Goal: Task Accomplishment & Management: Use online tool/utility

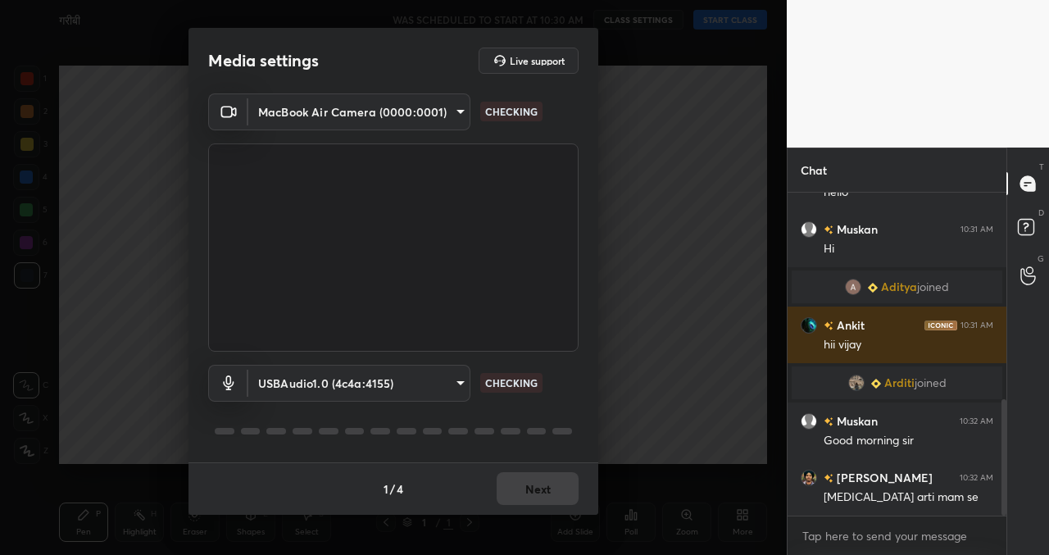
scroll to position [574, 0]
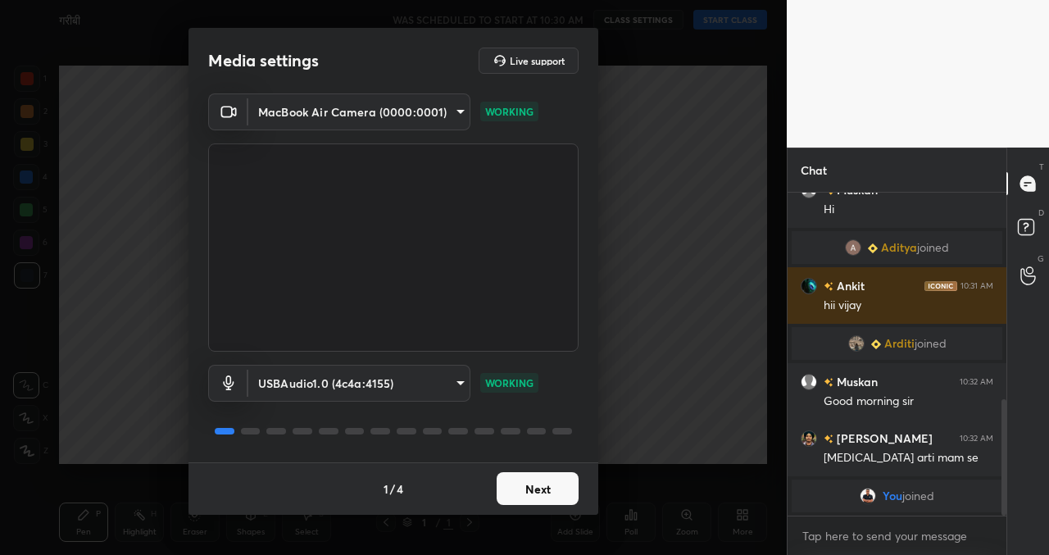
click at [537, 499] on button "Next" at bounding box center [538, 488] width 82 height 33
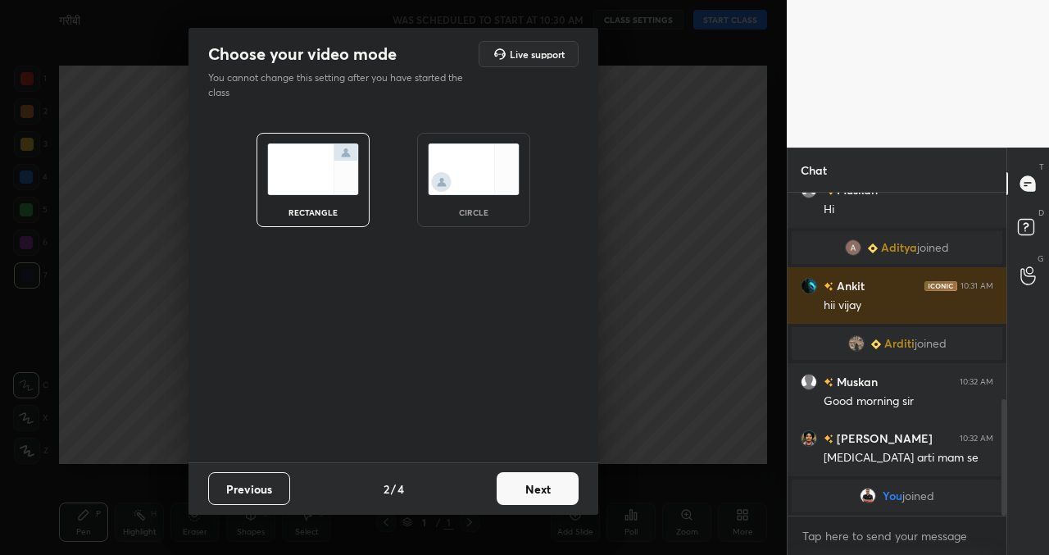
click at [534, 485] on button "Next" at bounding box center [538, 488] width 82 height 33
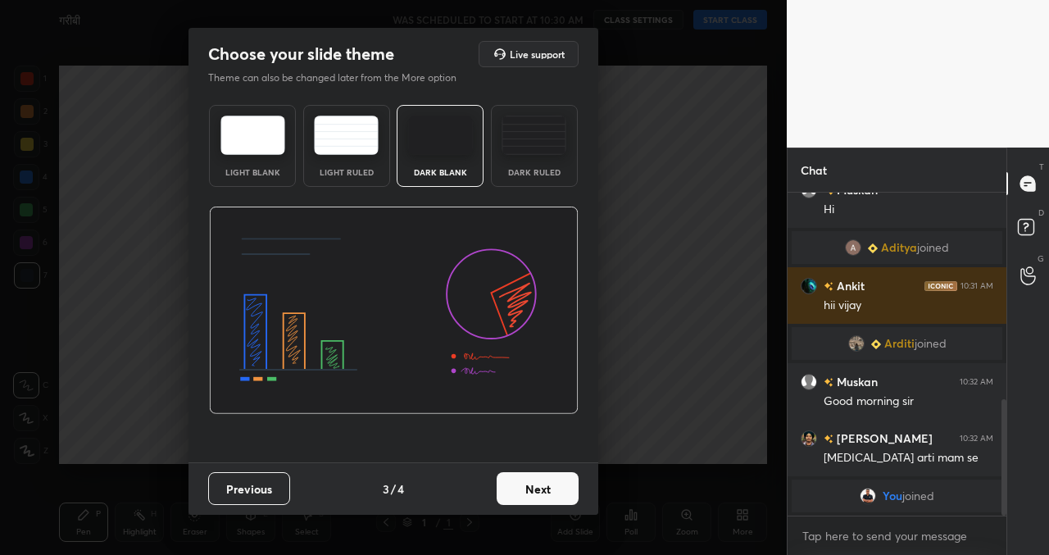
click at [534, 485] on button "Next" at bounding box center [538, 488] width 82 height 33
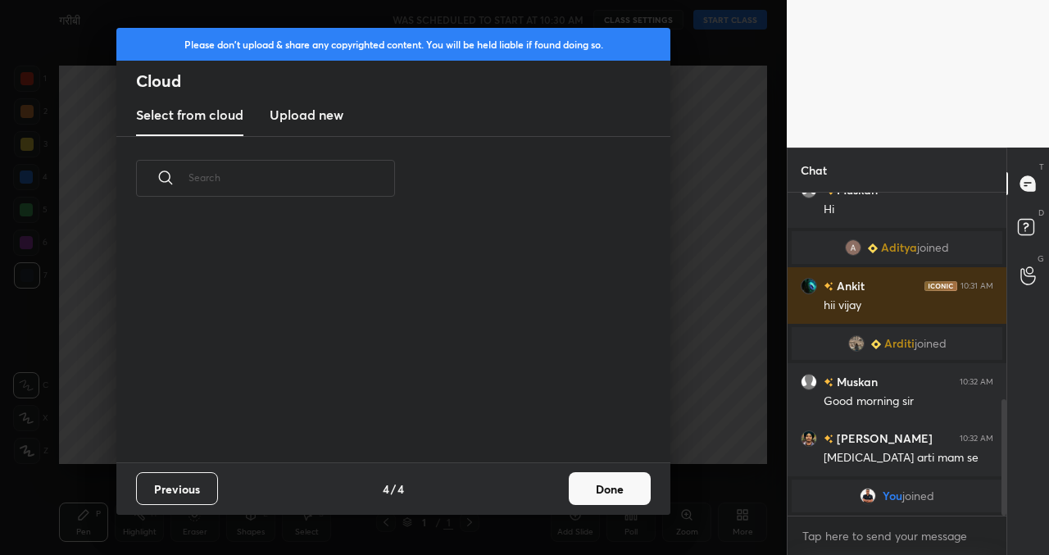
scroll to position [242, 526]
click at [618, 485] on button "Done" at bounding box center [610, 488] width 82 height 33
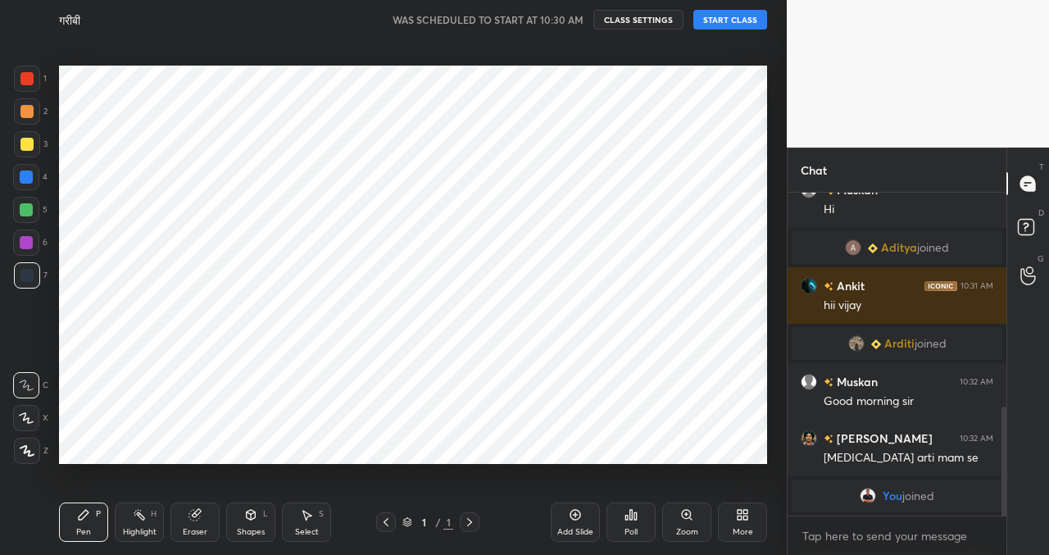
scroll to position [630, 0]
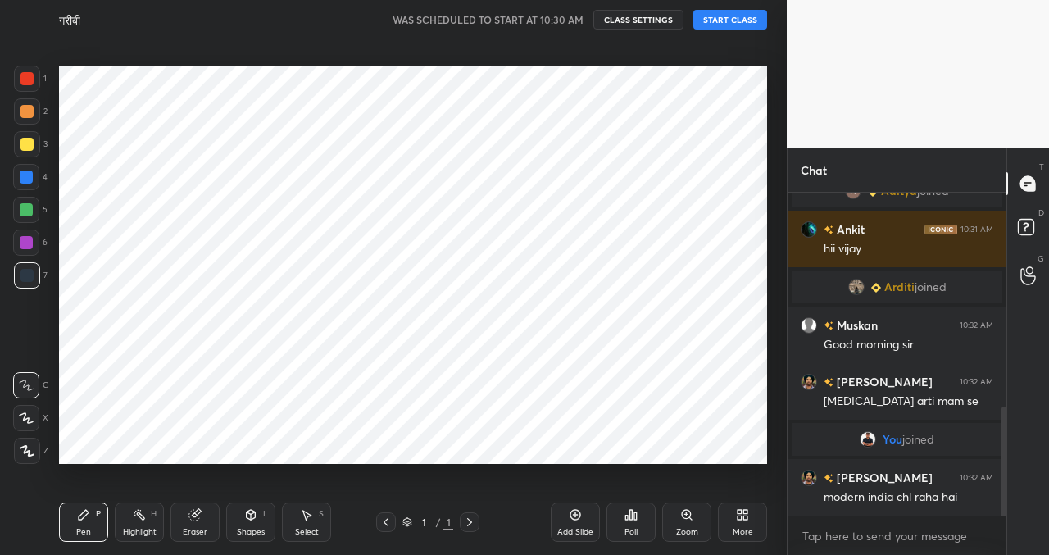
click at [721, 27] on button "START CLASS" at bounding box center [731, 20] width 74 height 20
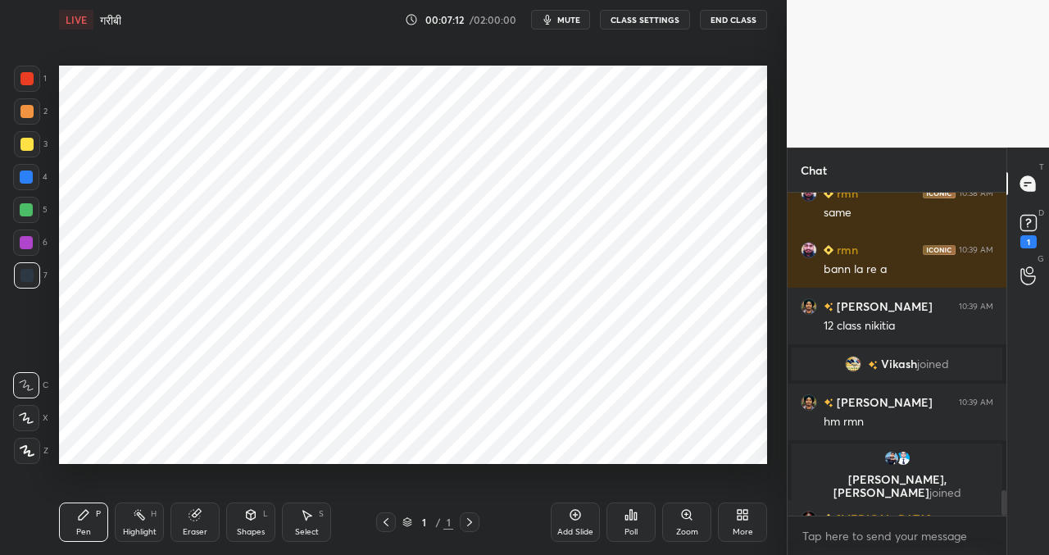
scroll to position [3785, 0]
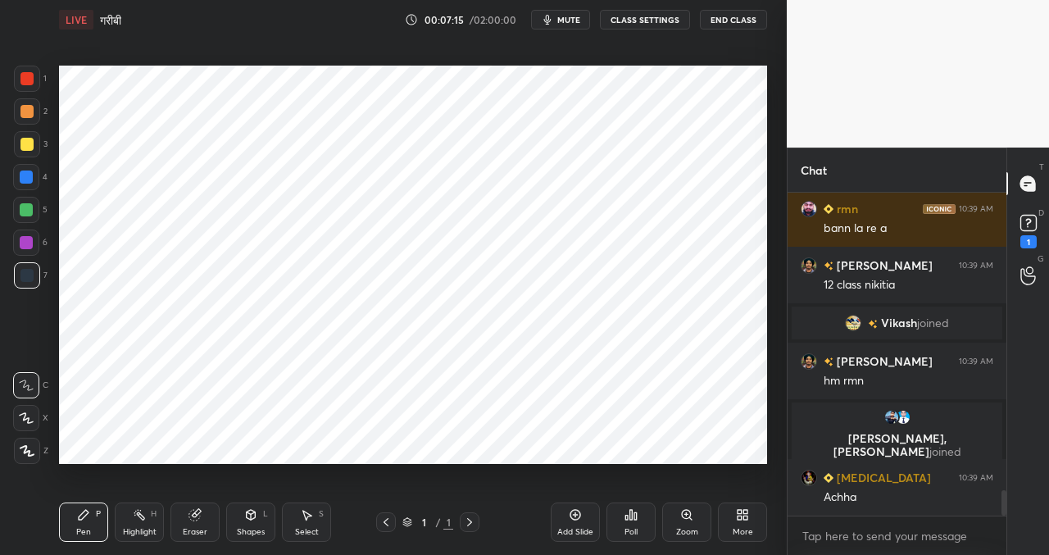
click at [639, 22] on button "CLASS SETTINGS" at bounding box center [645, 20] width 90 height 20
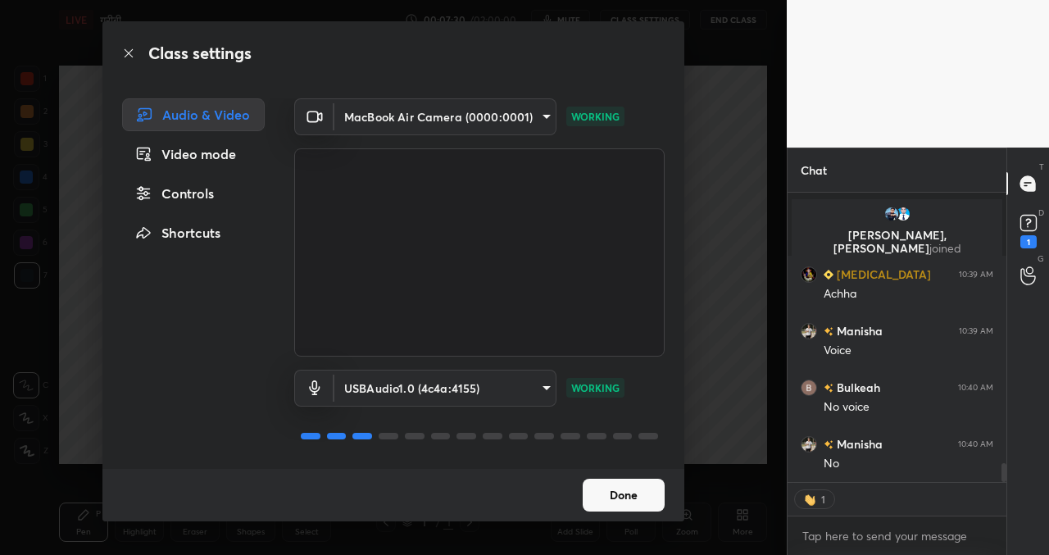
scroll to position [4084, 0]
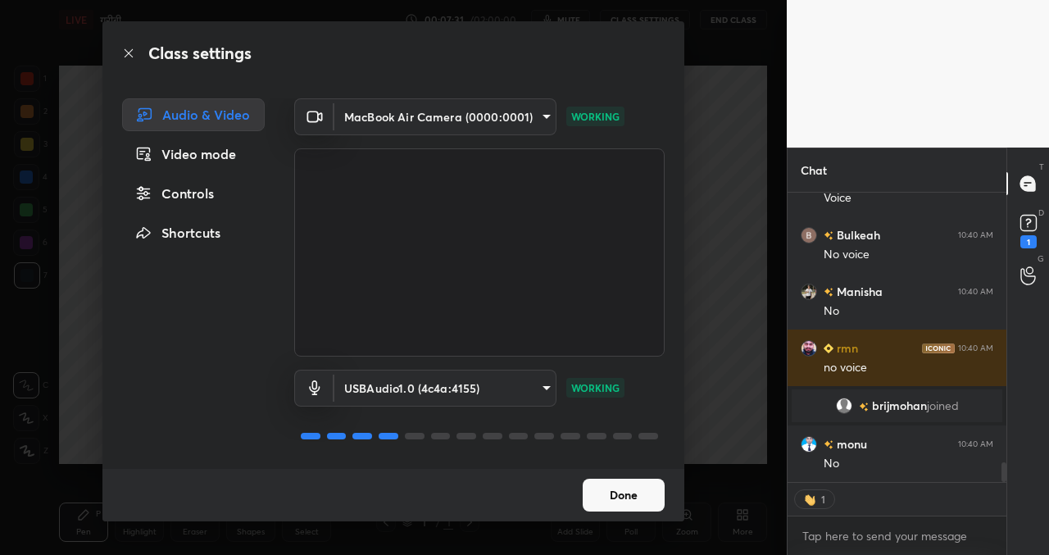
type textarea "x"
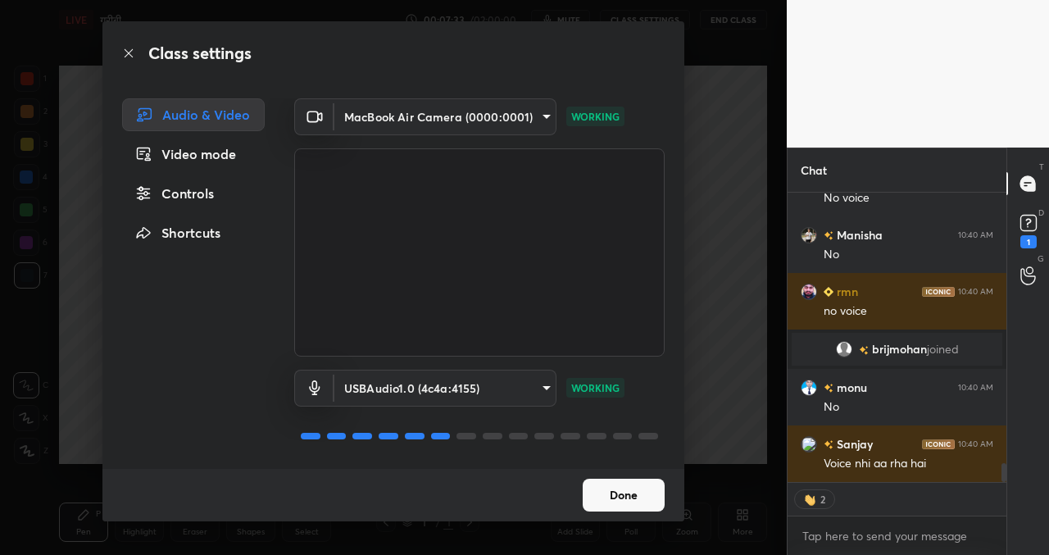
scroll to position [4141, 0]
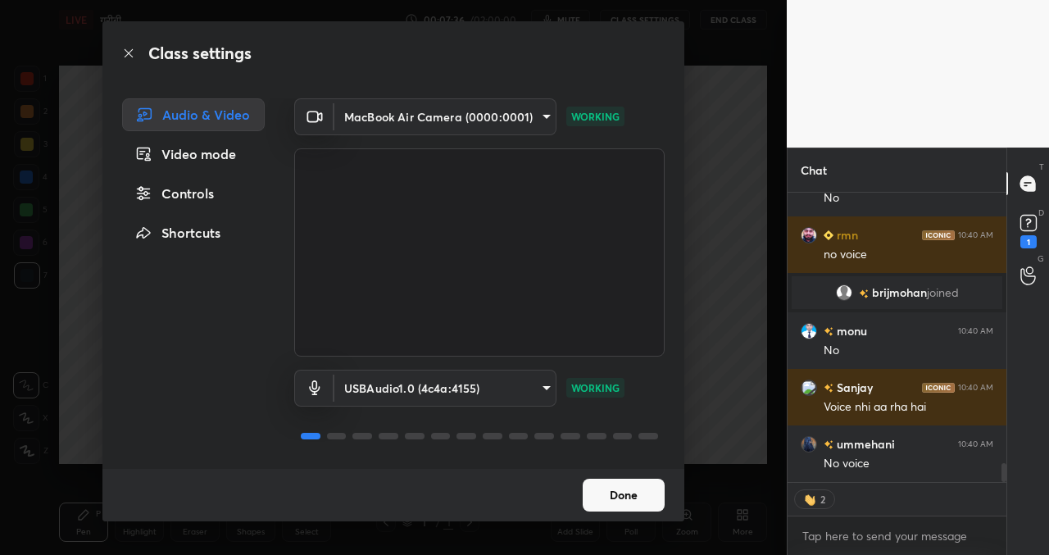
click at [486, 388] on body "1 2 3 4 5 6 7 C X Z C X Z E E Erase all H H LIVE गरीबी 00:07:36 / 02:00:00 mute…" at bounding box center [524, 277] width 1049 height 555
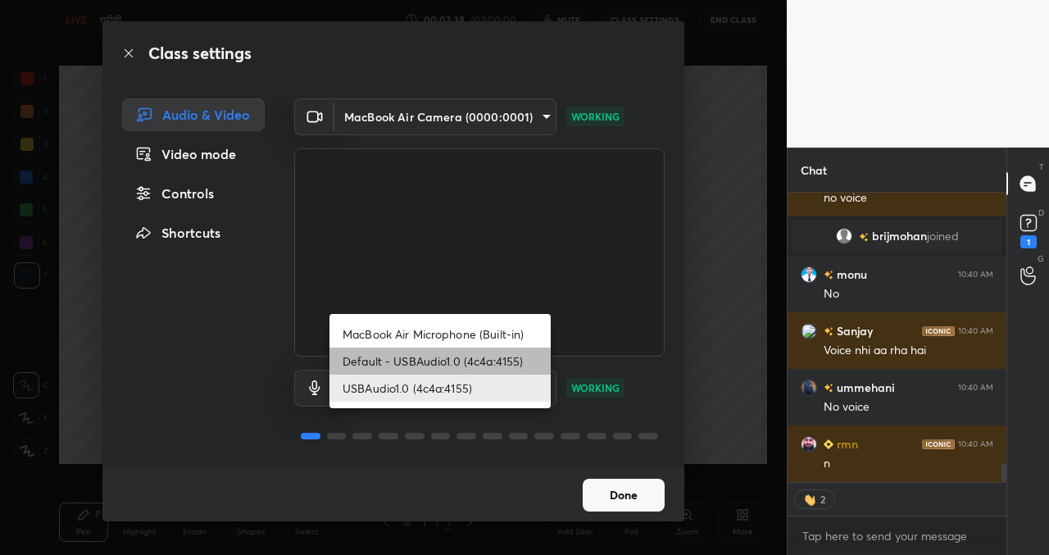
click at [470, 363] on li "Default - USBAudio1.0 (4c4a:4155)" at bounding box center [440, 361] width 221 height 27
type input "default"
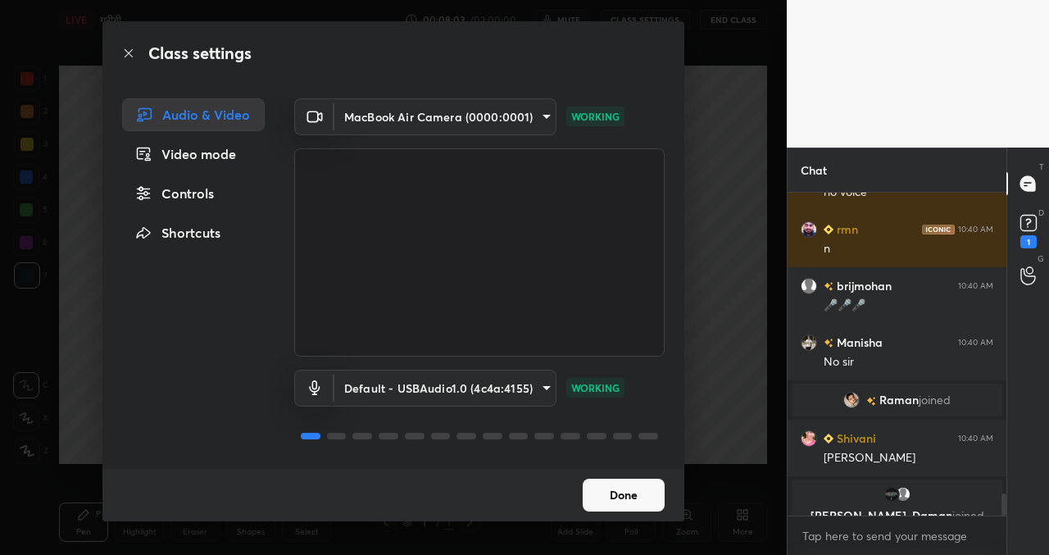
scroll to position [4492, 0]
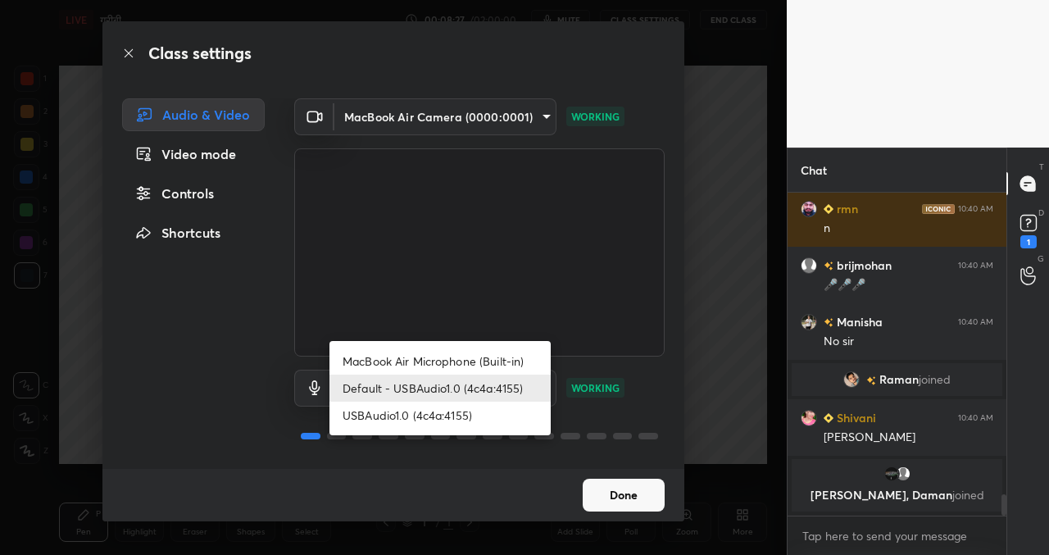
click at [480, 386] on body "1 2 3 4 5 6 7 C X Z C X Z E E Erase all H H LIVE गरीबी 00:08:27 / 02:00:00 mute…" at bounding box center [524, 277] width 1049 height 555
click at [458, 392] on li "Default - USBAudio1.0 (4c4a:4155)" at bounding box center [440, 388] width 221 height 27
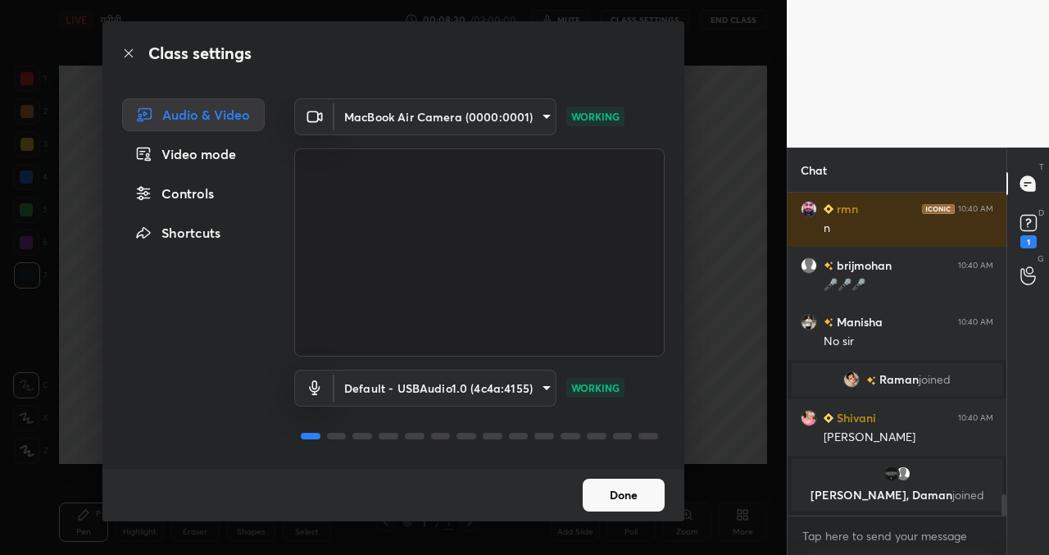
click at [648, 509] on button "Done" at bounding box center [624, 495] width 82 height 33
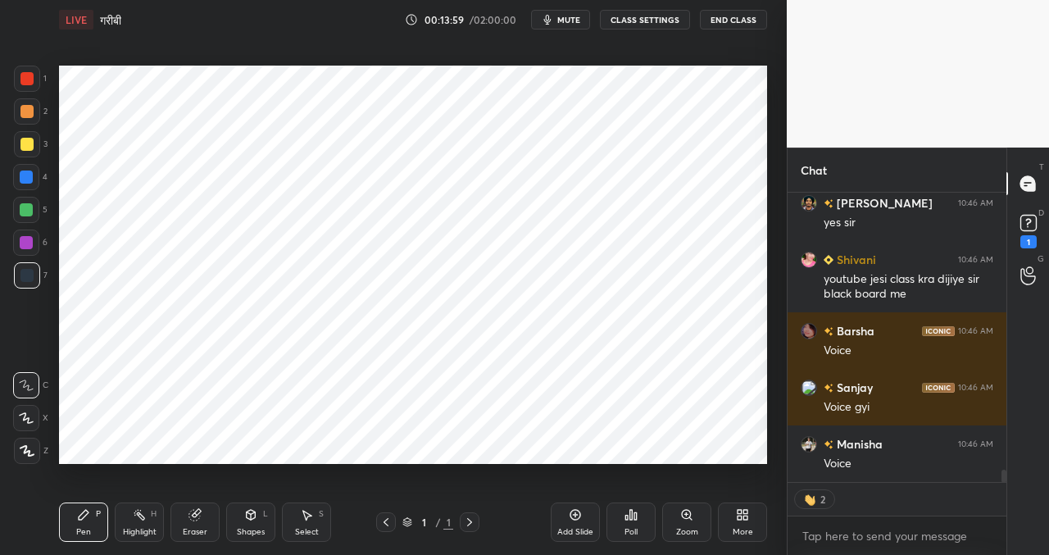
scroll to position [6577, 0]
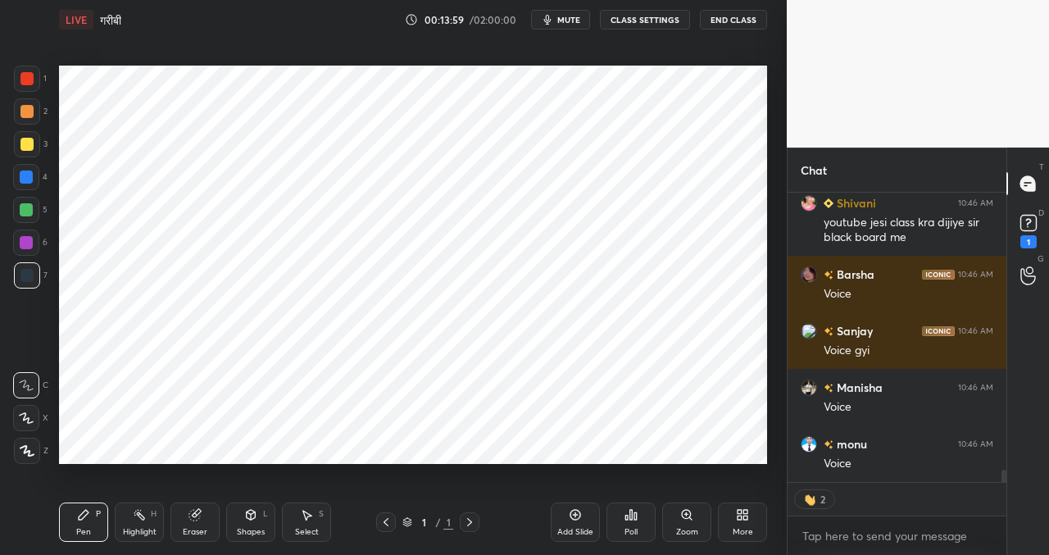
type textarea "x"
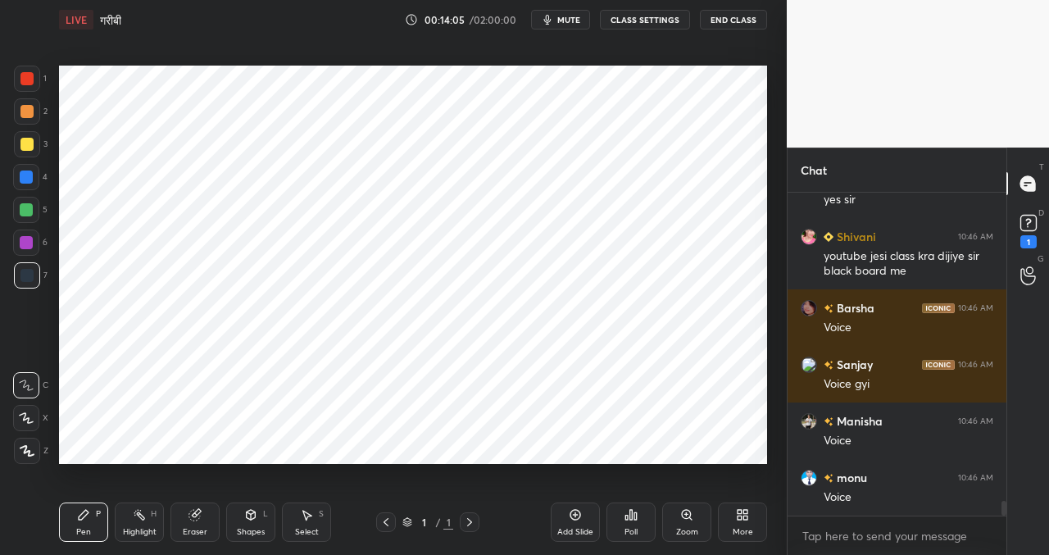
scroll to position [6600, 0]
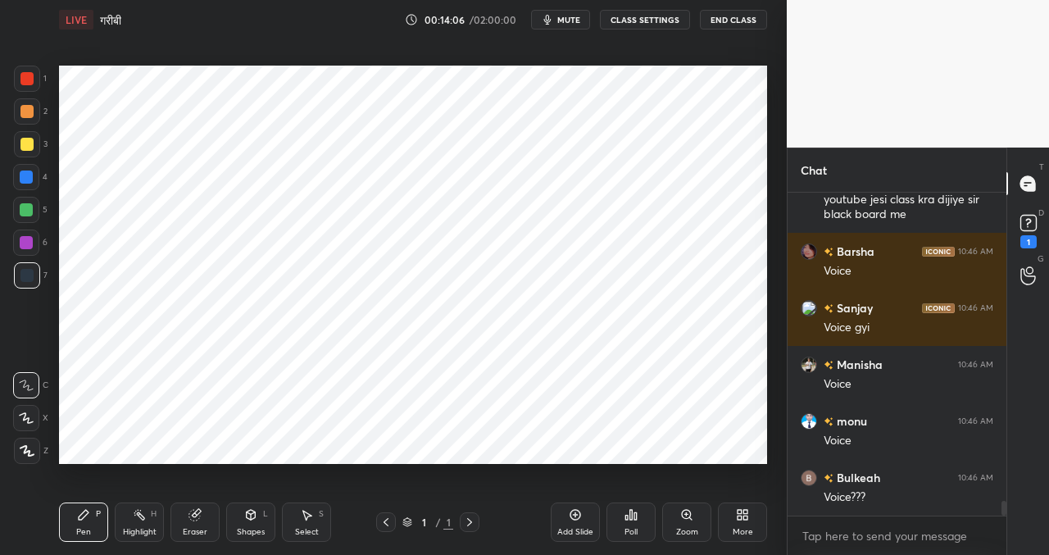
click at [621, 15] on button "CLASS SETTINGS" at bounding box center [645, 20] width 90 height 20
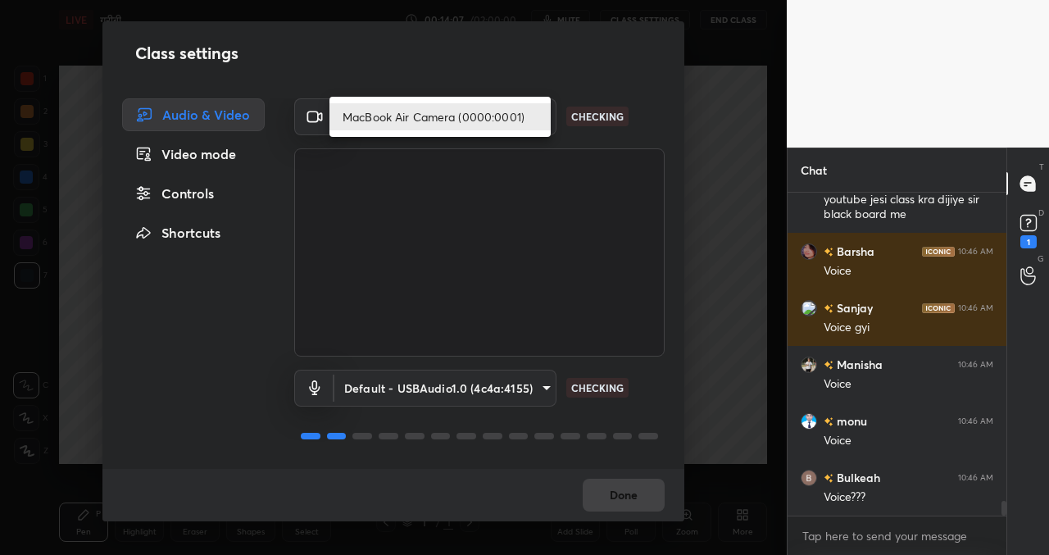
click at [390, 110] on body "1 2 3 4 5 6 7 C X Z C X Z E E Erase all H H LIVE गरीबी 00:14:07 / 02:00:00 mute…" at bounding box center [524, 277] width 1049 height 555
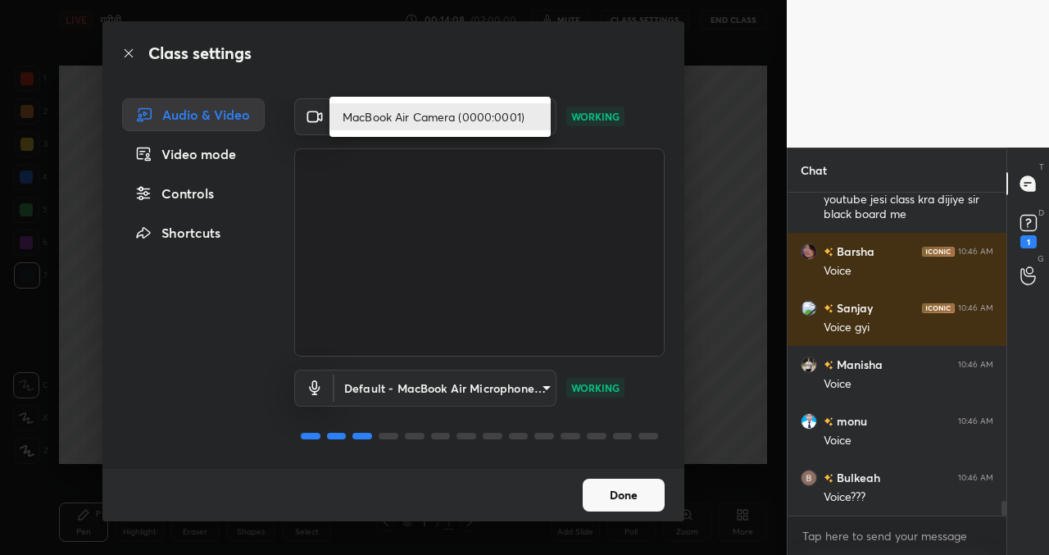
click at [502, 55] on div at bounding box center [524, 277] width 1049 height 555
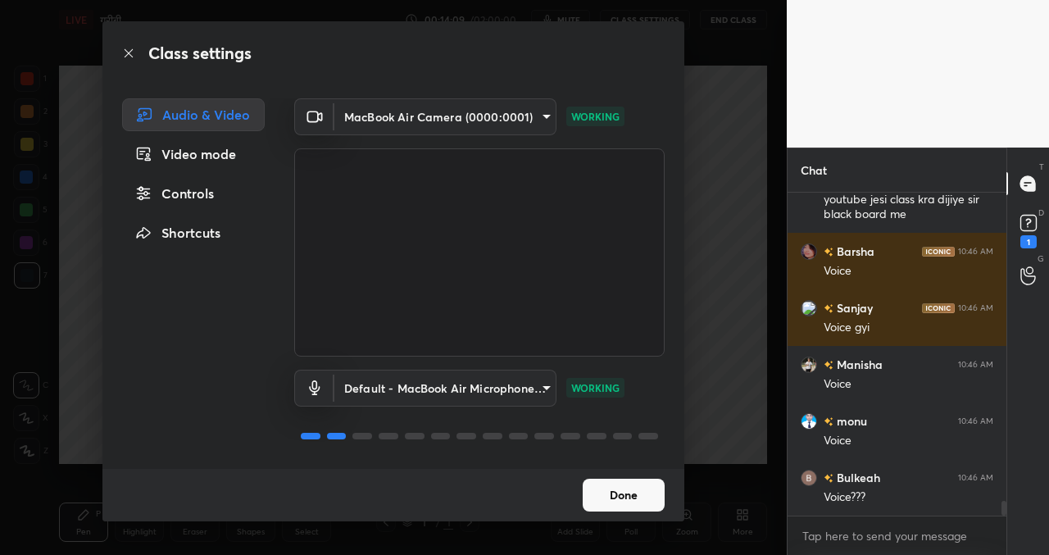
click at [539, 116] on body "1 2 3 4 5 6 7 C X Z C X Z E E Erase all H H LIVE गरीबी 00:14:09 / 02:00:00 mute…" at bounding box center [524, 277] width 1049 height 555
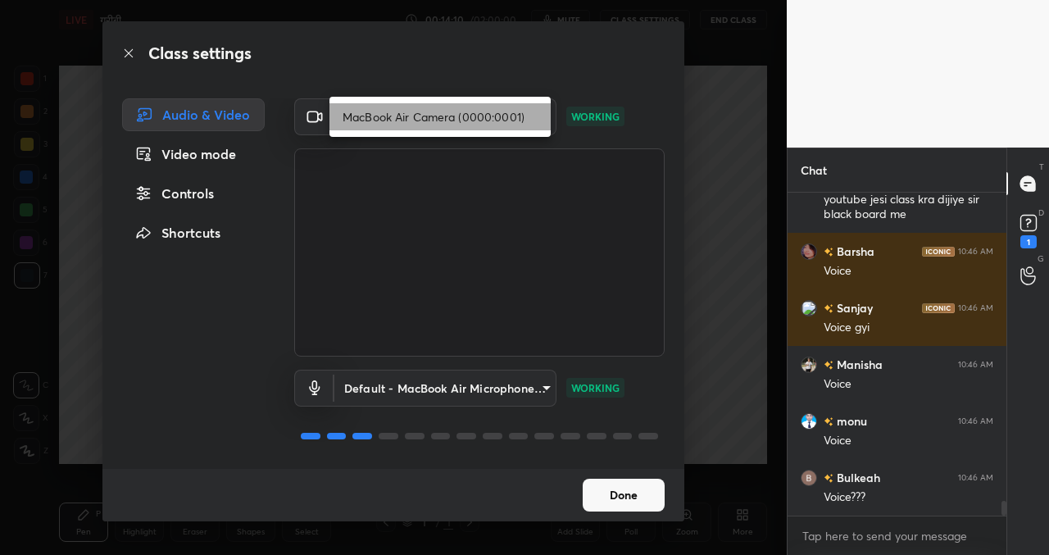
click at [539, 116] on li "MacBook Air Camera (0000:0001)" at bounding box center [440, 116] width 221 height 27
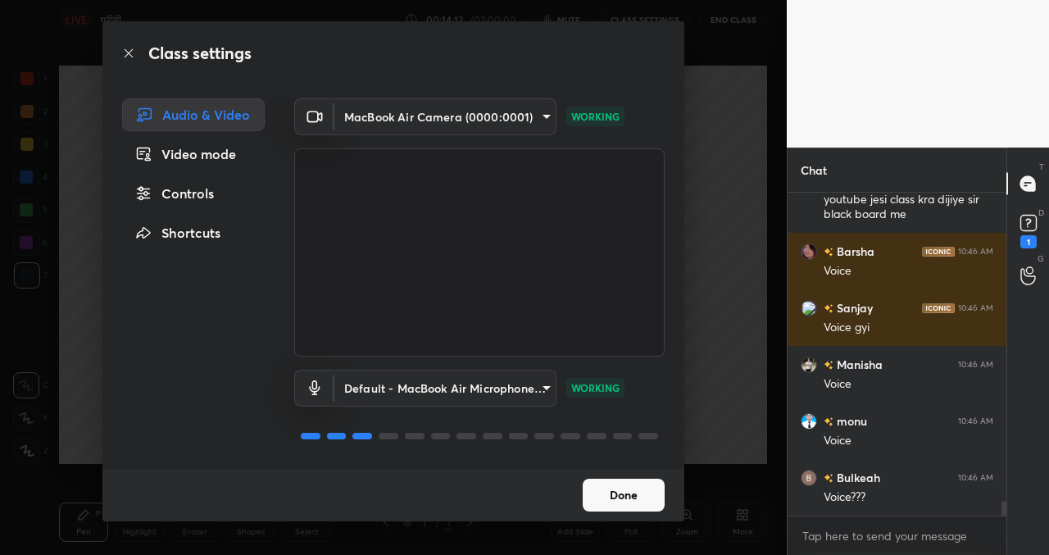
scroll to position [6657, 0]
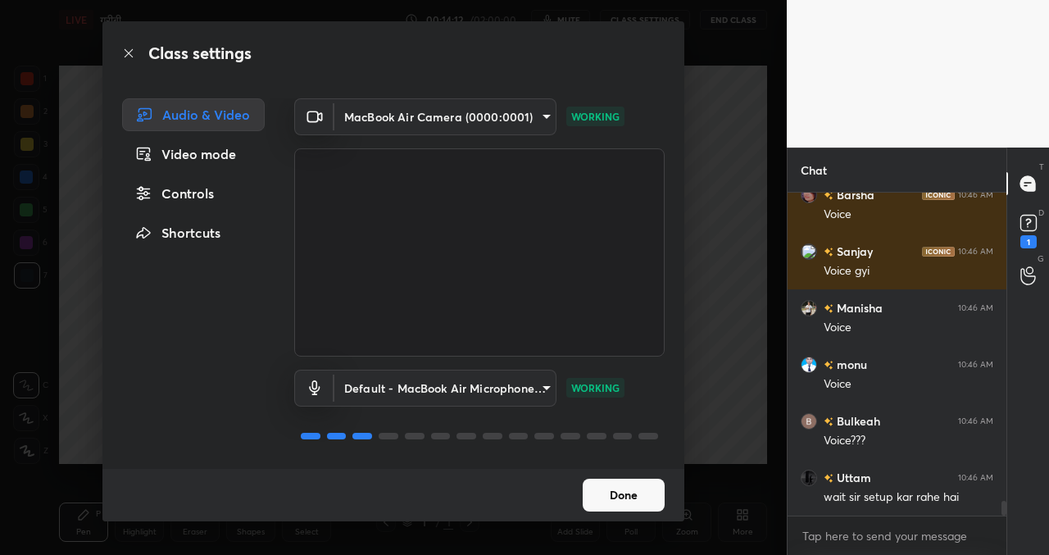
click at [207, 152] on div "Video mode" at bounding box center [193, 154] width 143 height 33
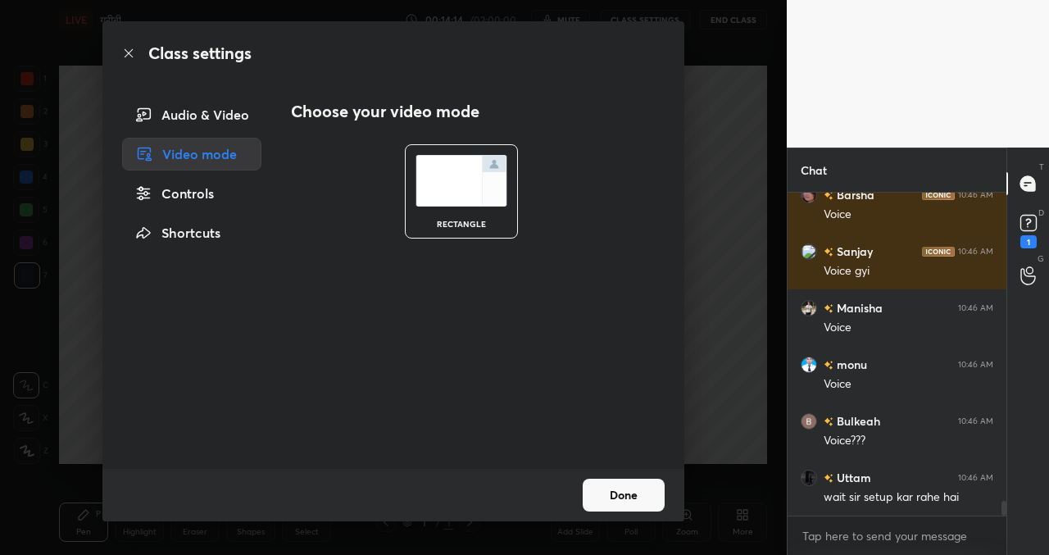
click at [175, 121] on div "Audio & Video" at bounding box center [191, 114] width 139 height 33
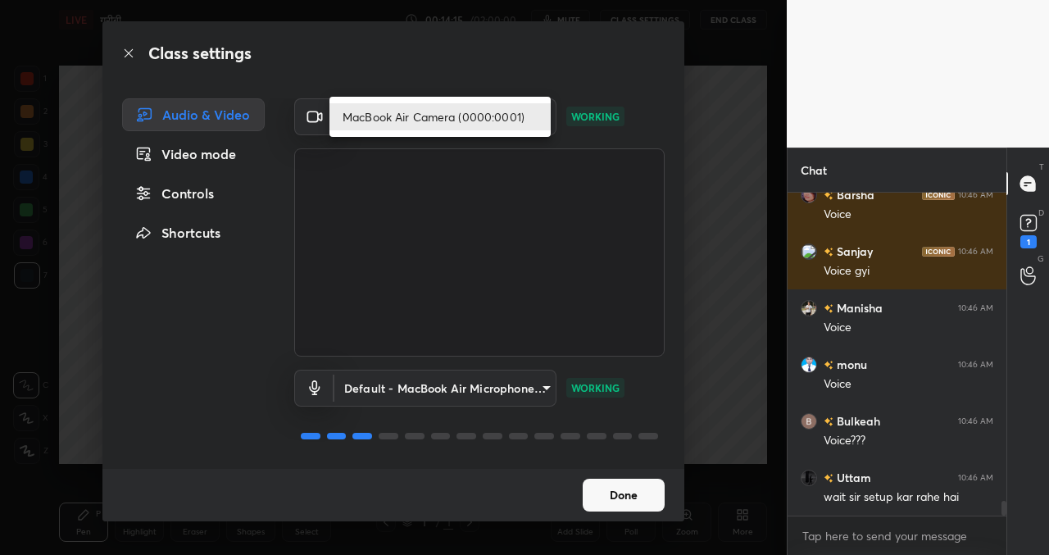
click at [542, 116] on body "1 2 3 4 5 6 7 C X Z C X Z E E Erase all H H LIVE गरीबी 00:14:15 / 02:00:00 mute…" at bounding box center [524, 277] width 1049 height 555
click at [578, 71] on div at bounding box center [524, 277] width 1049 height 555
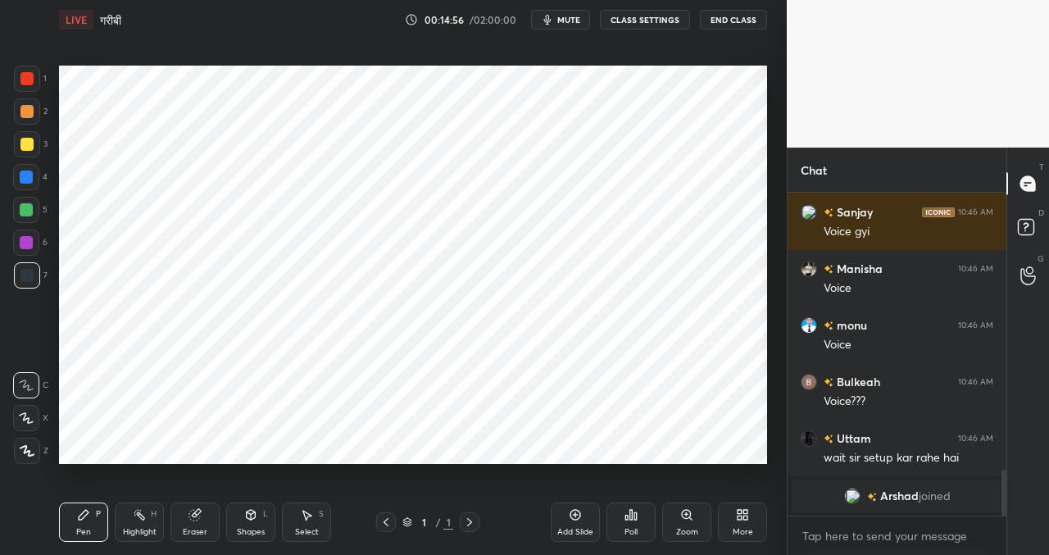
scroll to position [1821, 0]
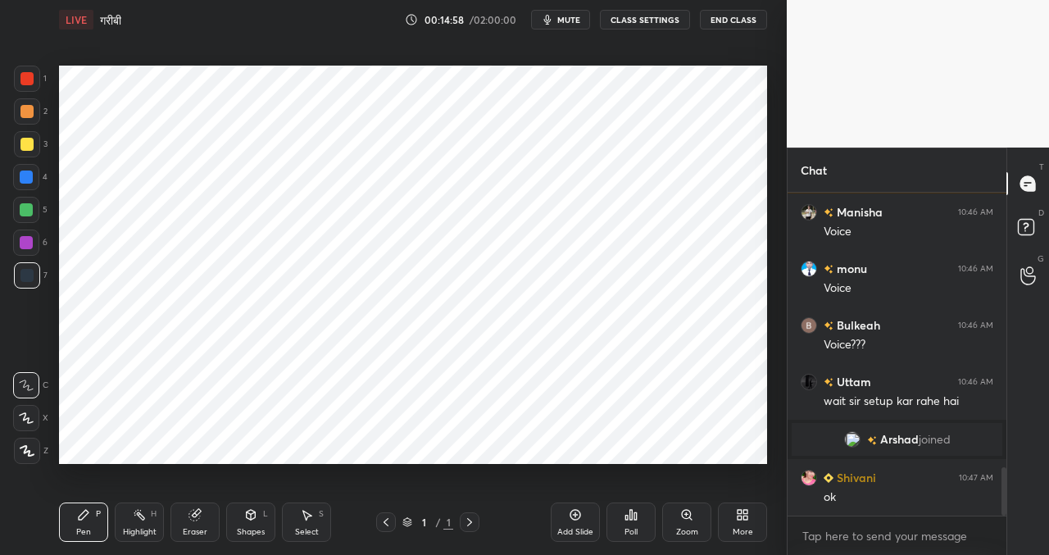
click at [639, 18] on button "CLASS SETTINGS" at bounding box center [645, 20] width 90 height 20
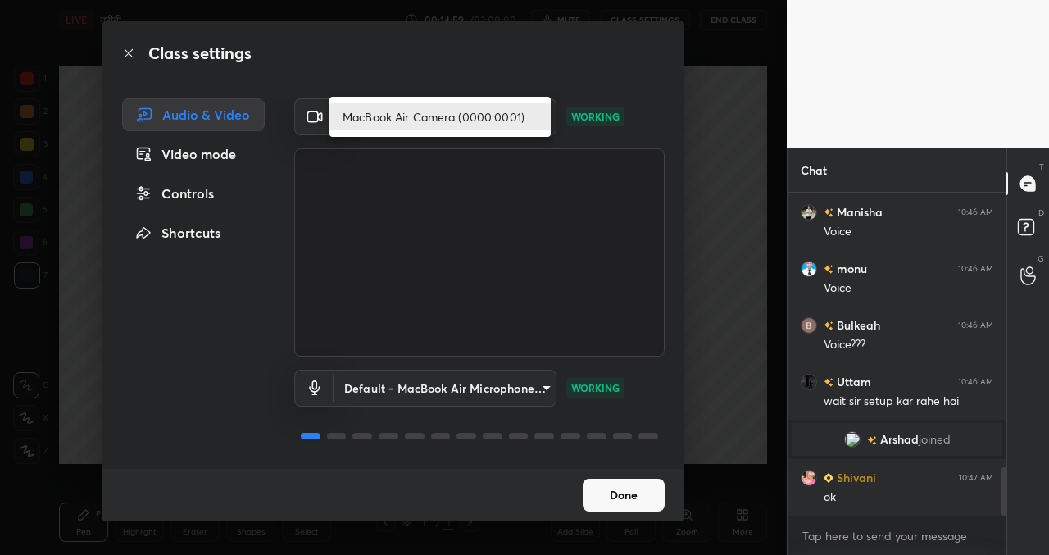
click at [408, 119] on body "1 2 3 4 5 6 7 C X Z C X Z E E Erase all H H LIVE गरीबी 00:14:59 / 02:00:00 mute…" at bounding box center [524, 277] width 1049 height 555
click at [611, 52] on div at bounding box center [524, 277] width 1049 height 555
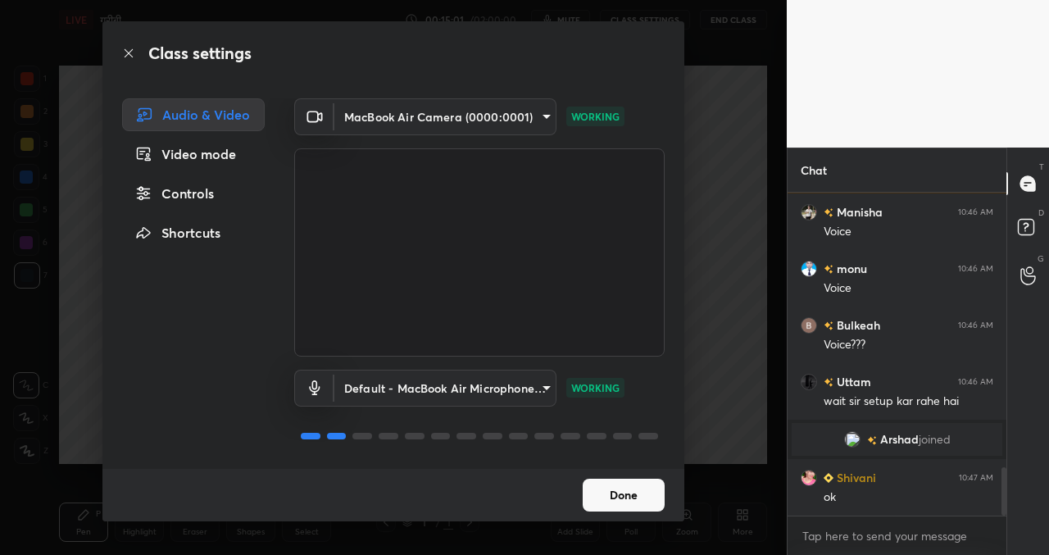
click at [544, 113] on body "1 2 3 4 5 6 7 C X Z C X Z E E Erase all H H LIVE गरीबी 00:15:01 / 02:00:00 mute…" at bounding box center [524, 277] width 1049 height 555
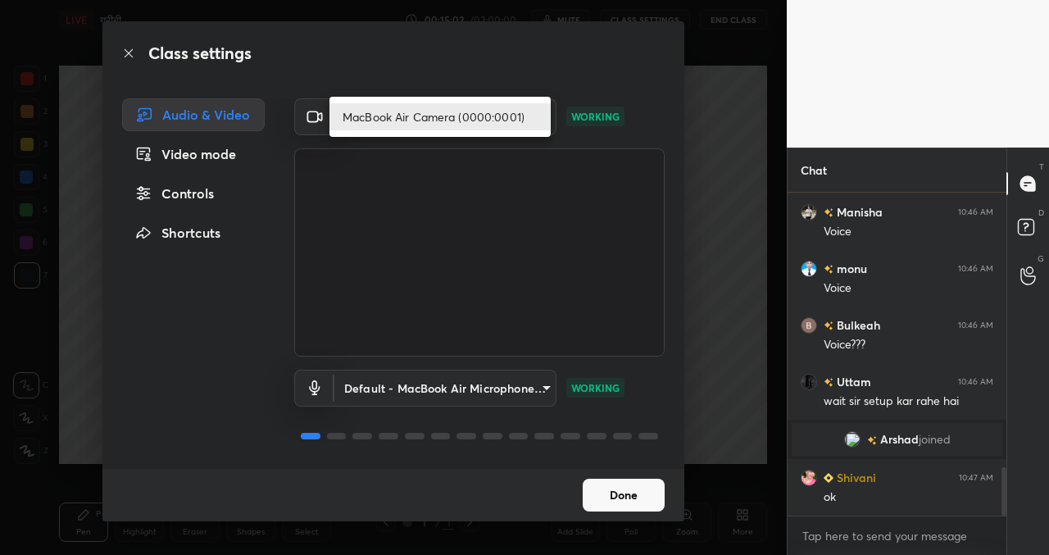
click at [584, 59] on div at bounding box center [524, 277] width 1049 height 555
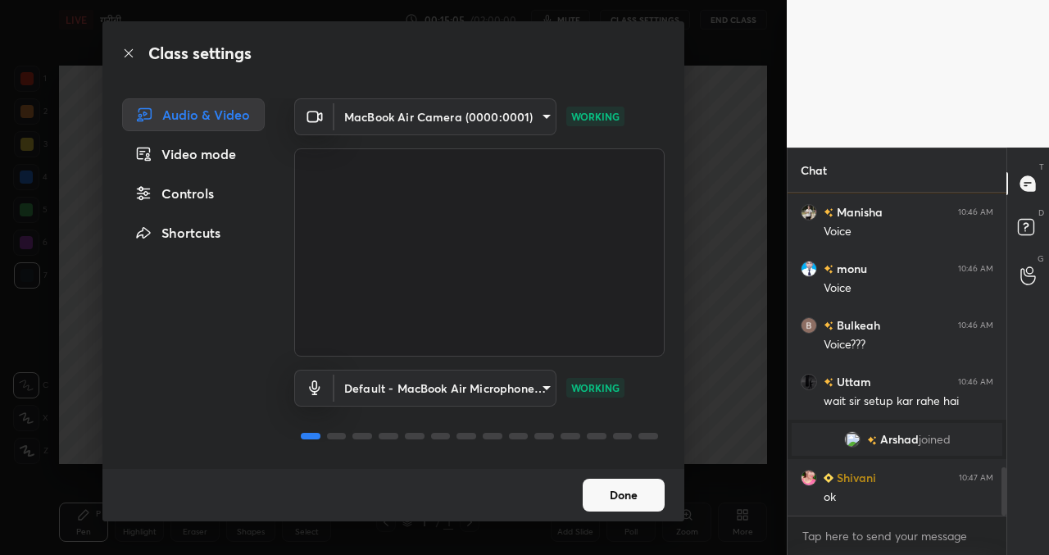
click at [193, 160] on div "Video mode" at bounding box center [193, 154] width 143 height 33
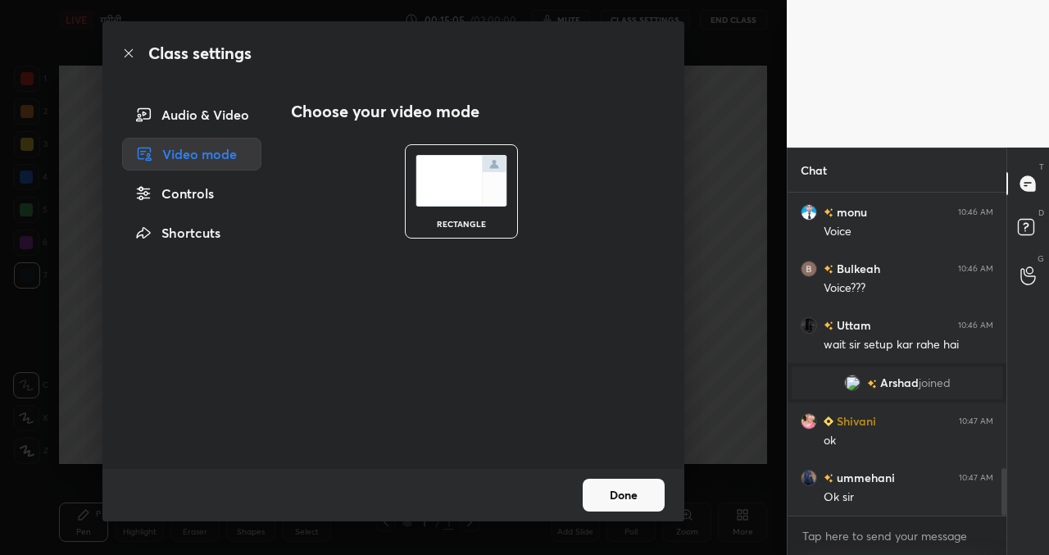
click at [192, 192] on div "Controls" at bounding box center [191, 193] width 139 height 33
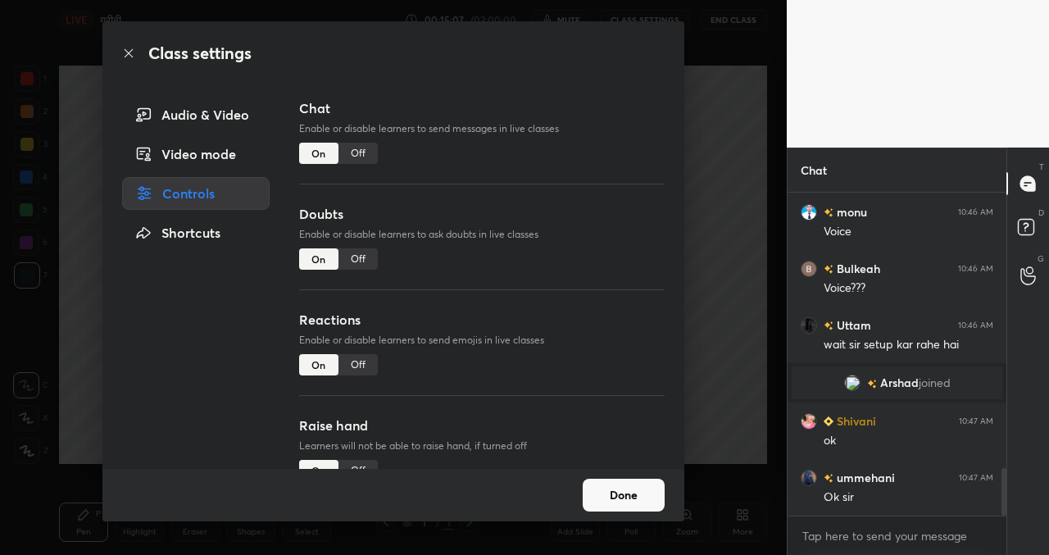
click at [206, 228] on div "Shortcuts" at bounding box center [196, 232] width 148 height 33
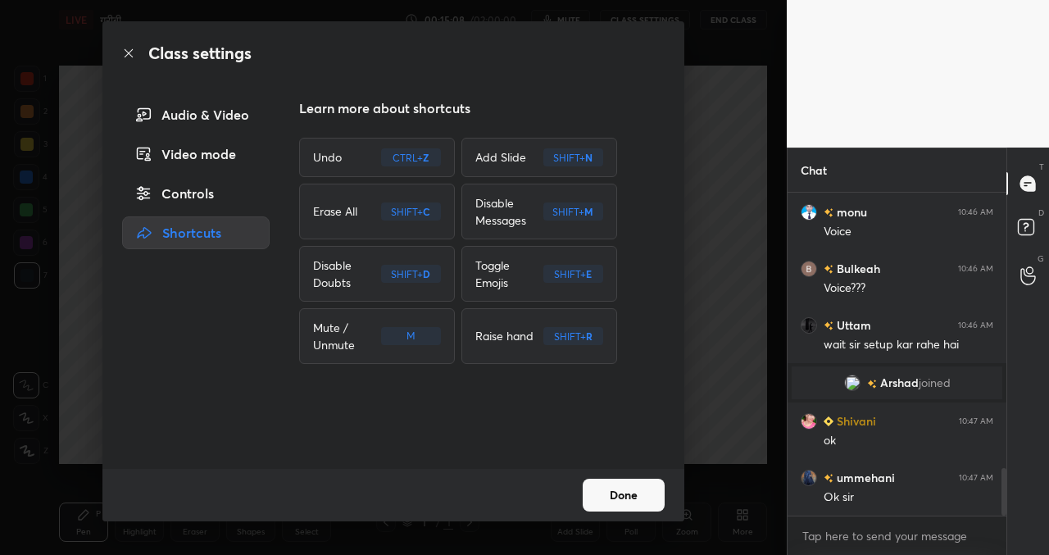
scroll to position [1934, 0]
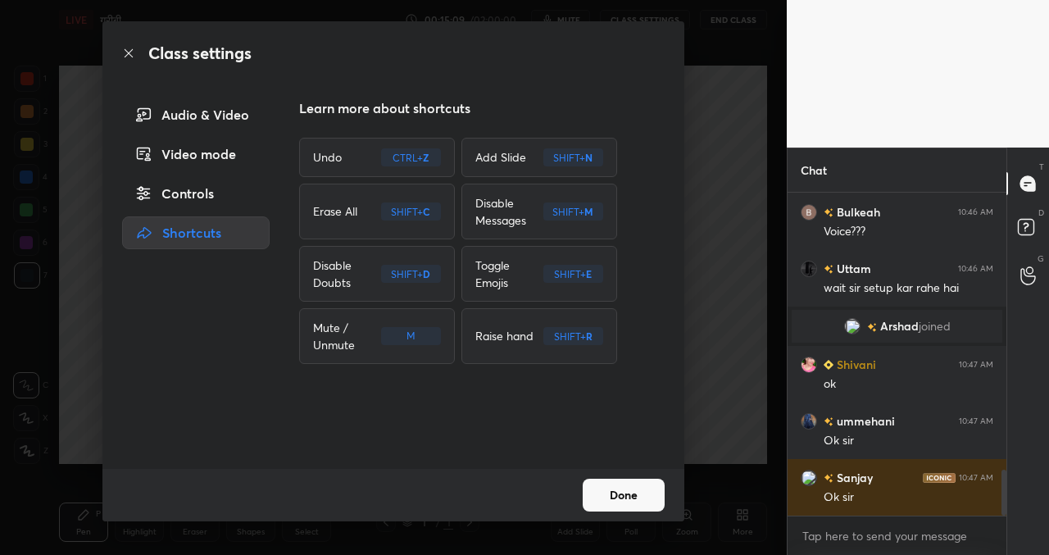
click at [544, 85] on div "Class settings Audio & Video Video mode Controls Shortcuts Learn more about sho…" at bounding box center [393, 271] width 582 height 500
click at [392, 107] on h3 "Learn more about shortcuts" at bounding box center [482, 108] width 366 height 20
click at [636, 492] on button "Done" at bounding box center [624, 495] width 82 height 33
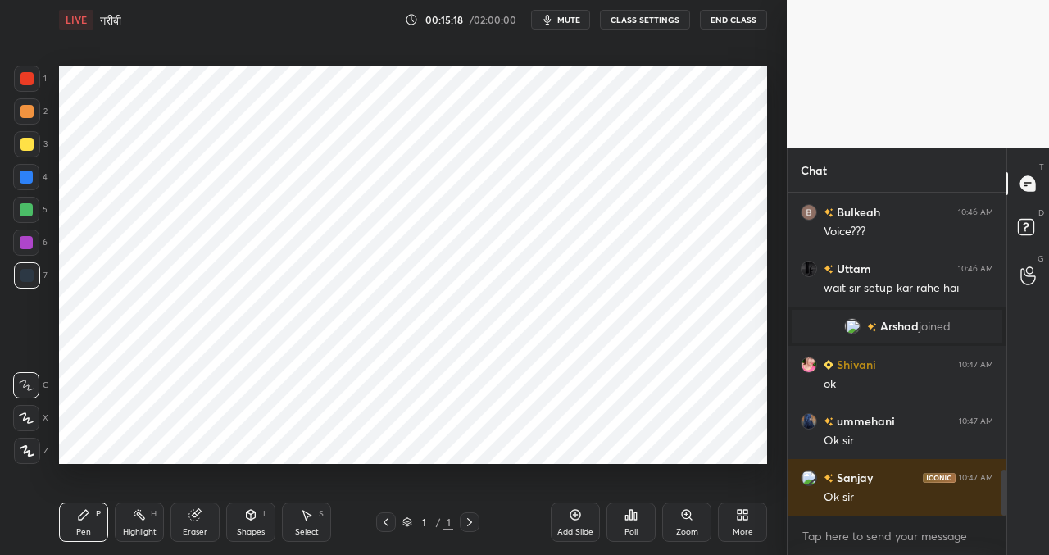
click at [38, 453] on div at bounding box center [27, 451] width 26 height 26
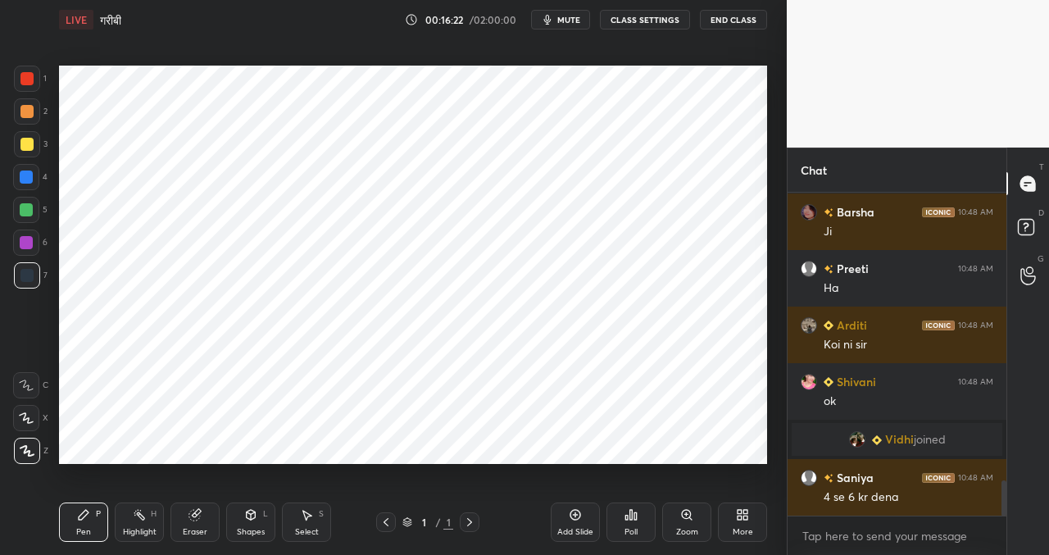
scroll to position [2691, 0]
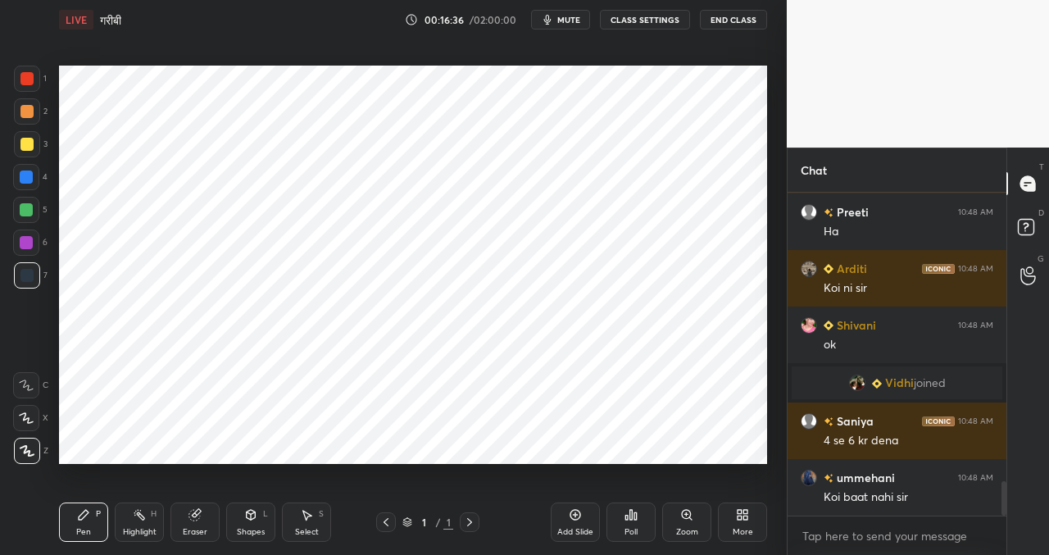
click at [748, 514] on icon at bounding box center [746, 512] width 4 height 4
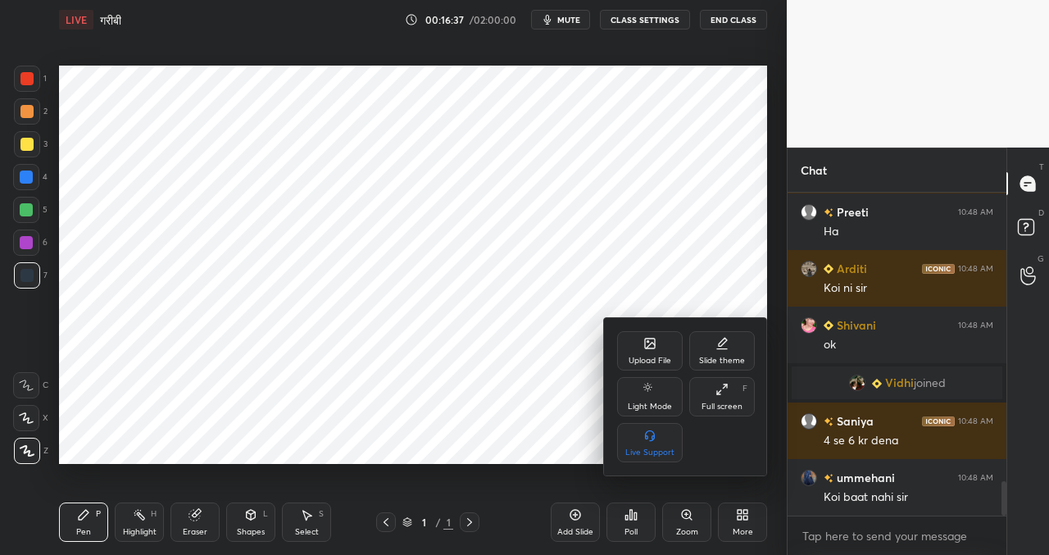
click at [634, 357] on div "Upload File" at bounding box center [650, 361] width 43 height 8
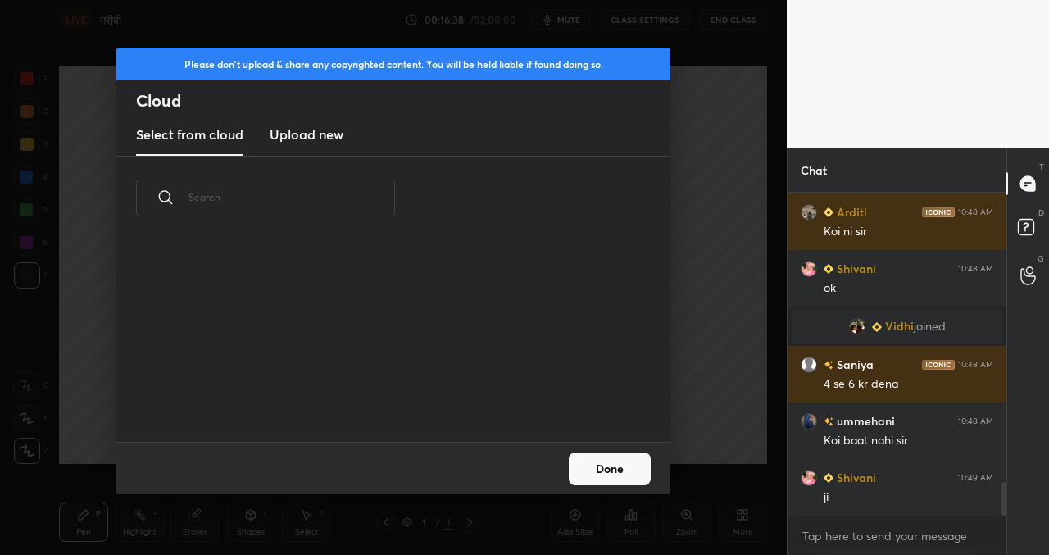
scroll to position [2804, 0]
click at [331, 139] on h3 "Upload new" at bounding box center [307, 135] width 74 height 20
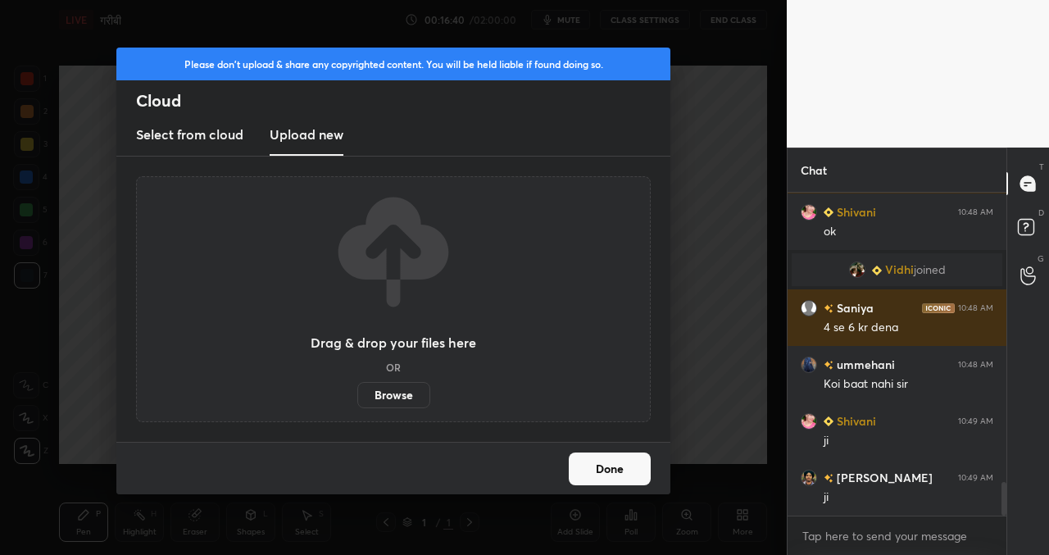
click at [407, 403] on label "Browse" at bounding box center [393, 395] width 73 height 26
click at [357, 403] on input "Browse" at bounding box center [357, 395] width 0 height 26
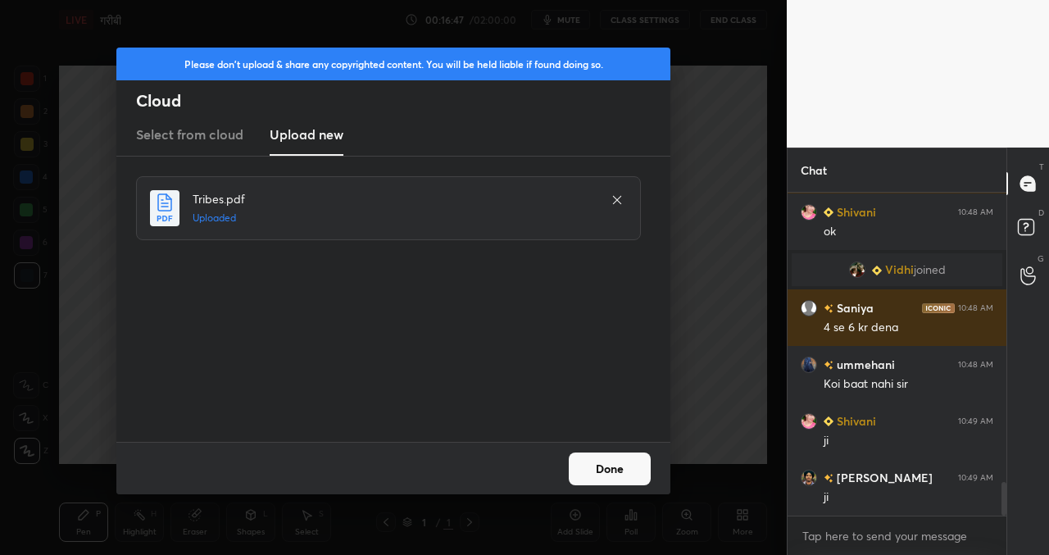
click at [601, 458] on button "Done" at bounding box center [610, 469] width 82 height 33
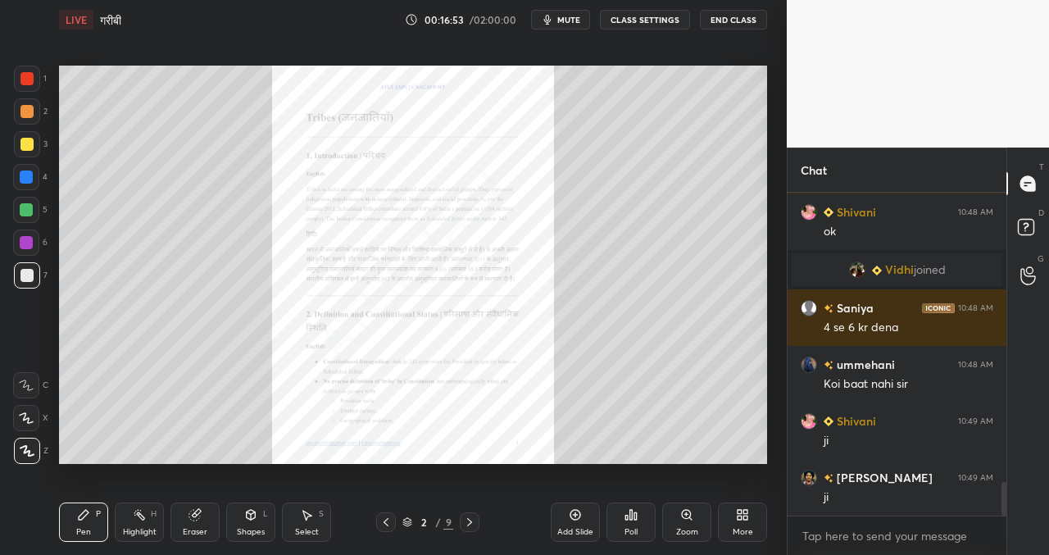
click at [467, 514] on div at bounding box center [470, 522] width 20 height 20
click at [471, 524] on icon at bounding box center [469, 522] width 13 height 13
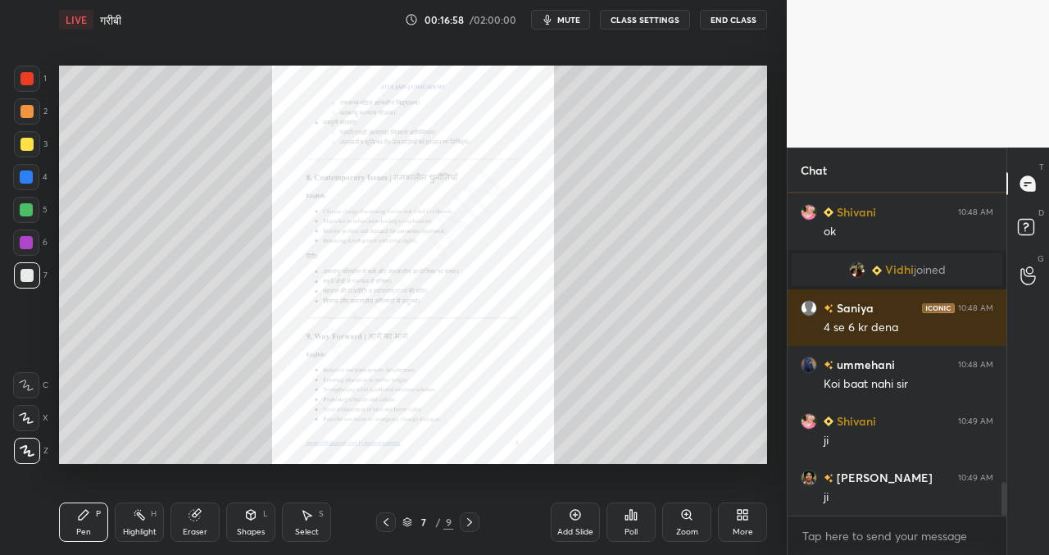
click at [471, 524] on icon at bounding box center [469, 522] width 13 height 13
click at [388, 519] on icon at bounding box center [386, 522] width 5 height 8
click at [694, 528] on div "Zoom" at bounding box center [687, 532] width 22 height 8
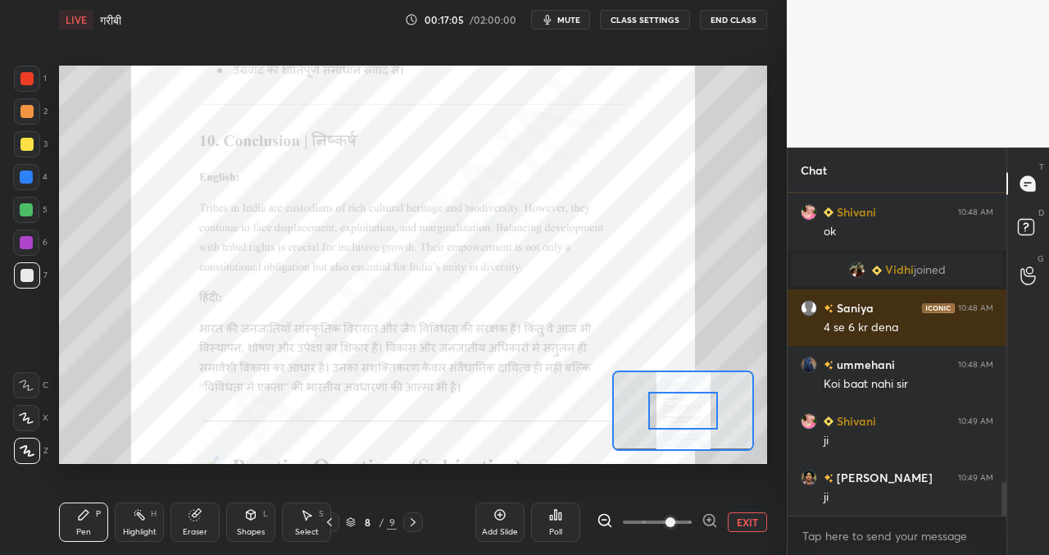
drag, startPoint x: 648, startPoint y: 520, endPoint x: 667, endPoint y: 521, distance: 19.7
click at [667, 521] on span at bounding box center [671, 522] width 10 height 10
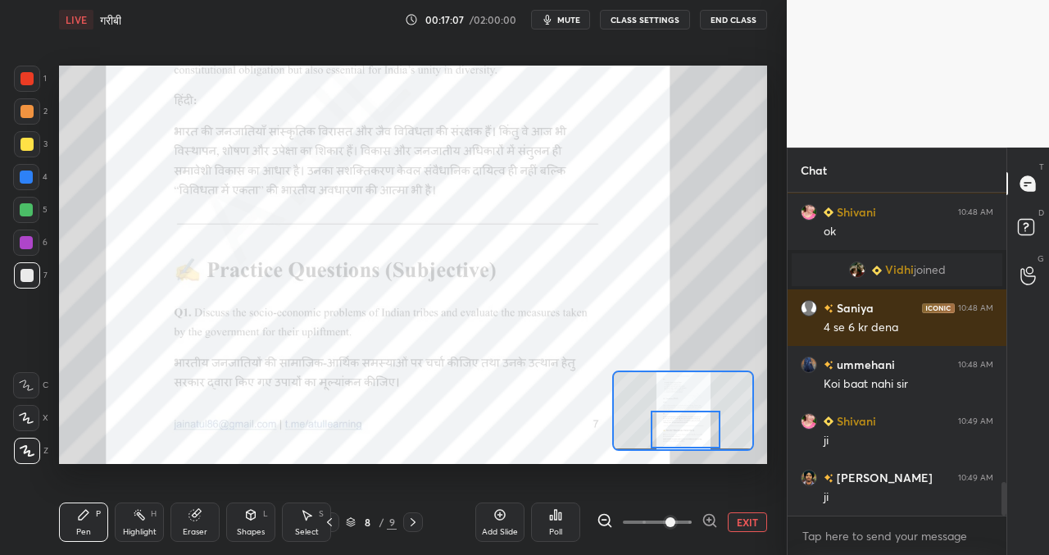
drag, startPoint x: 674, startPoint y: 405, endPoint x: 676, endPoint y: 439, distance: 33.7
click at [676, 439] on div at bounding box center [685, 430] width 69 height 39
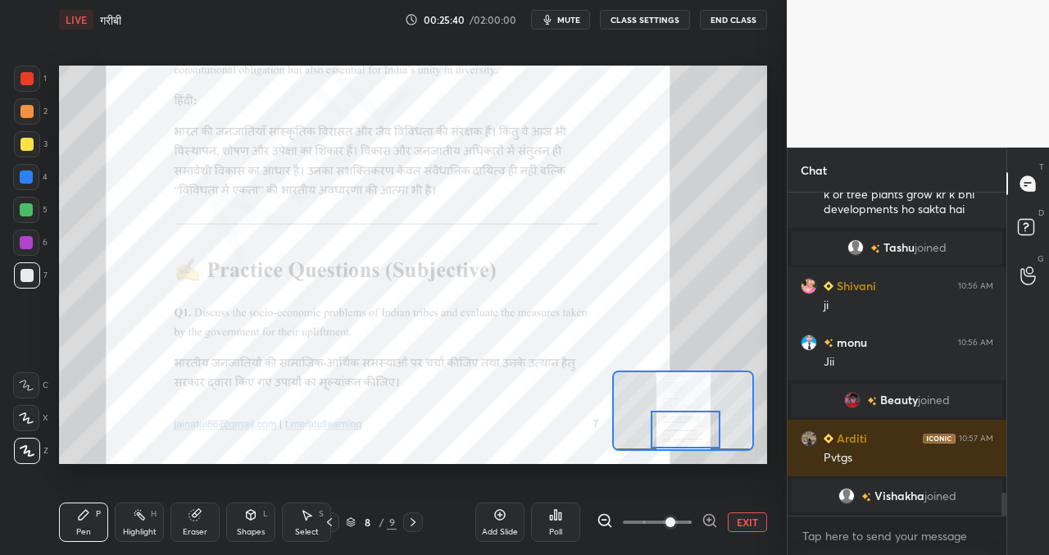
scroll to position [4187, 0]
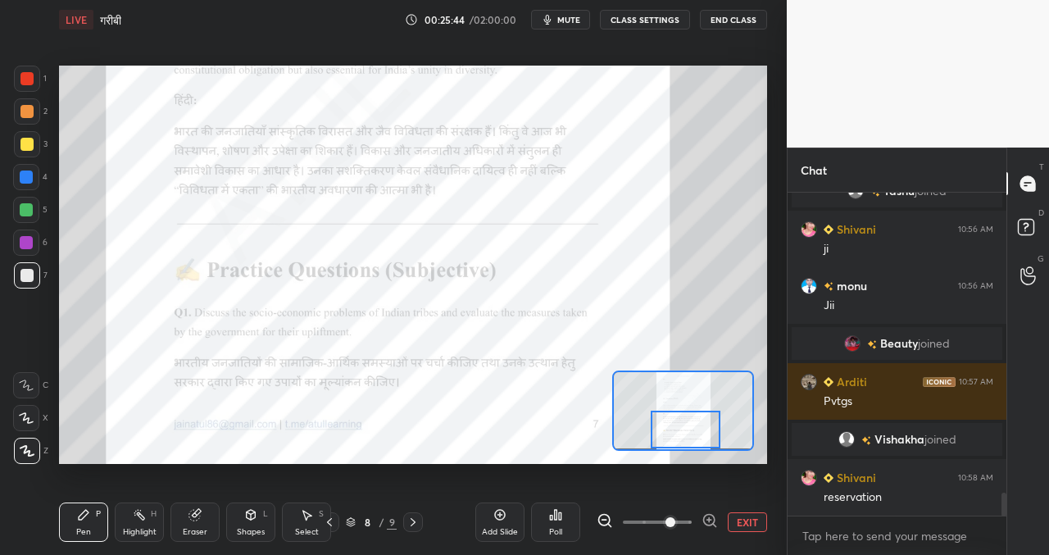
drag, startPoint x: 29, startPoint y: 75, endPoint x: 37, endPoint y: 84, distance: 12.2
click at [29, 75] on div at bounding box center [26, 78] width 13 height 13
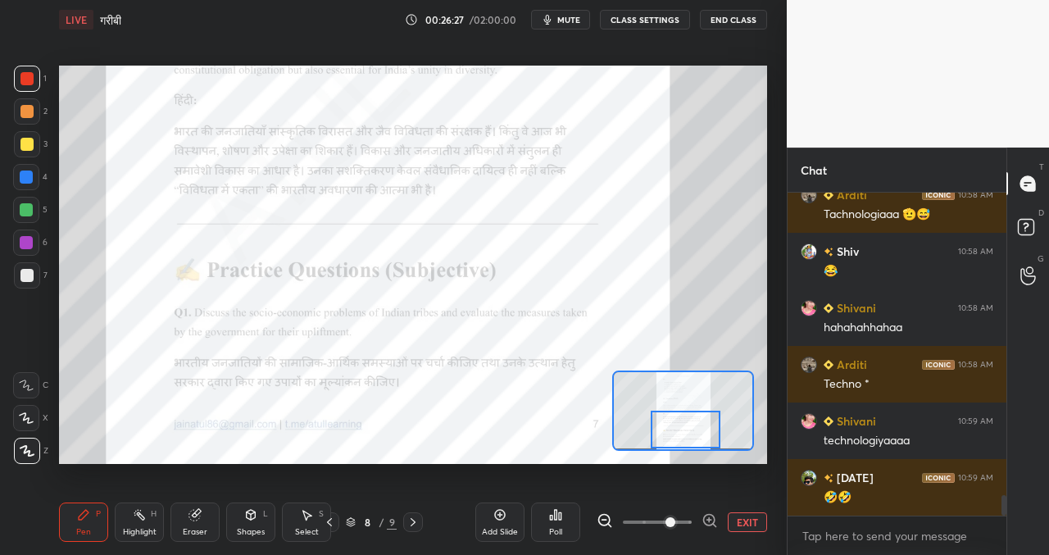
scroll to position [4809, 0]
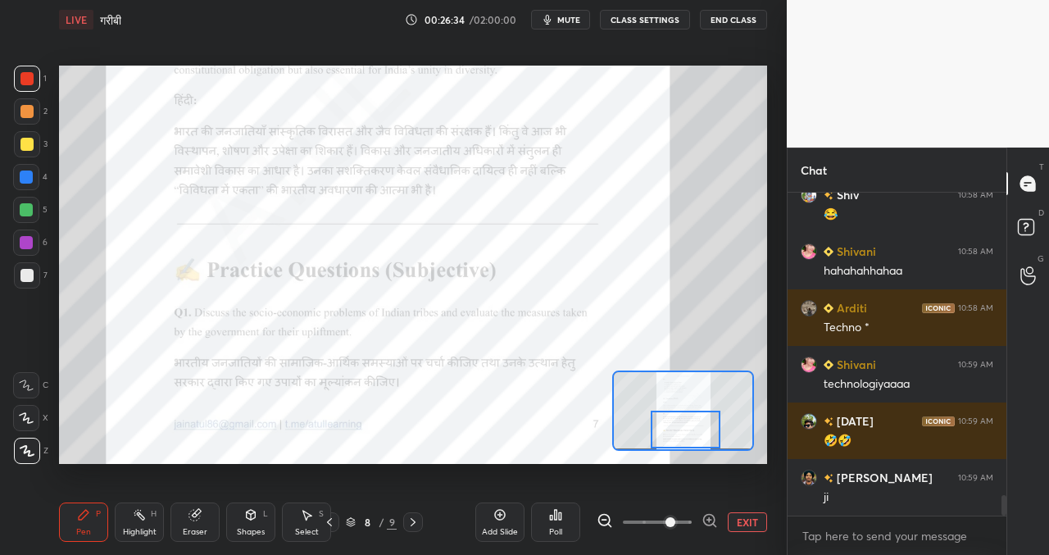
click at [414, 530] on div at bounding box center [413, 522] width 20 height 20
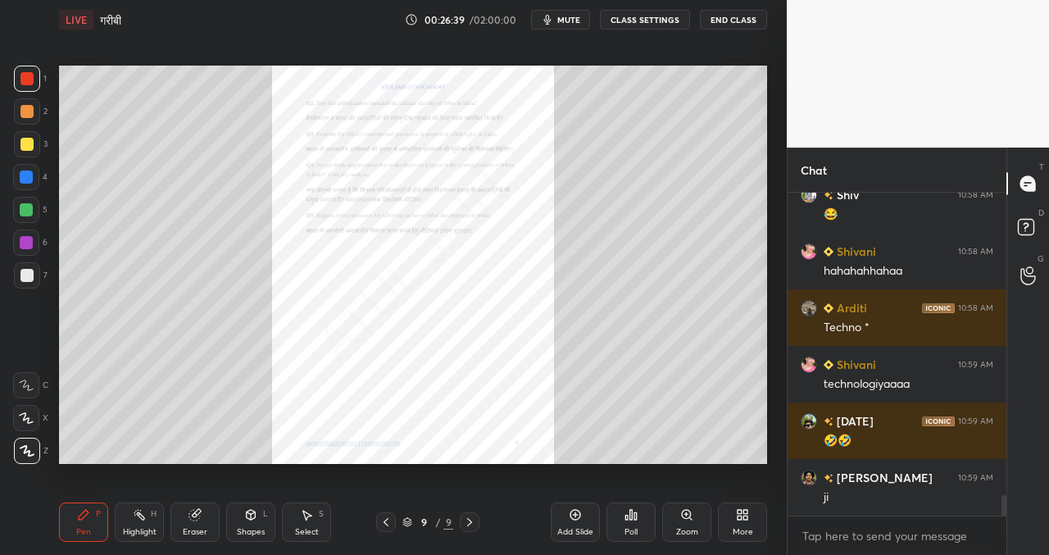
click at [686, 516] on icon at bounding box center [686, 513] width 0 height 3
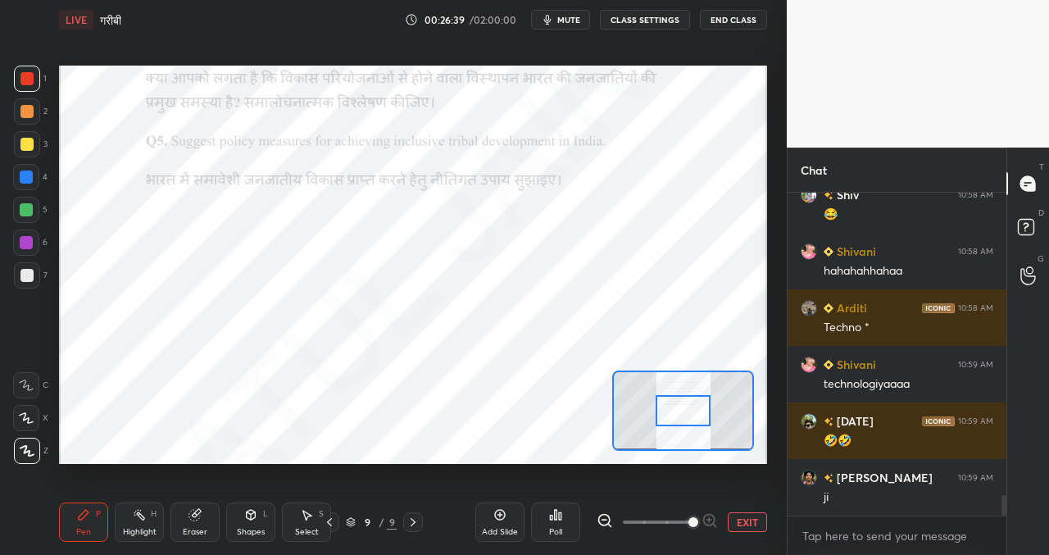
click at [686, 516] on span at bounding box center [657, 522] width 69 height 25
click at [695, 396] on div at bounding box center [683, 411] width 142 height 80
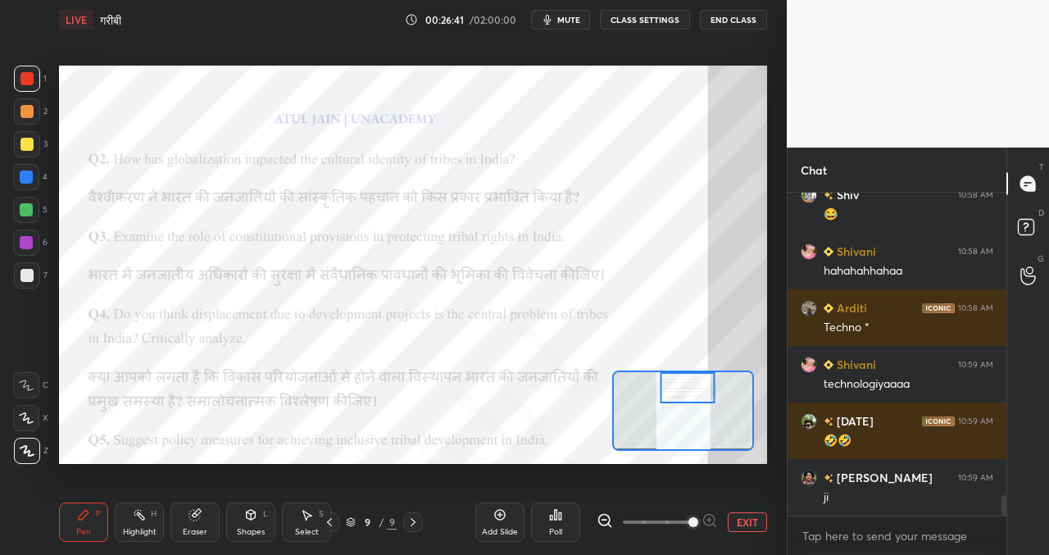
scroll to position [4866, 0]
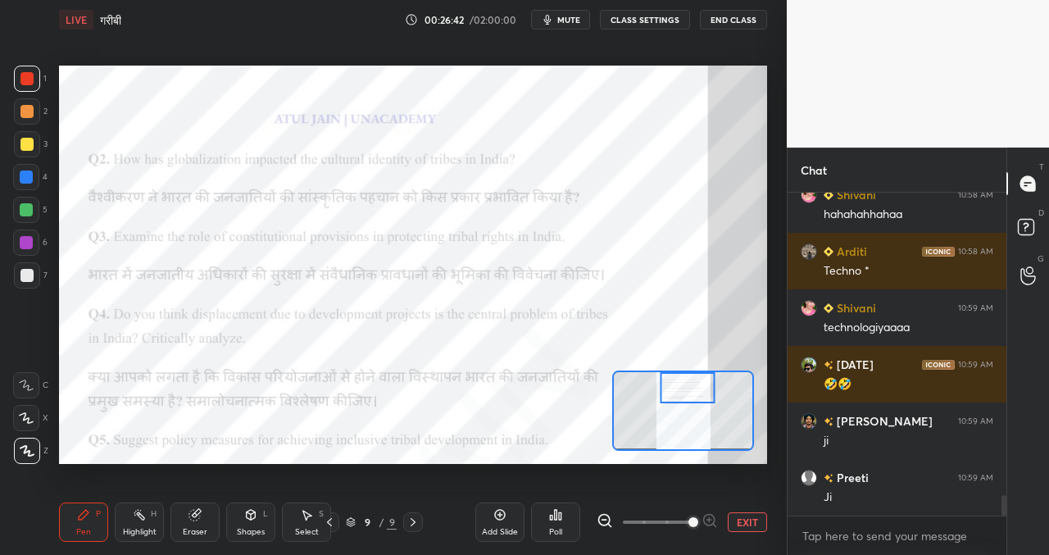
drag, startPoint x: 681, startPoint y: 394, endPoint x: 674, endPoint y: 386, distance: 11.0
click at [681, 388] on div at bounding box center [688, 387] width 56 height 30
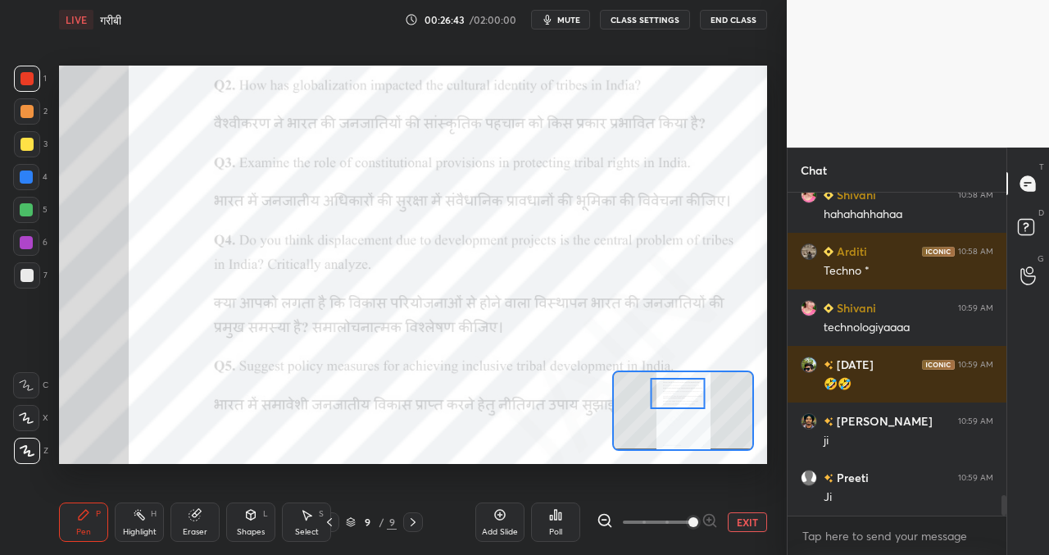
drag, startPoint x: 678, startPoint y: 394, endPoint x: 669, endPoint y: 398, distance: 9.9
click at [669, 398] on div at bounding box center [678, 393] width 56 height 30
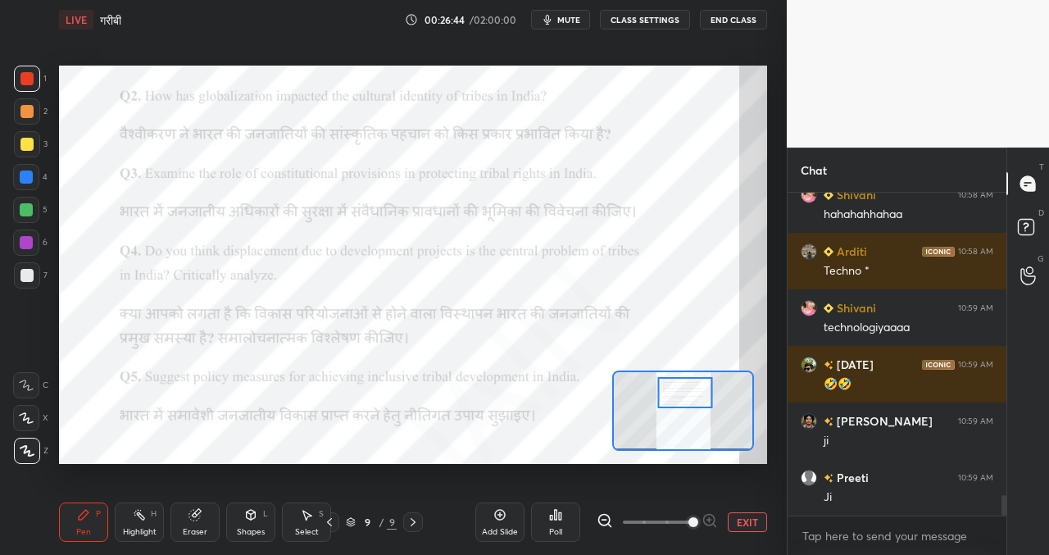
click at [682, 399] on div at bounding box center [686, 392] width 56 height 30
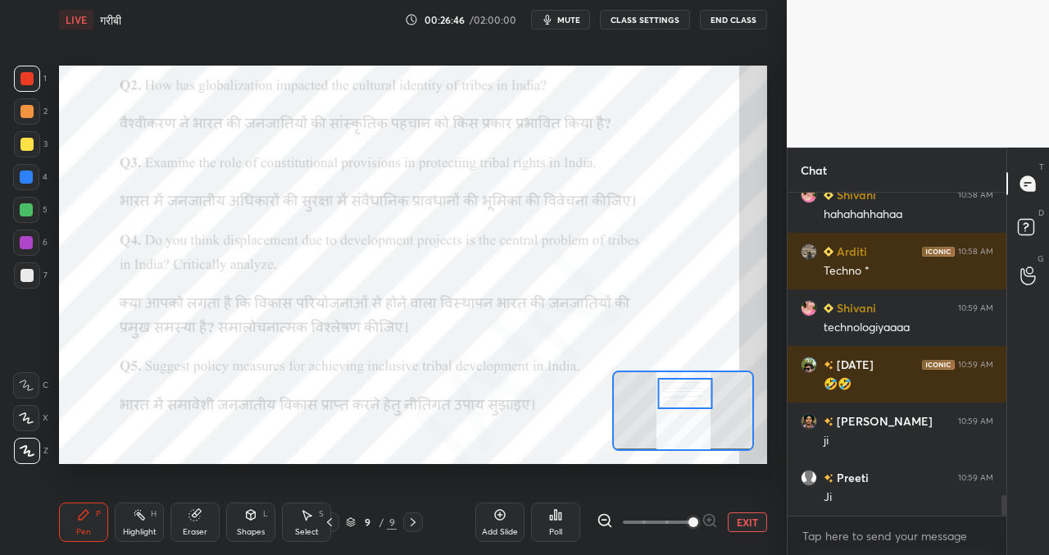
drag, startPoint x: 26, startPoint y: 388, endPoint x: 31, endPoint y: 353, distance: 34.8
click at [25, 387] on icon at bounding box center [26, 385] width 15 height 11
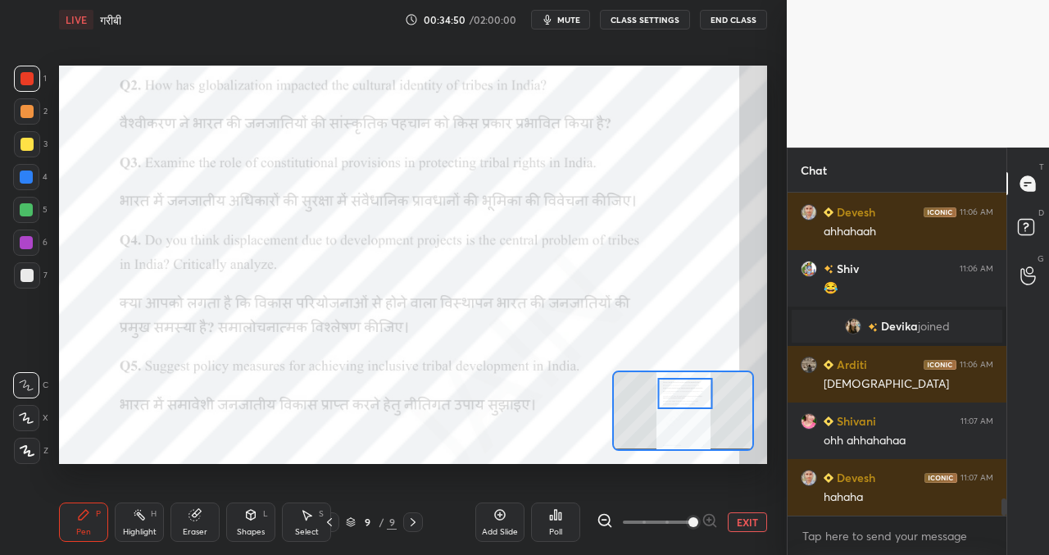
scroll to position [5879, 0]
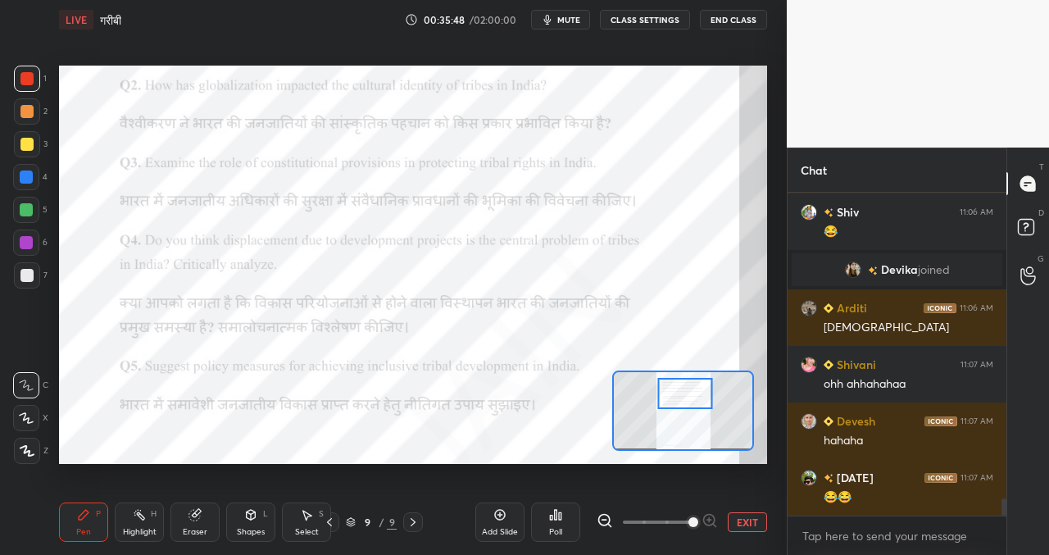
click at [335, 517] on icon at bounding box center [329, 522] width 13 height 13
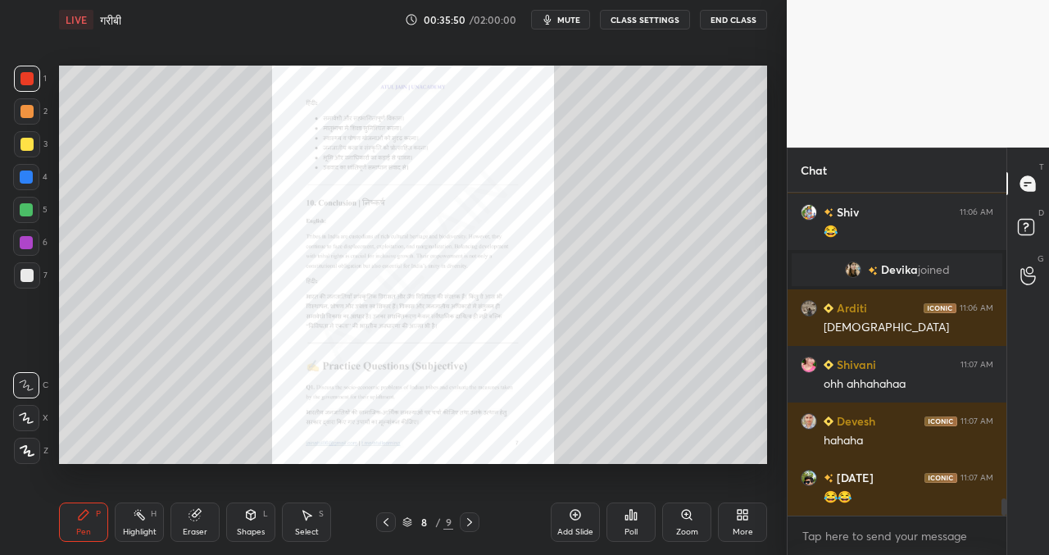
drag, startPoint x: 469, startPoint y: 520, endPoint x: 467, endPoint y: 502, distance: 18.1
click at [469, 520] on icon at bounding box center [469, 522] width 5 height 8
click at [689, 519] on icon at bounding box center [686, 514] width 13 height 13
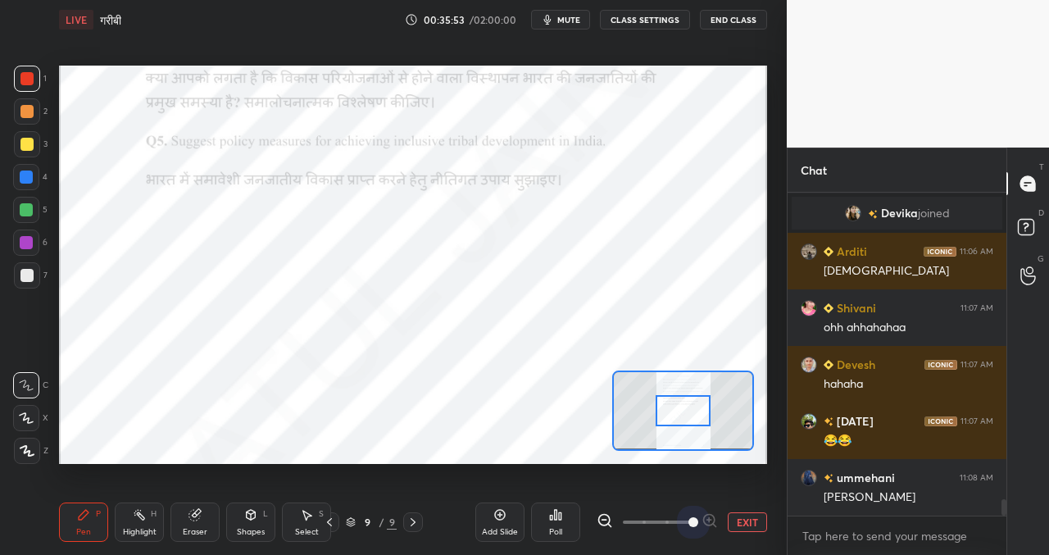
drag, startPoint x: 653, startPoint y: 517, endPoint x: 684, endPoint y: 466, distance: 59.2
click at [689, 521] on span at bounding box center [694, 522] width 10 height 10
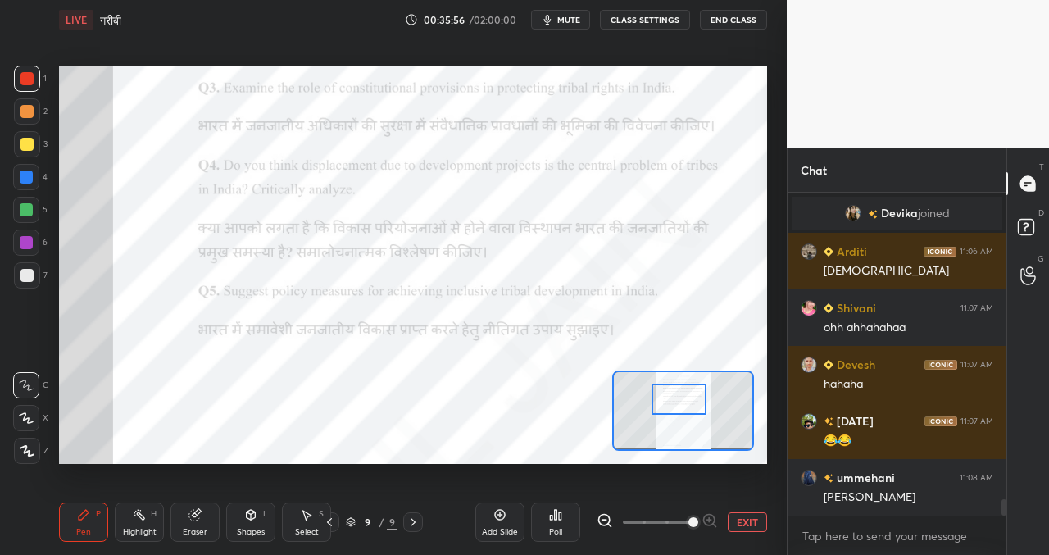
drag, startPoint x: 689, startPoint y: 403, endPoint x: 682, endPoint y: 391, distance: 13.2
click at [685, 391] on div at bounding box center [680, 399] width 56 height 30
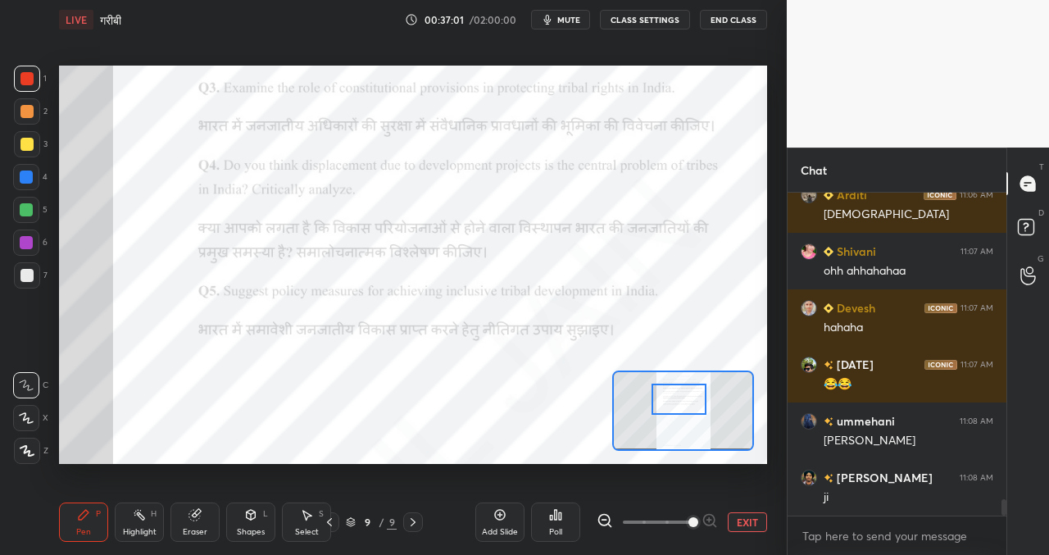
click at [619, 373] on div "Setting up your live class Poll for secs No correct answer Start poll" at bounding box center [413, 265] width 708 height 398
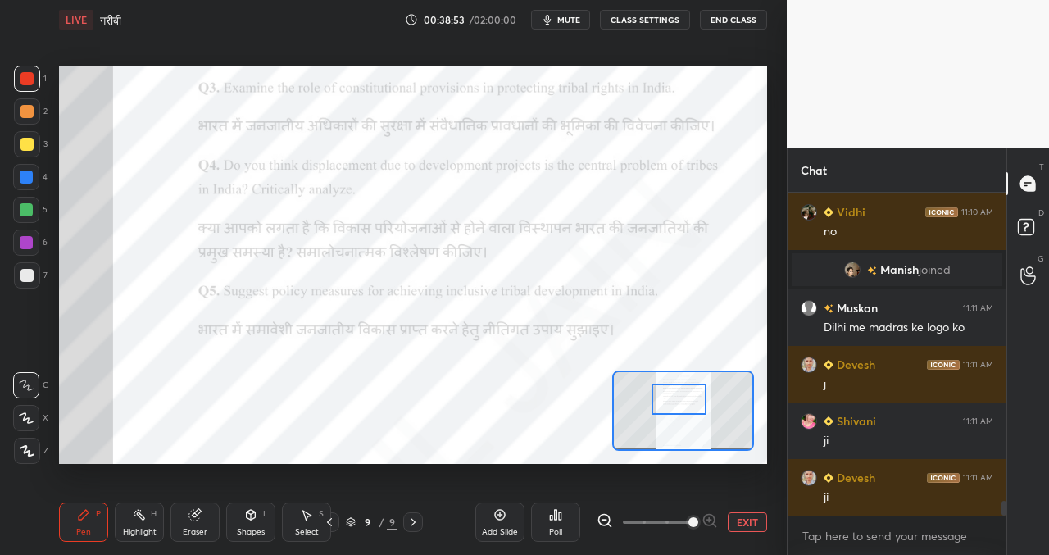
scroll to position [6805, 0]
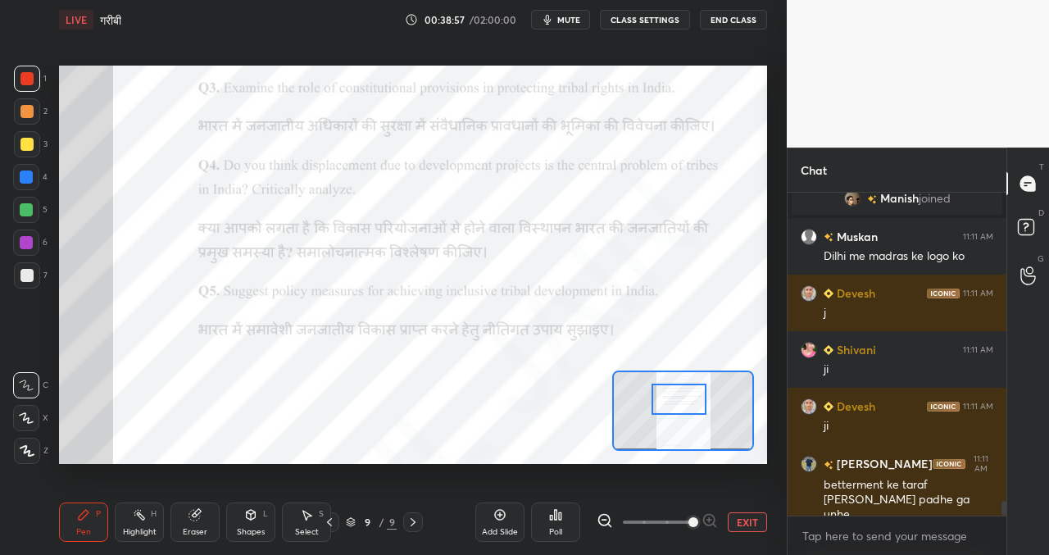
click at [498, 513] on icon at bounding box center [500, 514] width 13 height 13
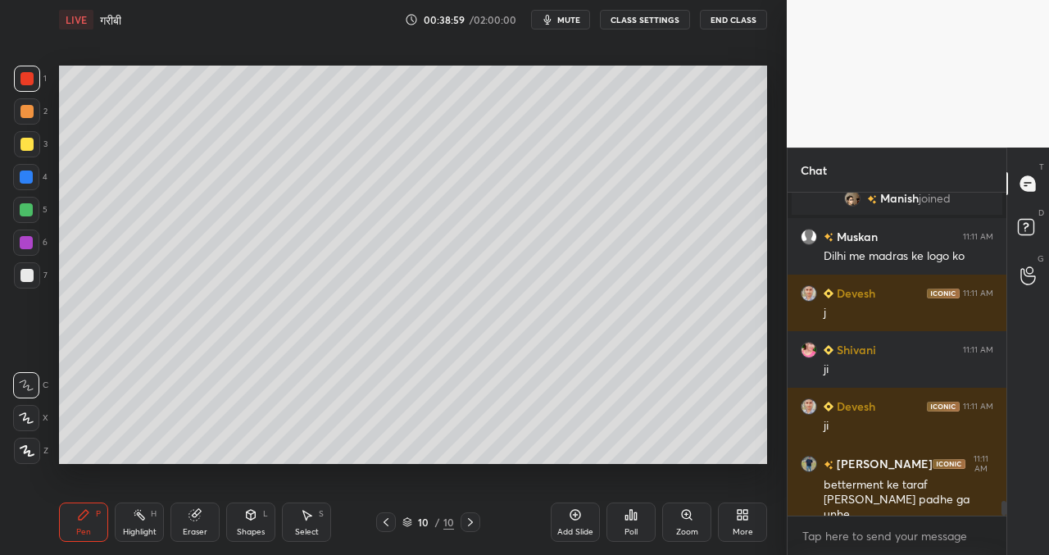
drag, startPoint x: 21, startPoint y: 279, endPoint x: 34, endPoint y: 275, distance: 13.7
click at [23, 279] on div at bounding box center [26, 275] width 13 height 13
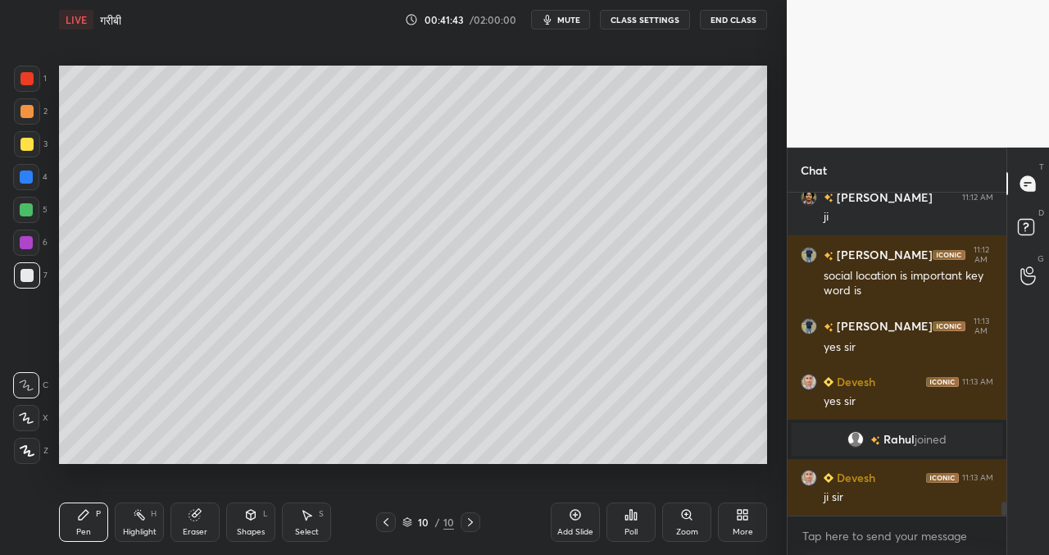
scroll to position [7101, 0]
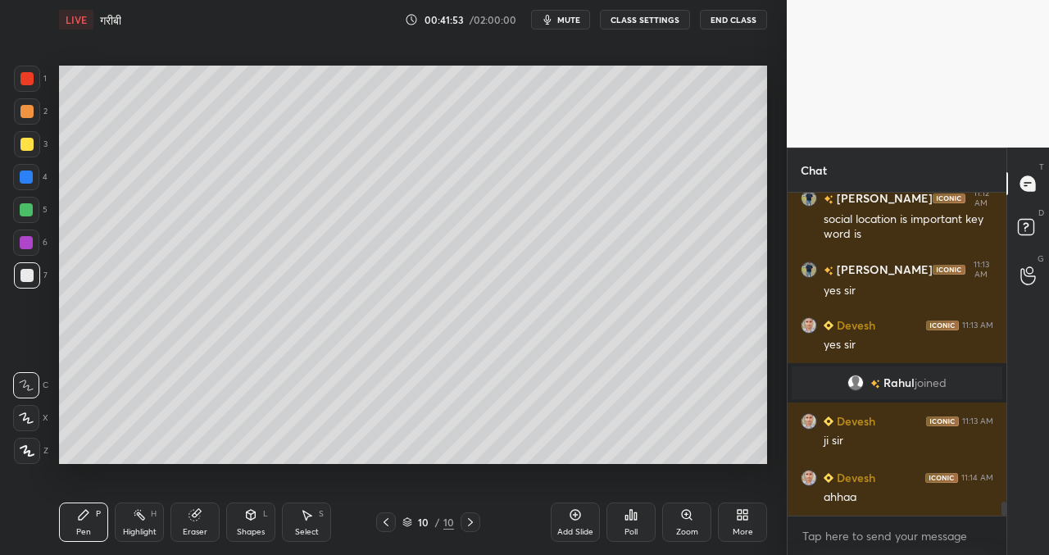
drag, startPoint x: 389, startPoint y: 524, endPoint x: 389, endPoint y: 515, distance: 9.1
click at [389, 524] on icon at bounding box center [386, 522] width 13 height 13
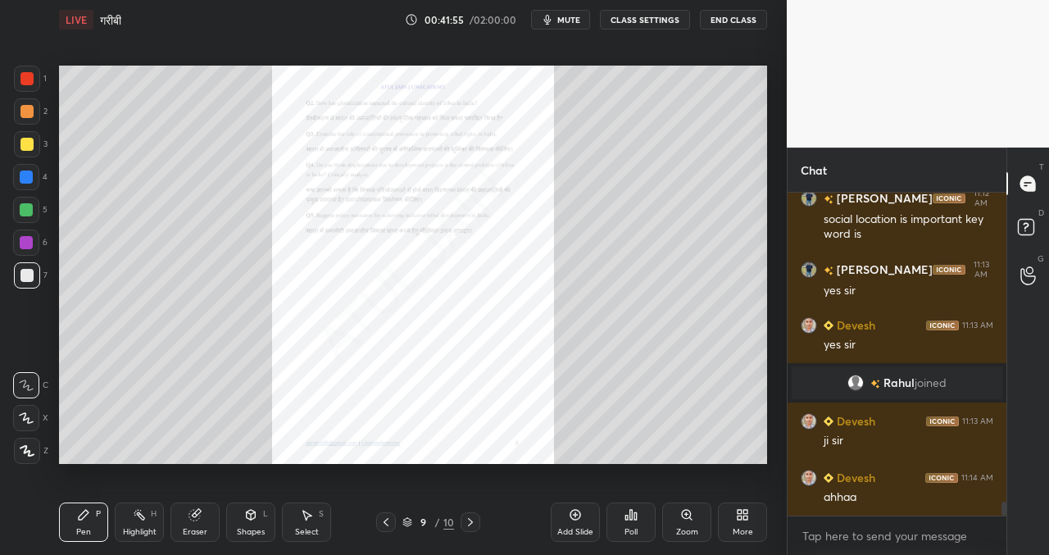
click at [696, 512] on div "Zoom" at bounding box center [686, 522] width 49 height 39
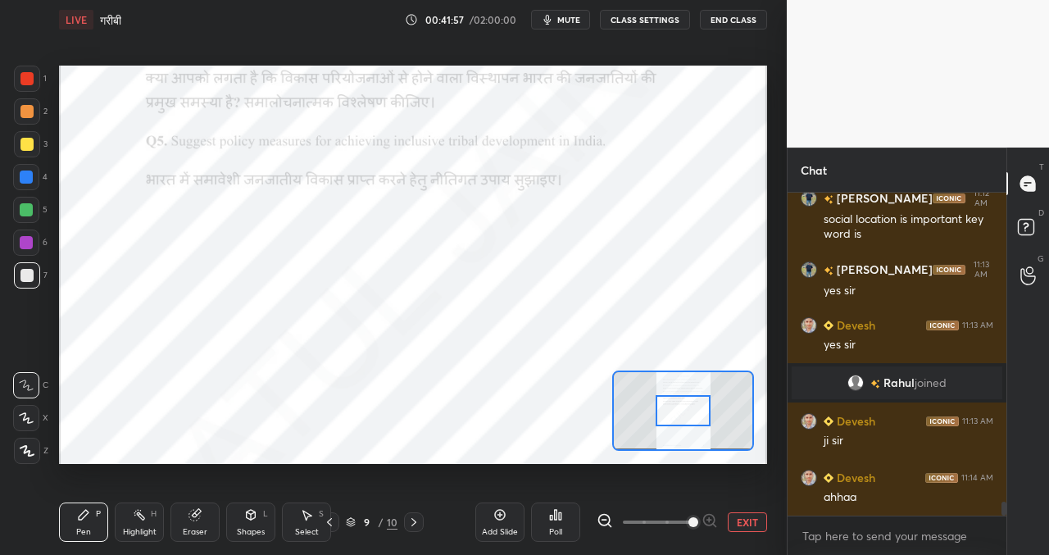
drag, startPoint x: 650, startPoint y: 520, endPoint x: 689, endPoint y: 508, distance: 40.2
click at [690, 527] on span at bounding box center [694, 522] width 10 height 10
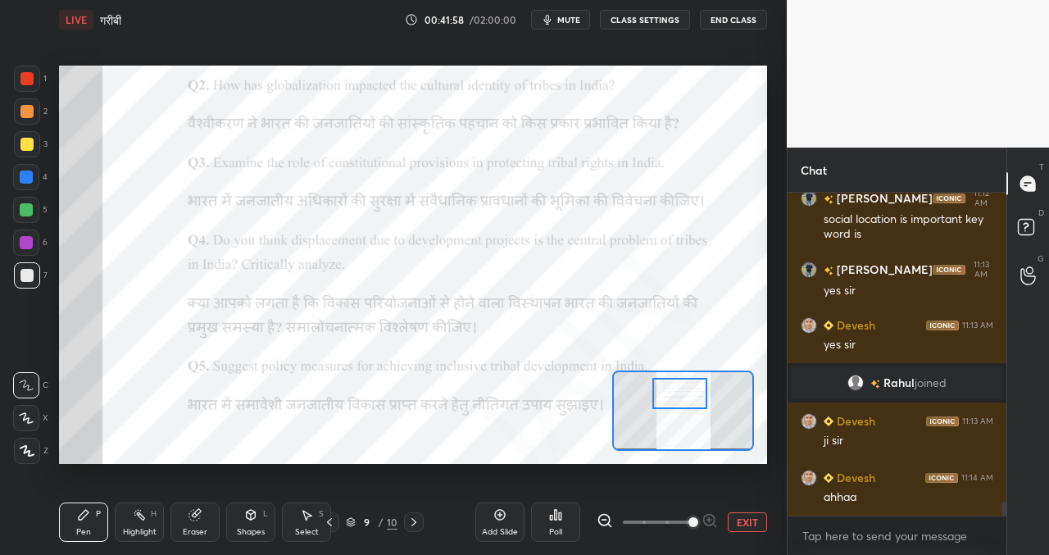
drag, startPoint x: 690, startPoint y: 404, endPoint x: 687, endPoint y: 384, distance: 20.6
click at [692, 395] on div at bounding box center [681, 393] width 56 height 30
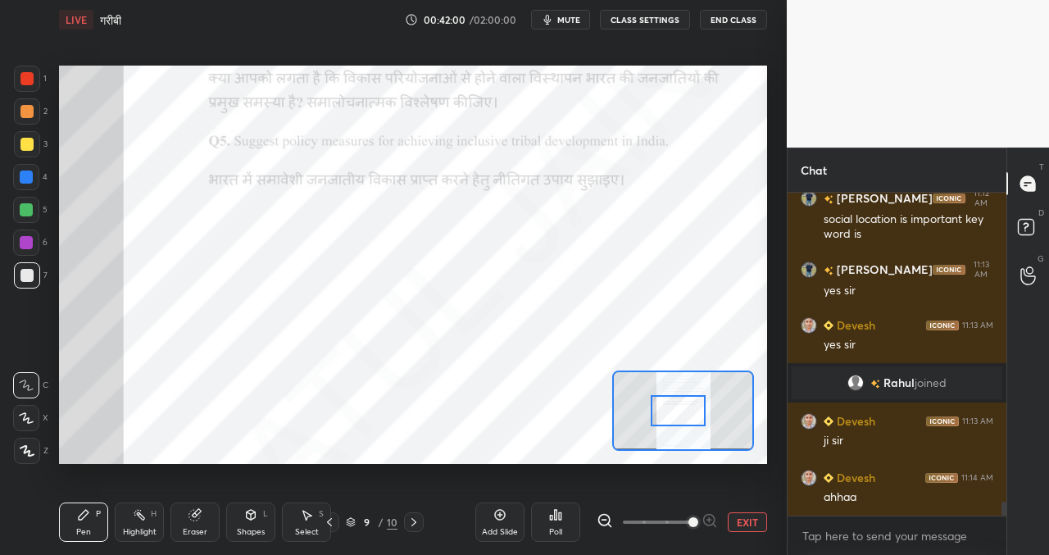
drag, startPoint x: 694, startPoint y: 405, endPoint x: 693, endPoint y: 422, distance: 17.2
click at [694, 424] on div at bounding box center [679, 410] width 56 height 30
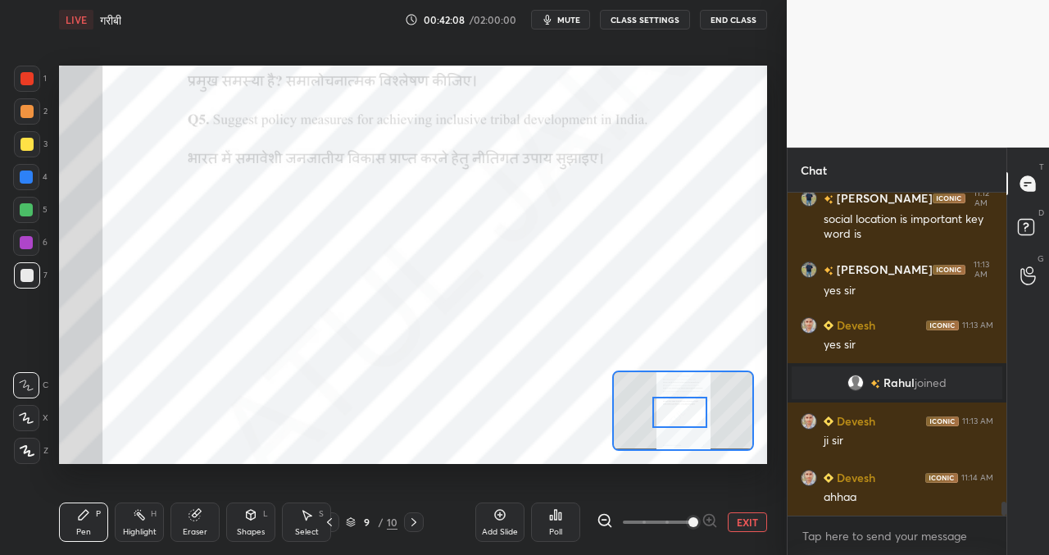
drag, startPoint x: 13, startPoint y: 78, endPoint x: 43, endPoint y: 105, distance: 40.0
click at [16, 79] on div at bounding box center [27, 79] width 26 height 26
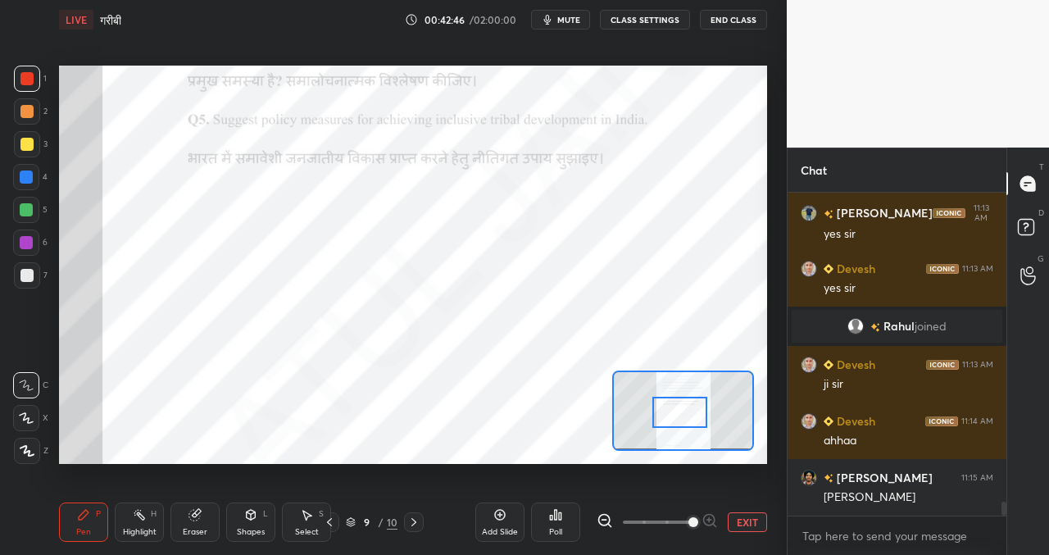
click at [415, 521] on icon at bounding box center [413, 522] width 13 height 13
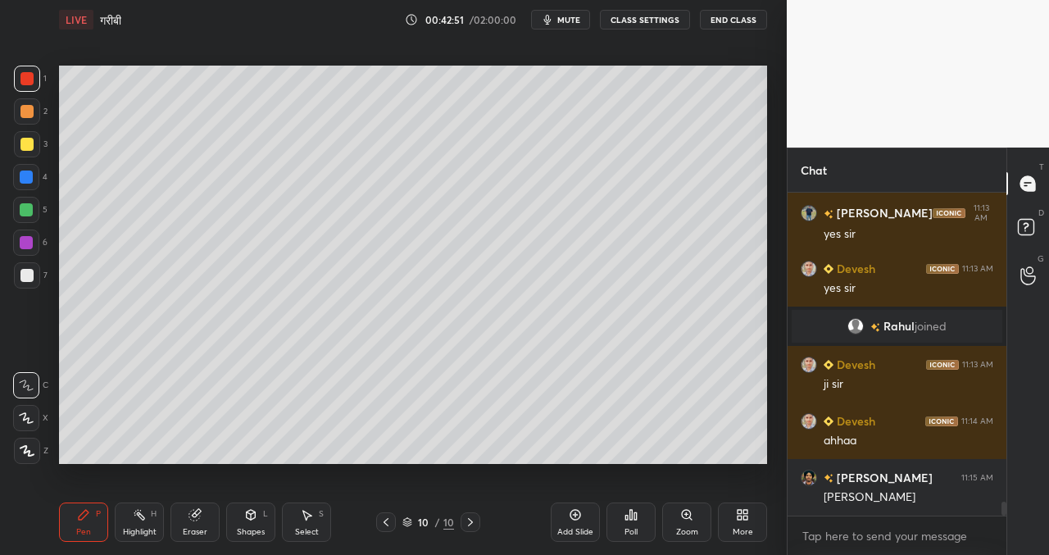
click at [576, 512] on icon at bounding box center [575, 514] width 5 height 5
drag, startPoint x: 30, startPoint y: 280, endPoint x: 25, endPoint y: 353, distance: 73.9
click at [27, 282] on div at bounding box center [27, 275] width 26 height 26
click at [23, 457] on div at bounding box center [27, 451] width 26 height 26
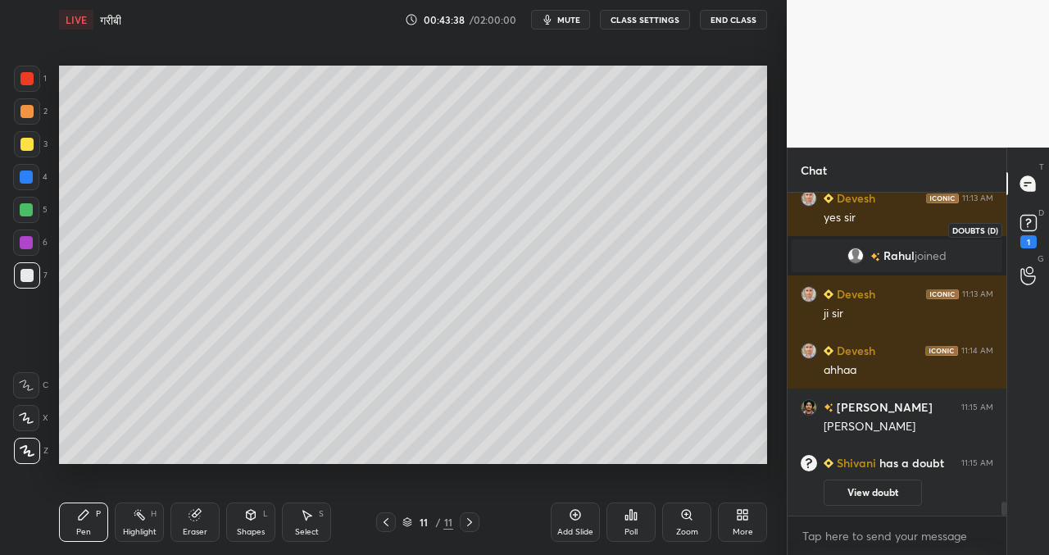
drag, startPoint x: 1032, startPoint y: 223, endPoint x: 1009, endPoint y: 223, distance: 23.0
click at [1032, 225] on rect at bounding box center [1029, 224] width 16 height 16
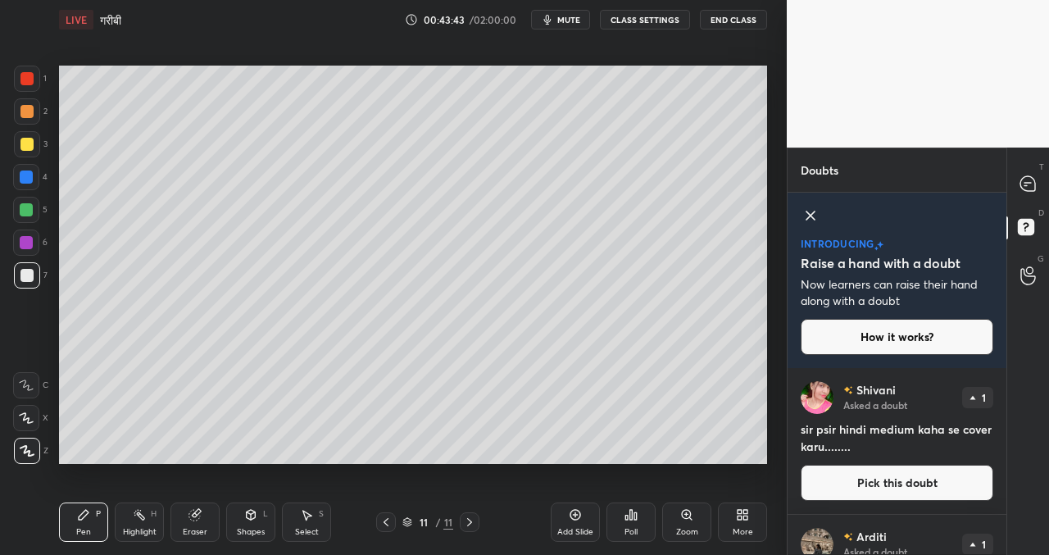
click at [889, 487] on button "Pick this doubt" at bounding box center [897, 483] width 193 height 36
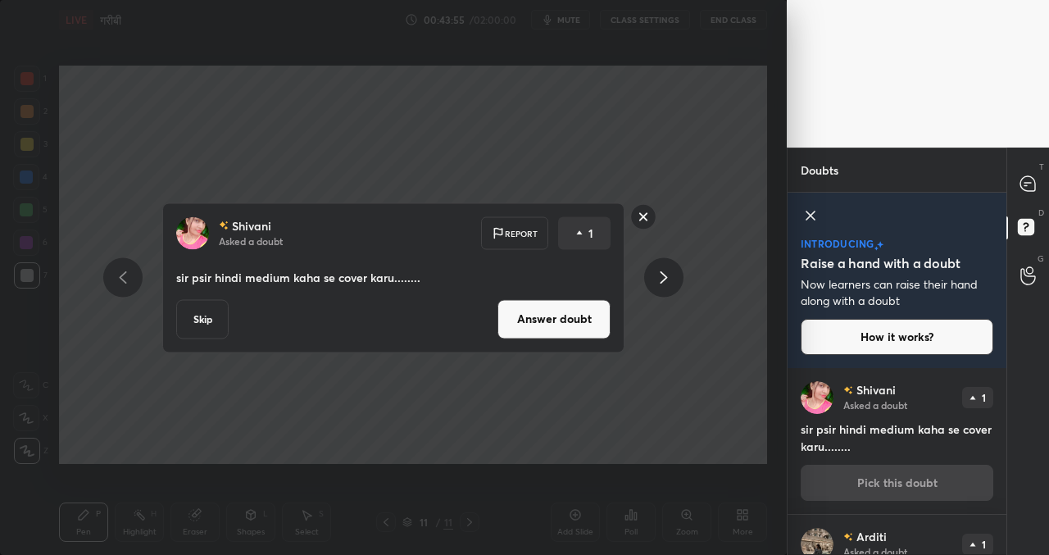
click at [575, 314] on button "Answer doubt" at bounding box center [554, 318] width 113 height 39
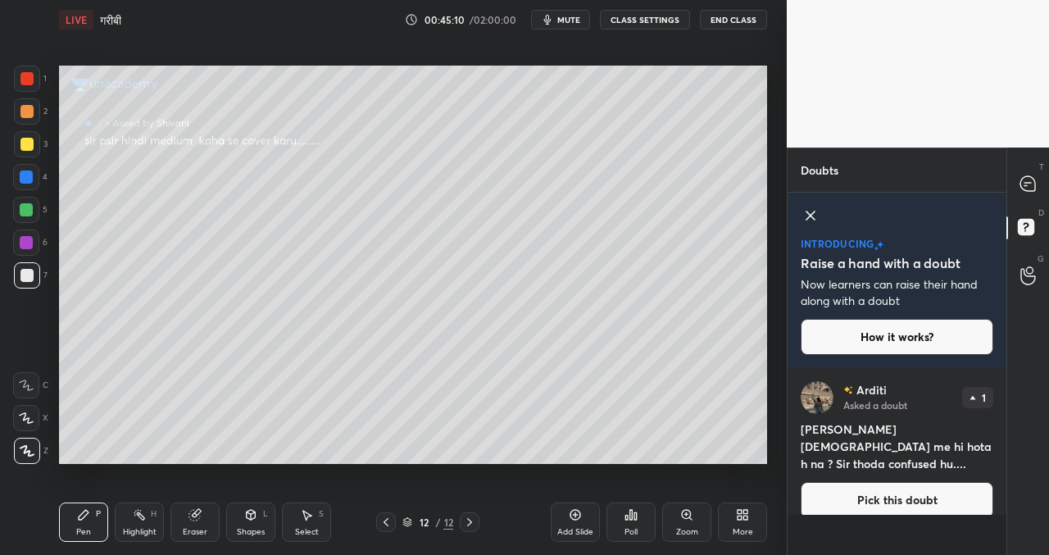
click at [812, 221] on icon at bounding box center [811, 216] width 20 height 20
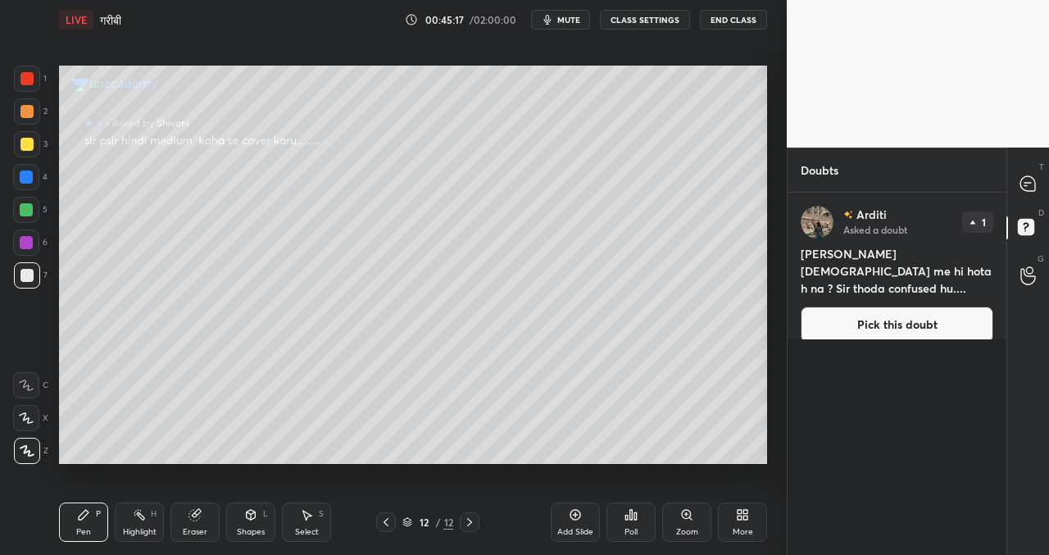
drag, startPoint x: 870, startPoint y: 312, endPoint x: 840, endPoint y: 318, distance: 31.0
click at [870, 314] on button "Pick this doubt" at bounding box center [897, 325] width 193 height 36
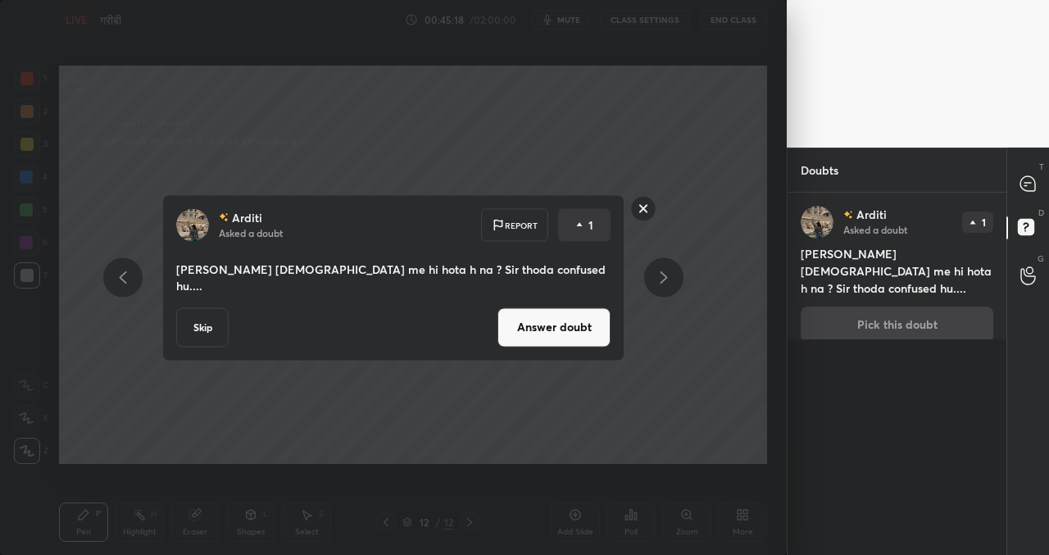
click at [209, 318] on button "Skip" at bounding box center [202, 326] width 52 height 39
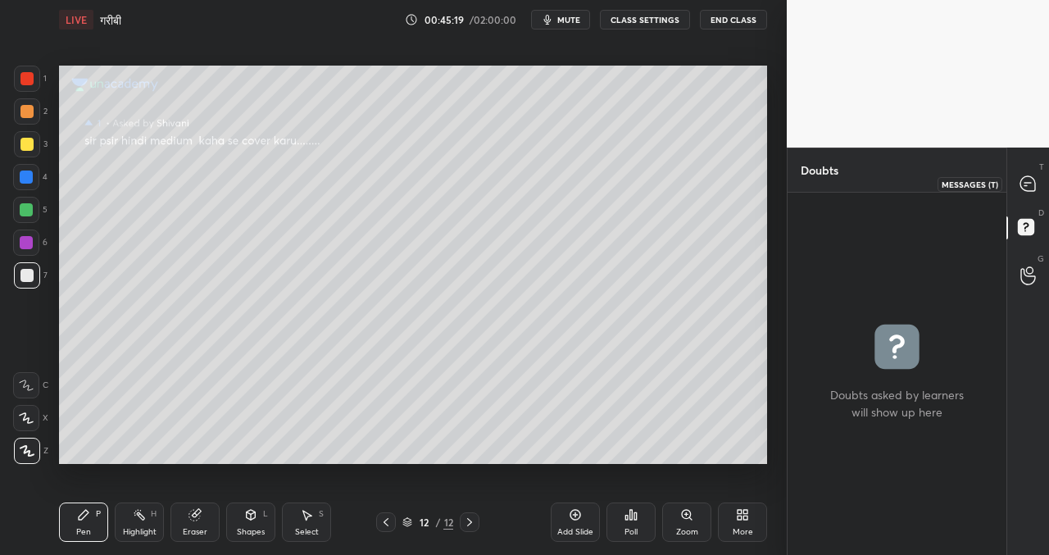
click at [1035, 183] on icon at bounding box center [1028, 183] width 15 height 15
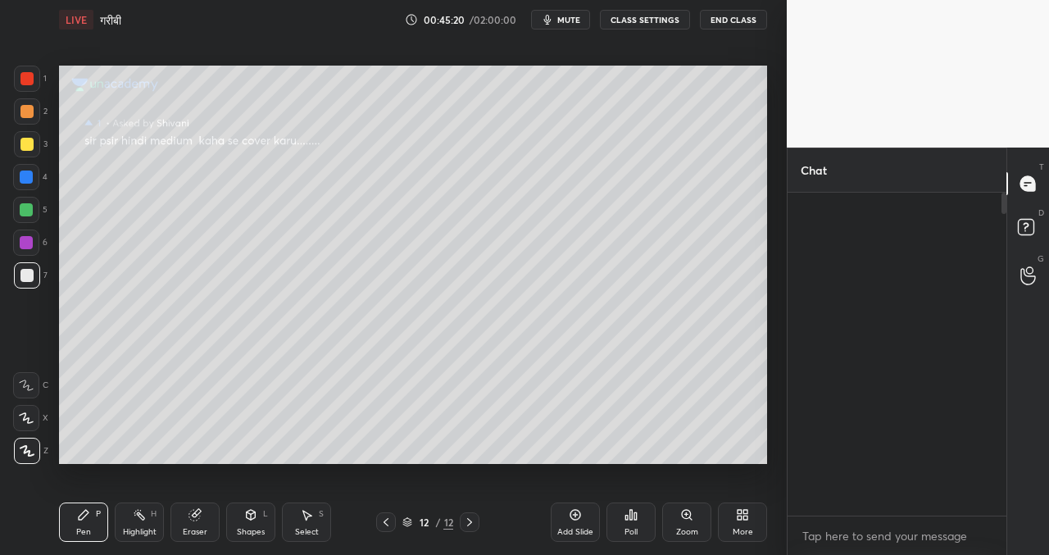
scroll to position [318, 214]
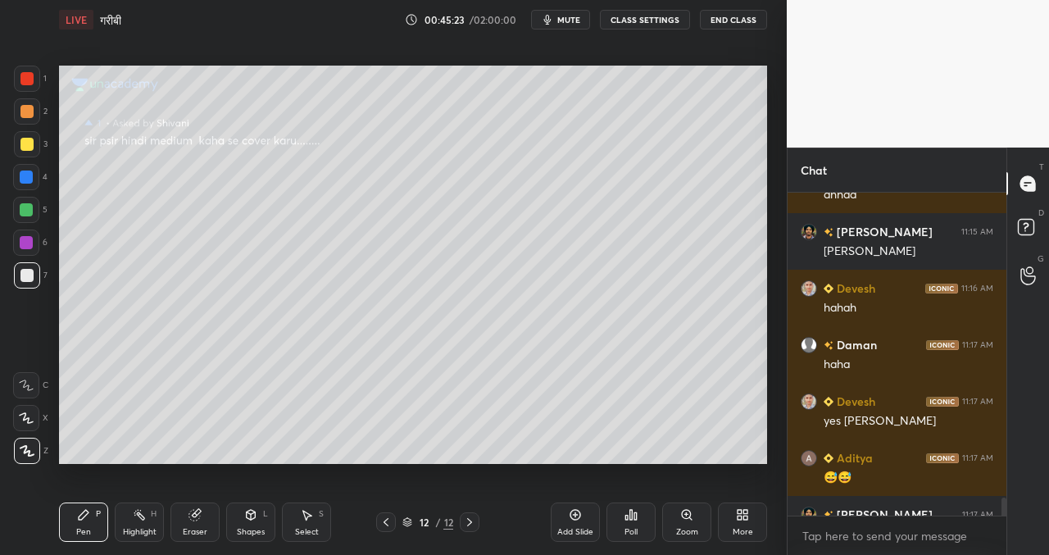
click at [390, 521] on icon at bounding box center [386, 522] width 13 height 13
click at [386, 521] on icon at bounding box center [386, 522] width 13 height 13
click at [469, 526] on icon at bounding box center [469, 522] width 13 height 13
click at [1008, 508] on div "T Messages (T) D Doubts (D) G Raise Hand (G)" at bounding box center [1028, 351] width 43 height 407
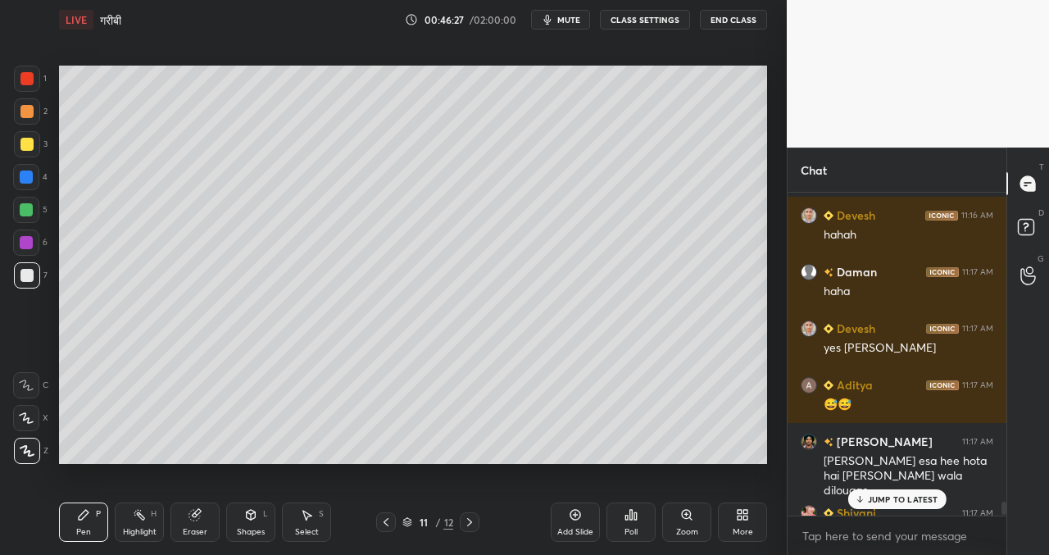
drag, startPoint x: 1004, startPoint y: 507, endPoint x: 1002, endPoint y: 515, distance: 8.6
click at [1003, 515] on div at bounding box center [1002, 354] width 10 height 323
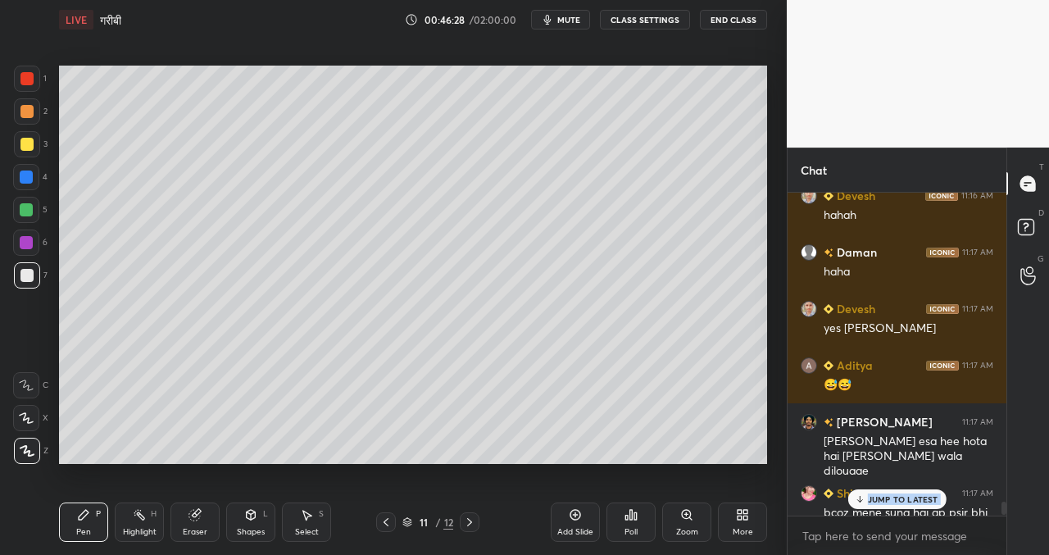
drag, startPoint x: 1000, startPoint y: 511, endPoint x: 989, endPoint y: 525, distance: 18.1
click at [998, 534] on div "Vijay 11:15 AM [PERSON_NAME] 11:16 AM [PERSON_NAME] 11:17 AM [PERSON_NAME] 11:1…" at bounding box center [897, 374] width 219 height 362
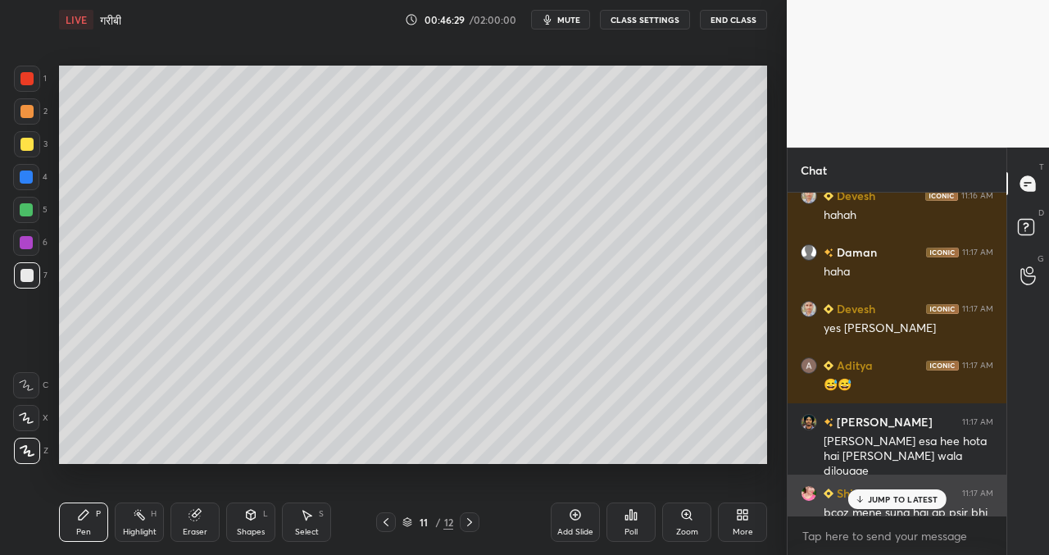
click at [922, 494] on p "JUMP TO LATEST" at bounding box center [903, 499] width 71 height 10
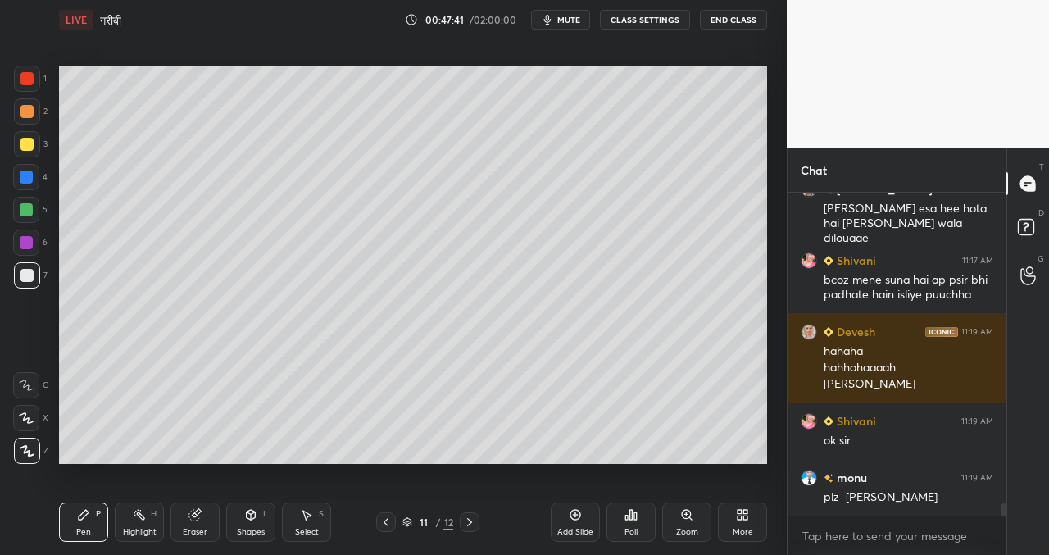
scroll to position [7990, 0]
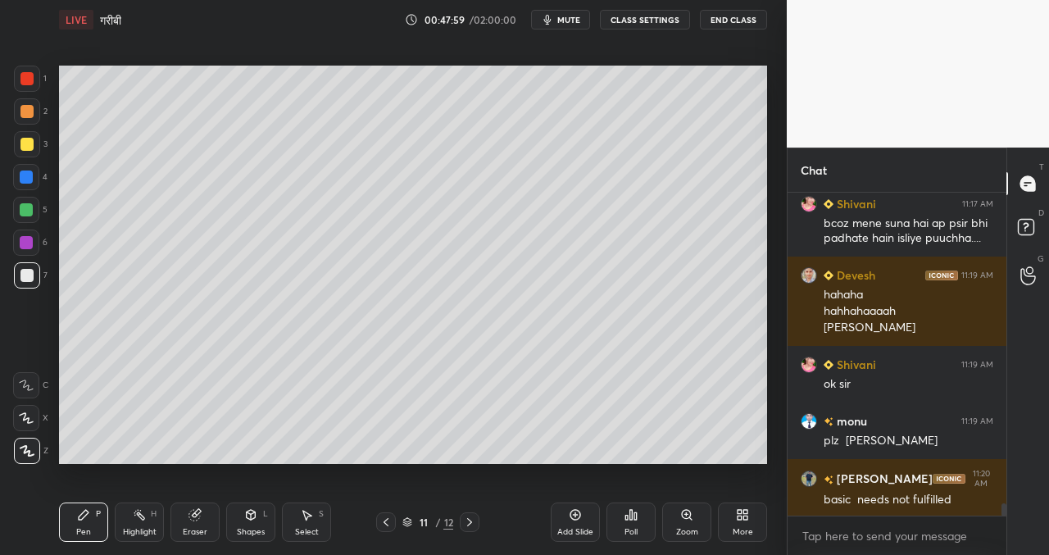
click at [583, 515] on div "Add Slide" at bounding box center [575, 522] width 49 height 39
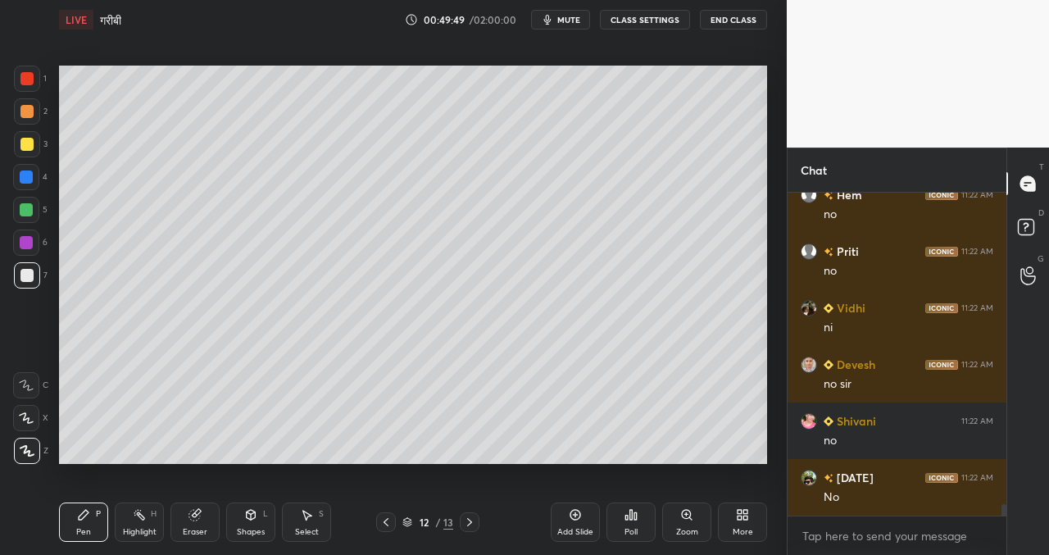
scroll to position [9008, 0]
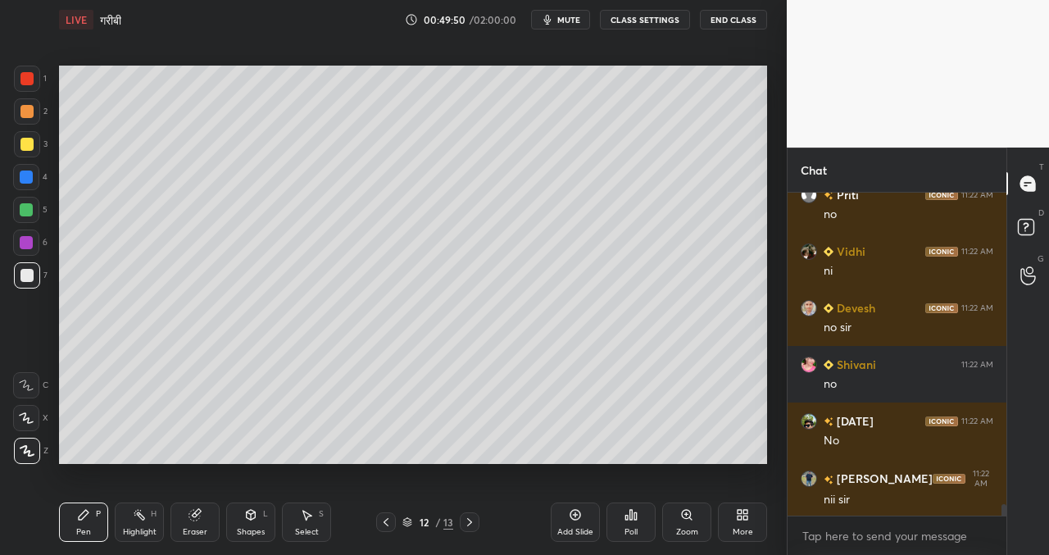
click at [584, 514] on div "Add Slide" at bounding box center [575, 522] width 49 height 39
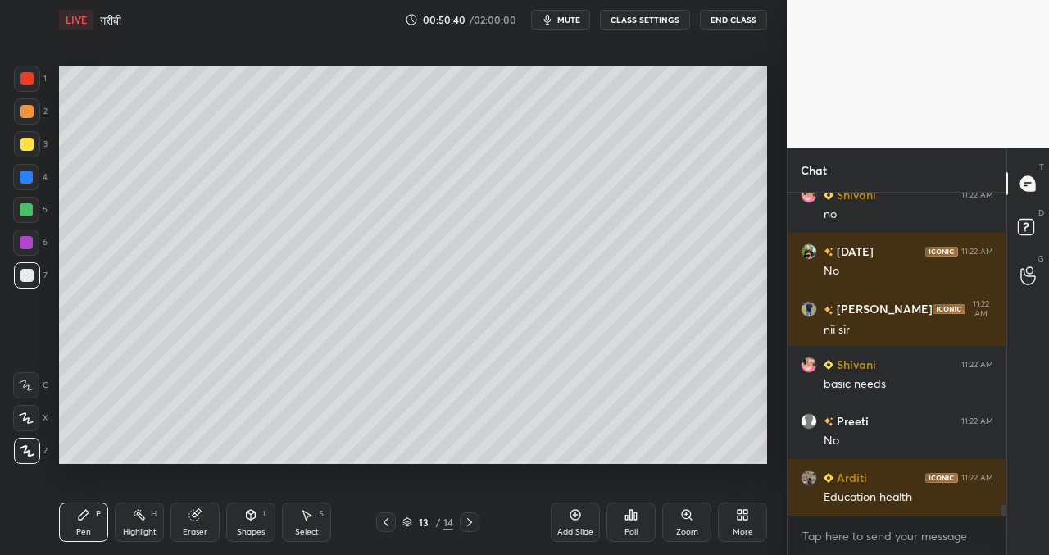
scroll to position [9249, 0]
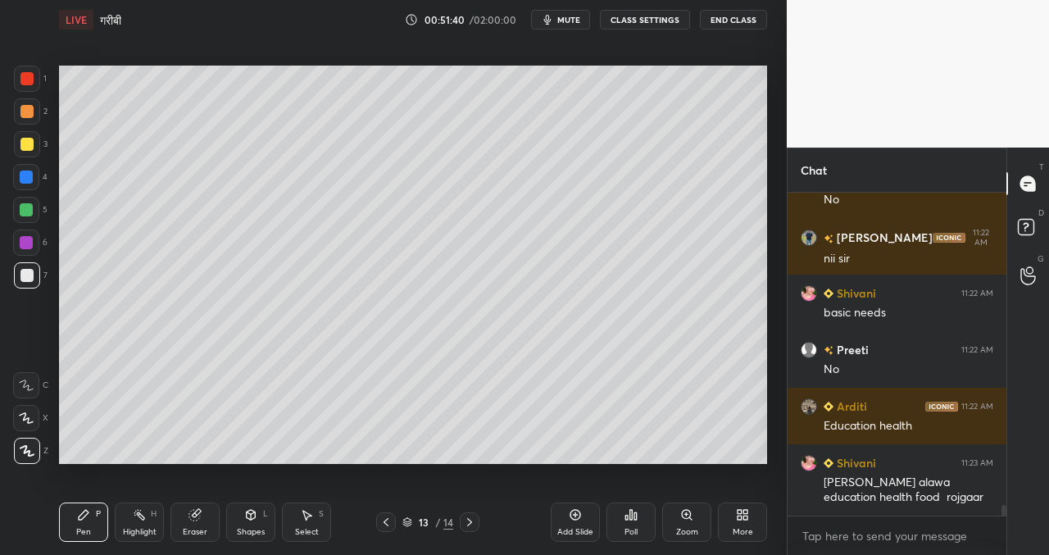
drag, startPoint x: 576, startPoint y: 510, endPoint x: 567, endPoint y: 493, distance: 19.8
click at [576, 510] on icon at bounding box center [576, 515] width 11 height 11
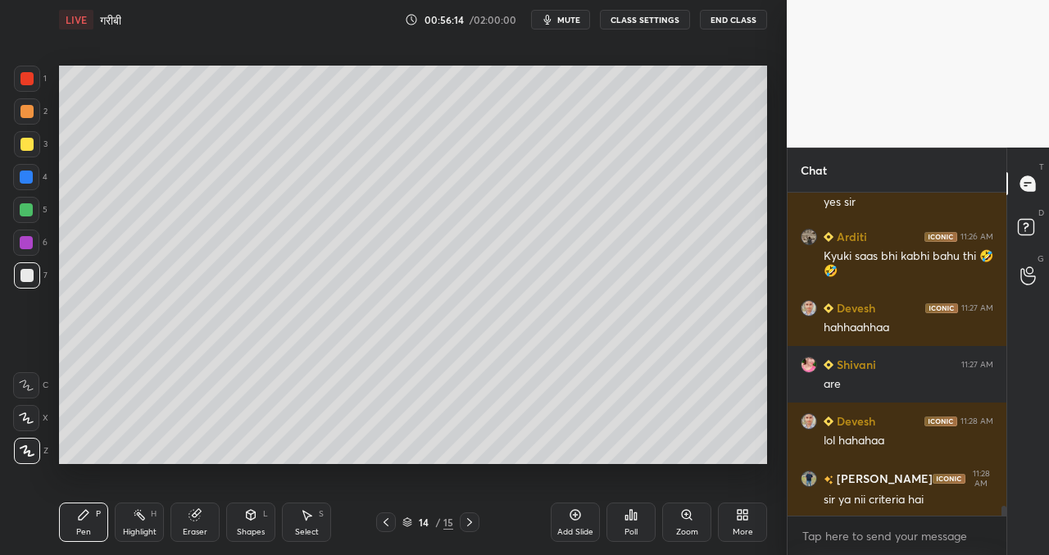
scroll to position [10636, 0]
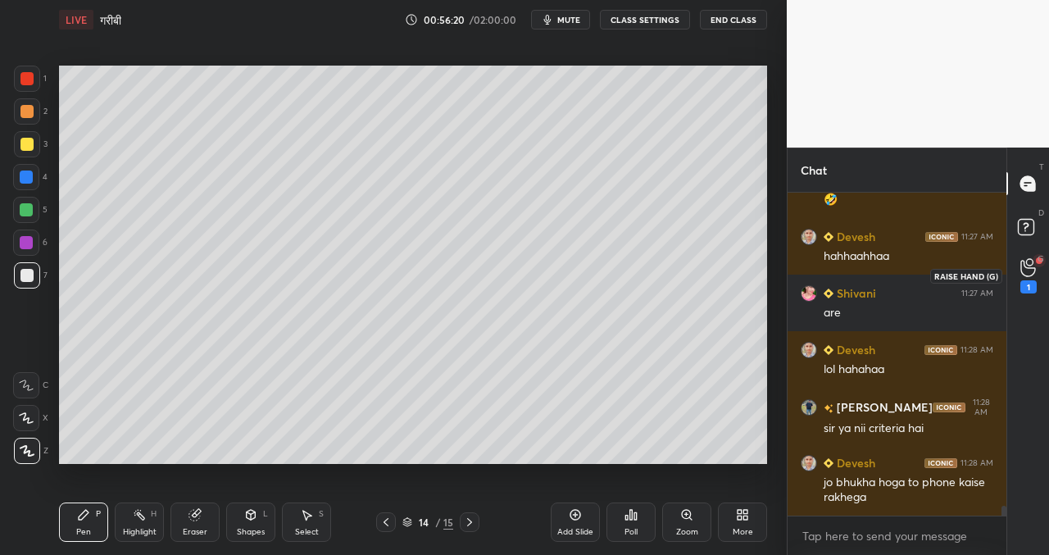
drag, startPoint x: 1032, startPoint y: 266, endPoint x: 1013, endPoint y: 266, distance: 19.7
click at [1032, 266] on icon at bounding box center [1029, 267] width 16 height 19
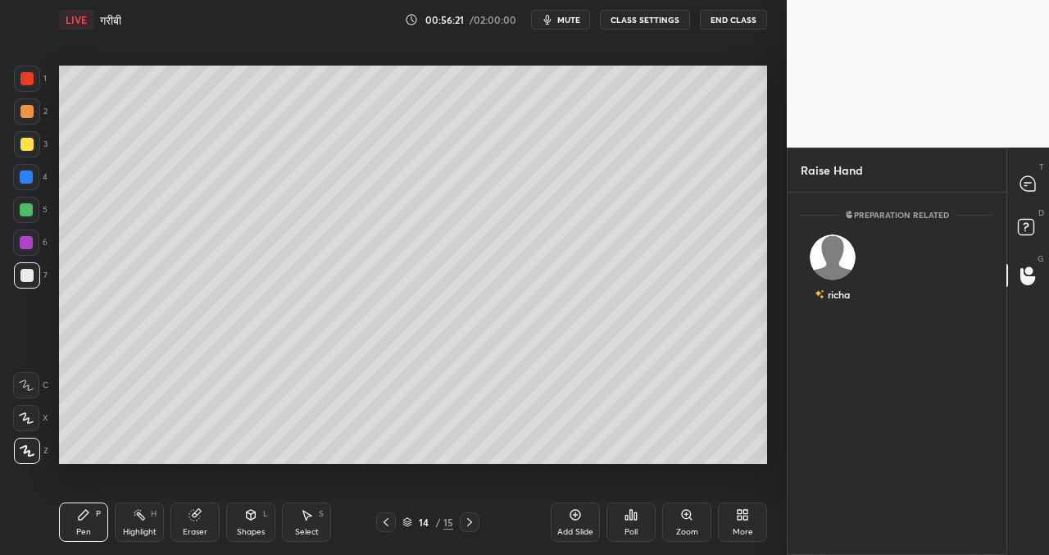
scroll to position [6, 6]
drag, startPoint x: 1032, startPoint y: 181, endPoint x: 1001, endPoint y: 182, distance: 31.2
click at [1029, 182] on icon at bounding box center [1028, 183] width 17 height 17
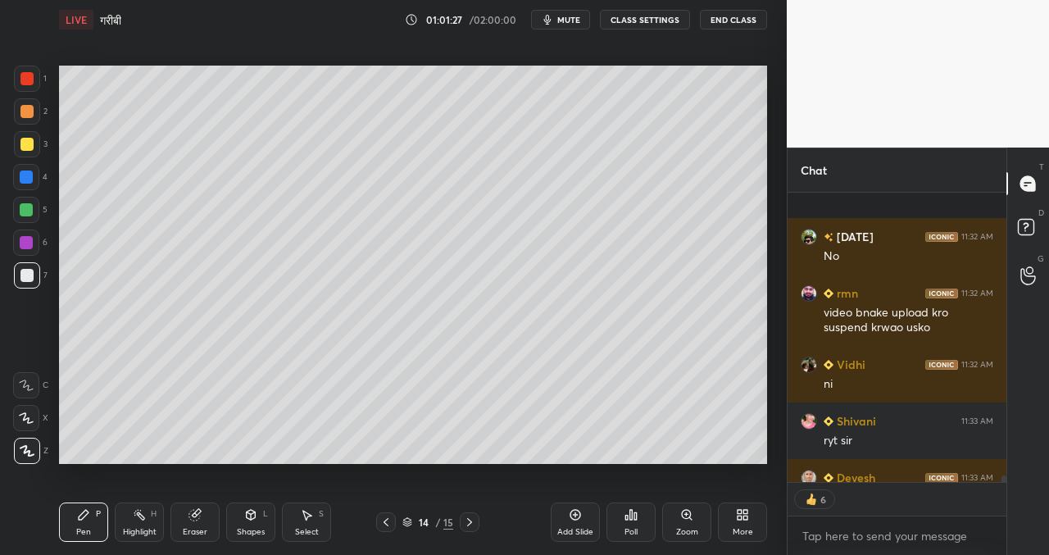
scroll to position [12428, 0]
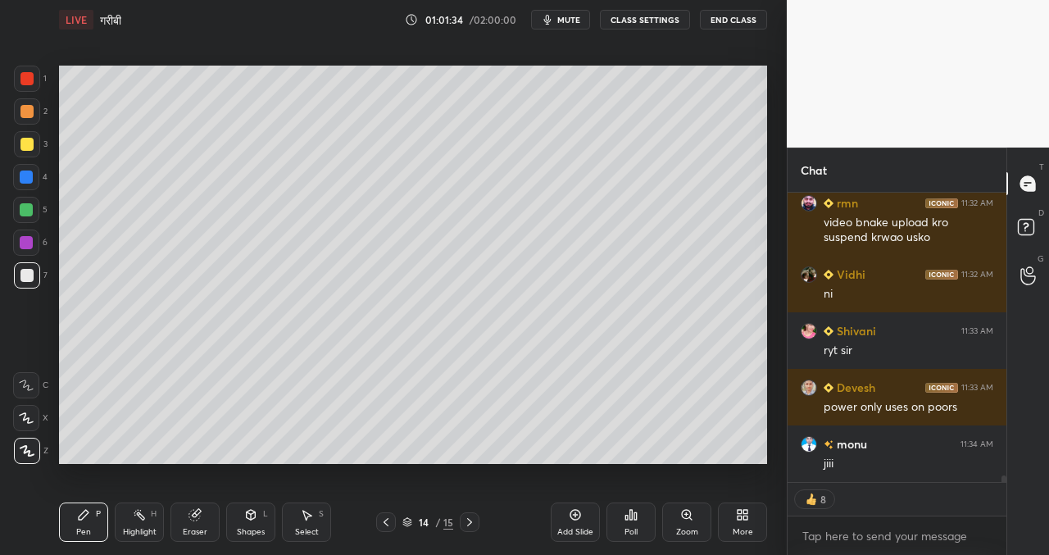
click at [577, 520] on icon at bounding box center [575, 514] width 13 height 13
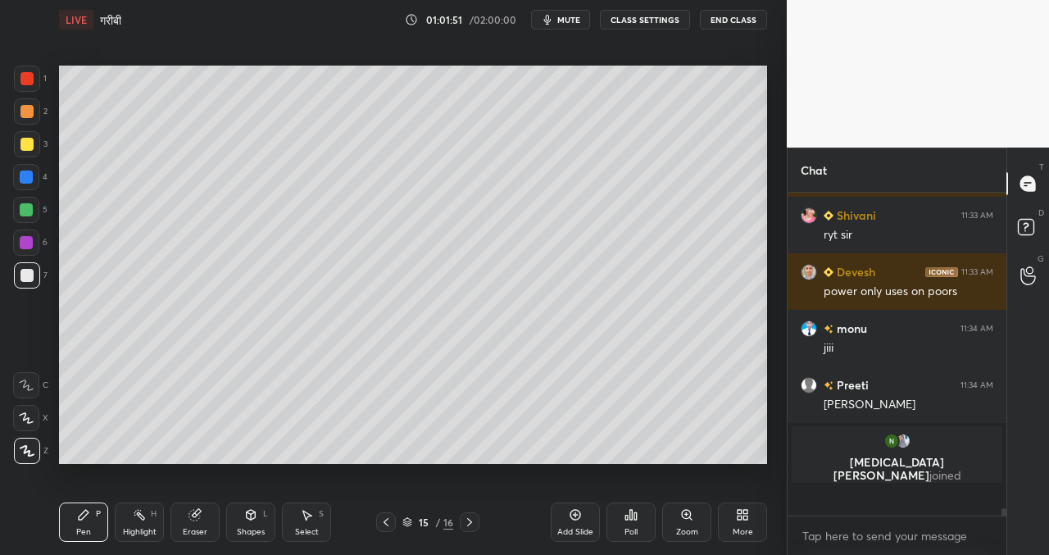
scroll to position [12510, 0]
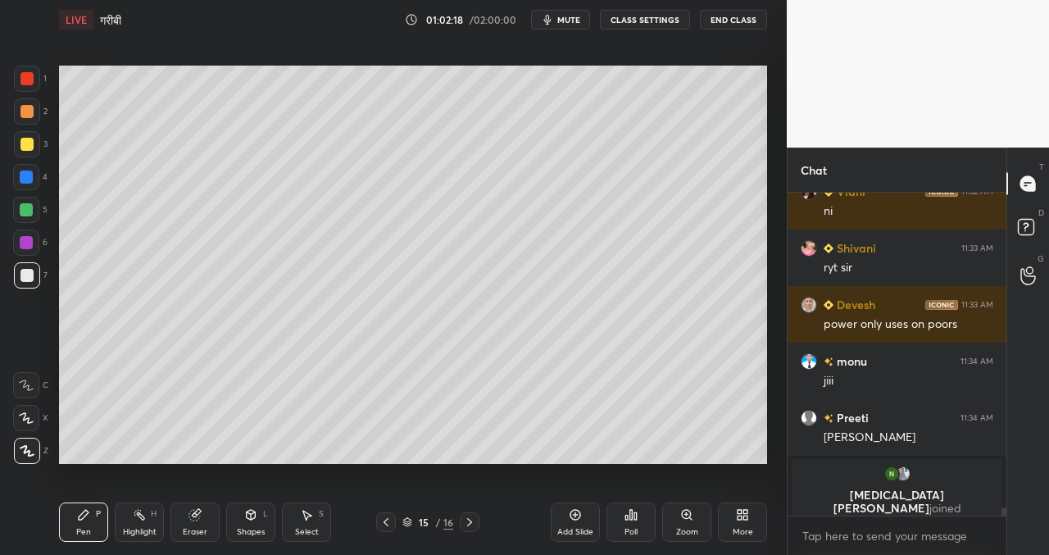
click at [31, 239] on div at bounding box center [26, 242] width 13 height 13
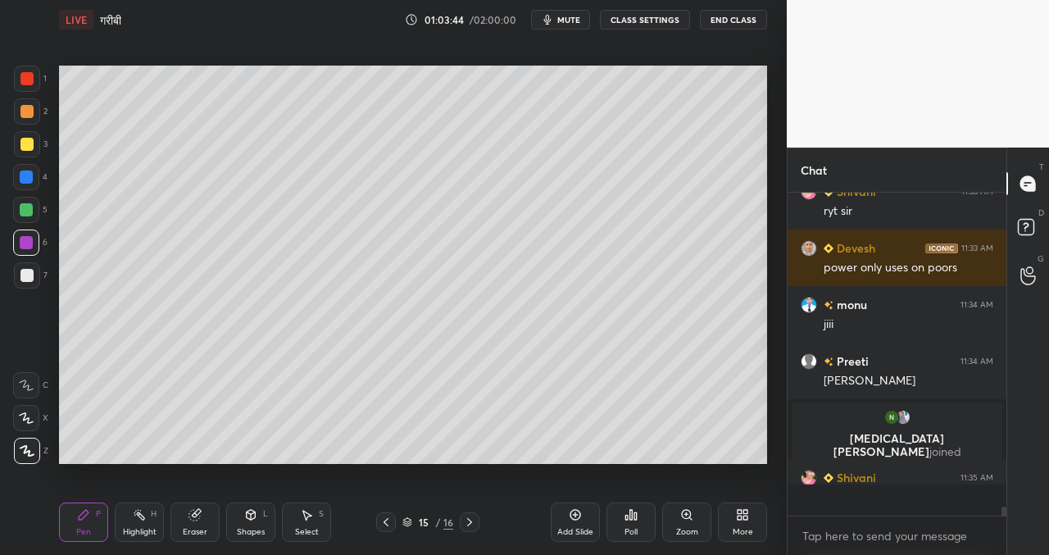
scroll to position [10782, 0]
click at [578, 513] on icon at bounding box center [575, 514] width 13 height 13
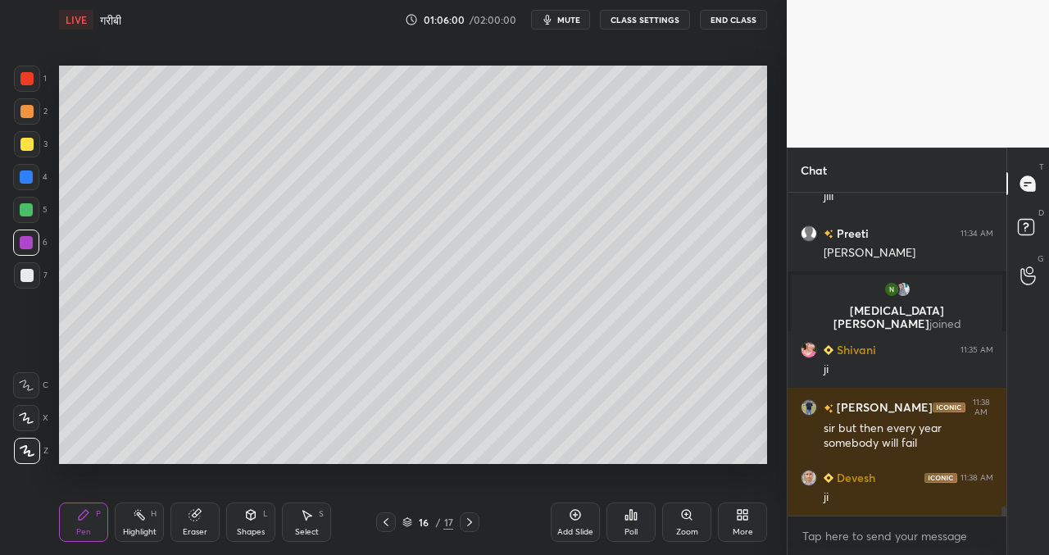
scroll to position [10967, 0]
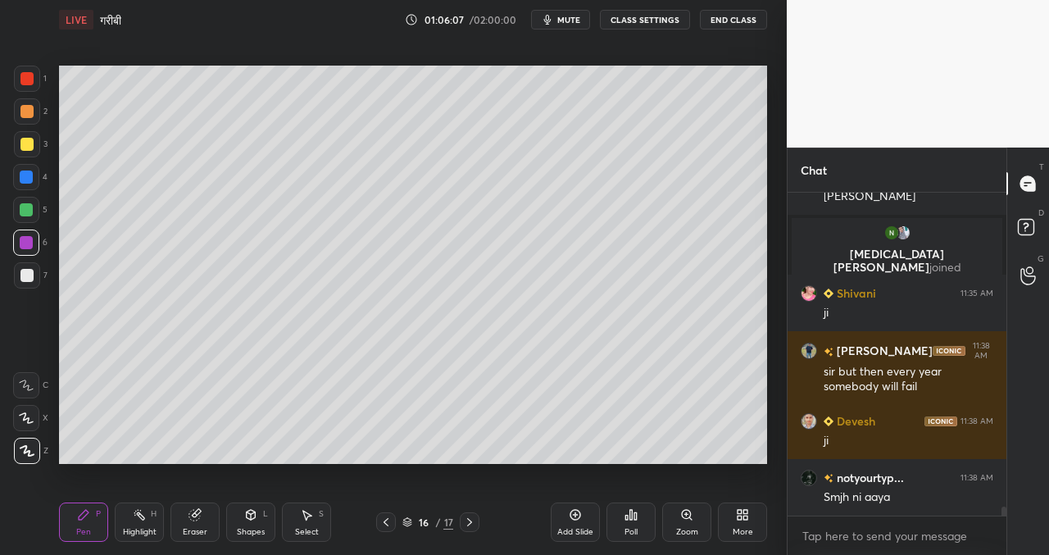
click at [392, 517] on icon at bounding box center [386, 522] width 13 height 13
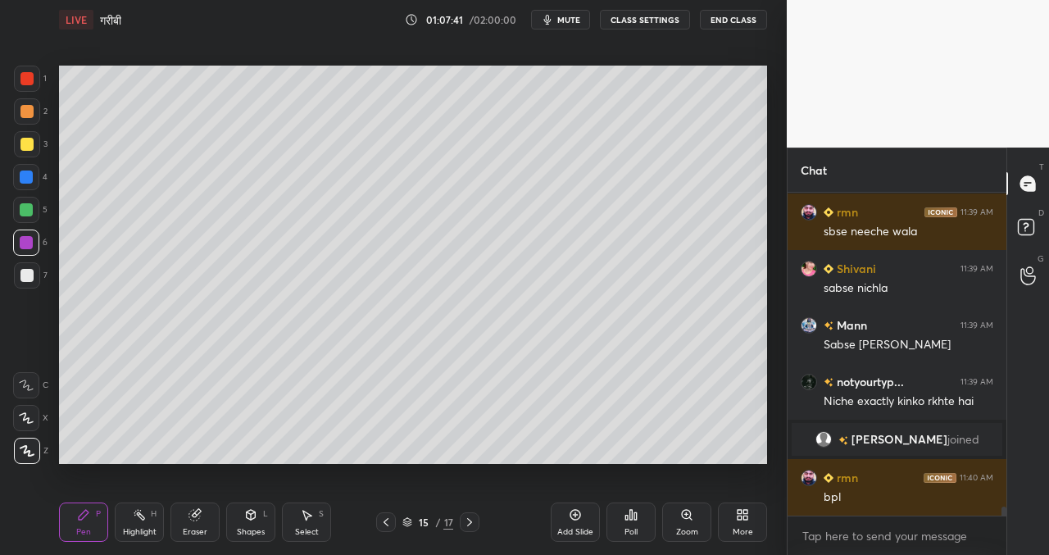
scroll to position [11387, 0]
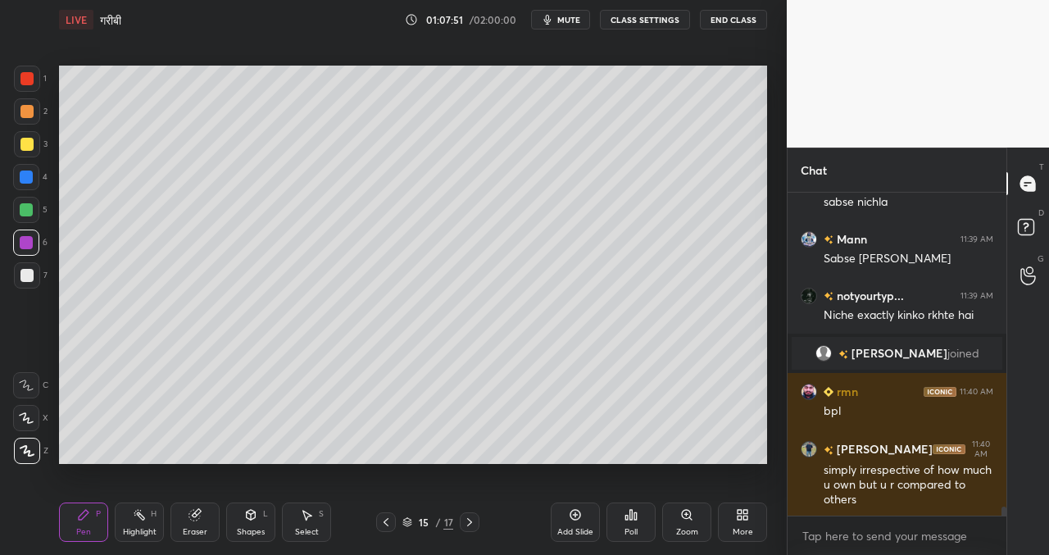
drag, startPoint x: 475, startPoint y: 520, endPoint x: 483, endPoint y: 522, distance: 8.6
click at [475, 520] on icon at bounding box center [469, 522] width 13 height 13
drag, startPoint x: 586, startPoint y: 517, endPoint x: 575, endPoint y: 511, distance: 13.2
click at [585, 517] on div "Add Slide" at bounding box center [575, 522] width 49 height 39
click at [24, 271] on div at bounding box center [26, 275] width 13 height 13
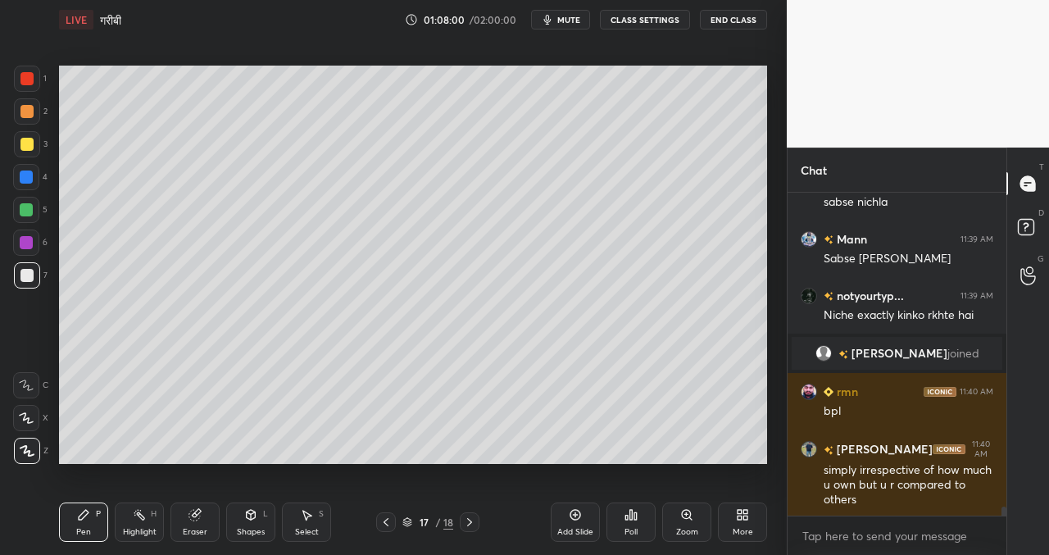
scroll to position [11444, 0]
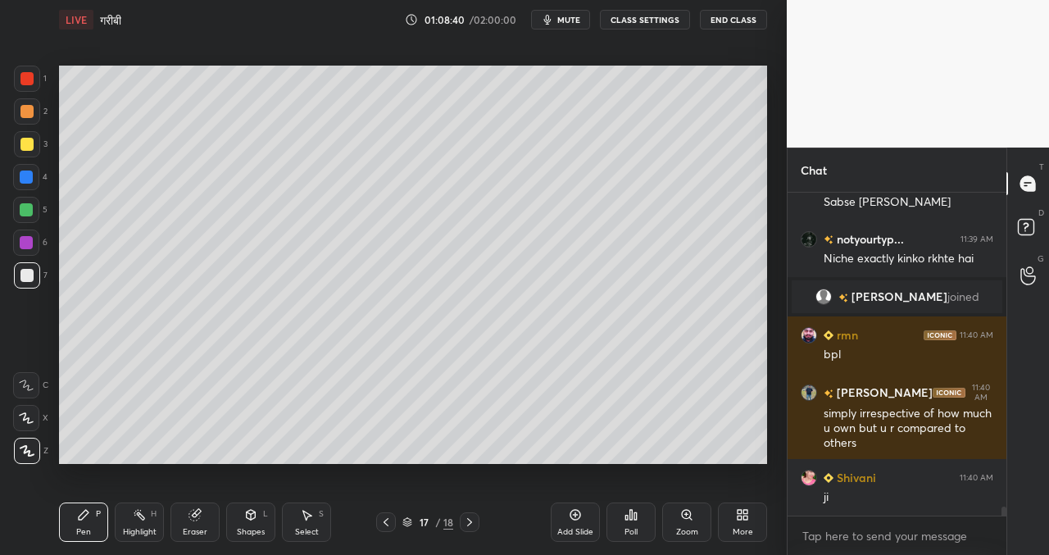
click at [580, 512] on icon at bounding box center [575, 514] width 13 height 13
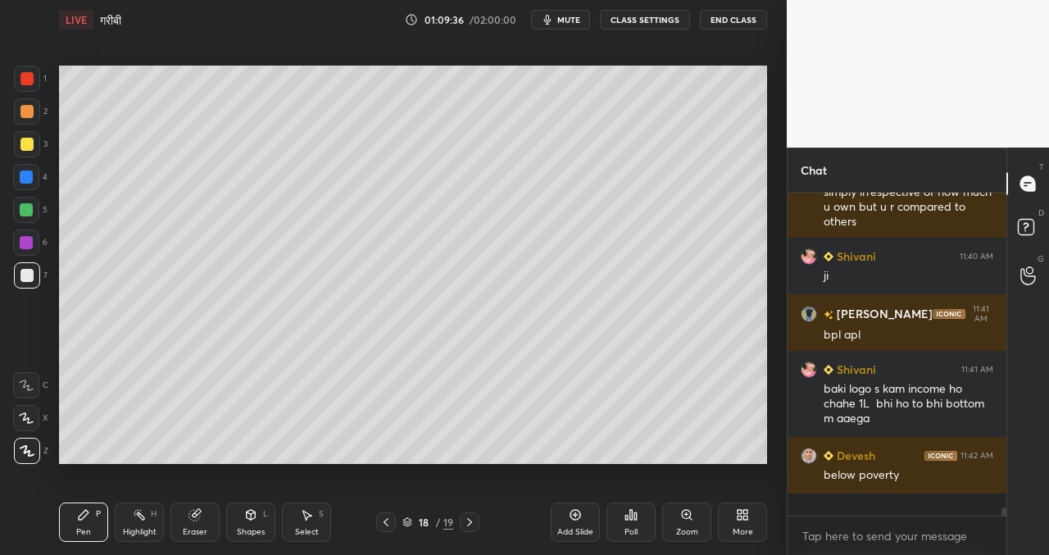
scroll to position [11643, 0]
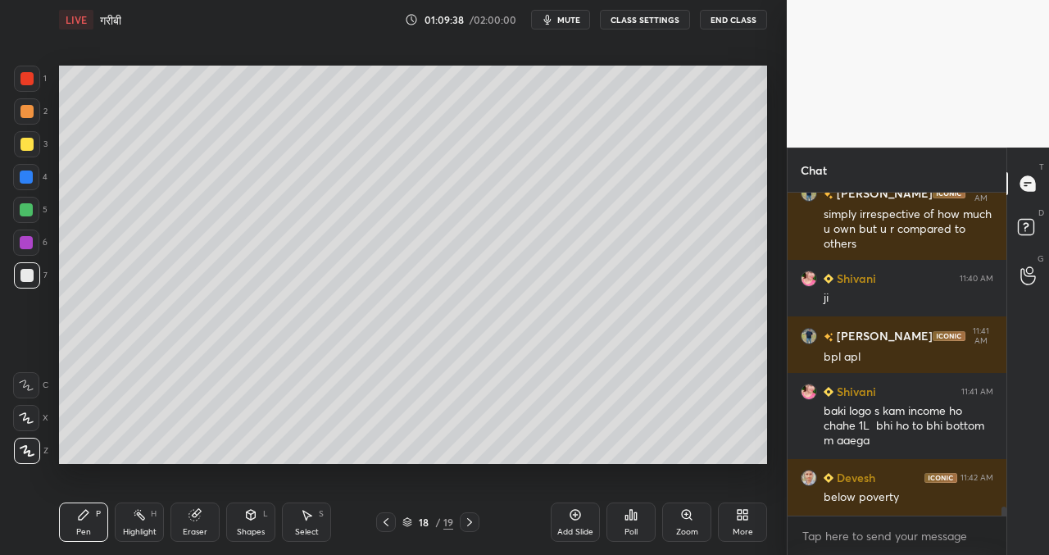
click at [410, 469] on div "Setting up your live class Poll for secs No correct answer Start poll" at bounding box center [412, 264] width 721 height 450
click at [576, 521] on icon at bounding box center [575, 514] width 13 height 13
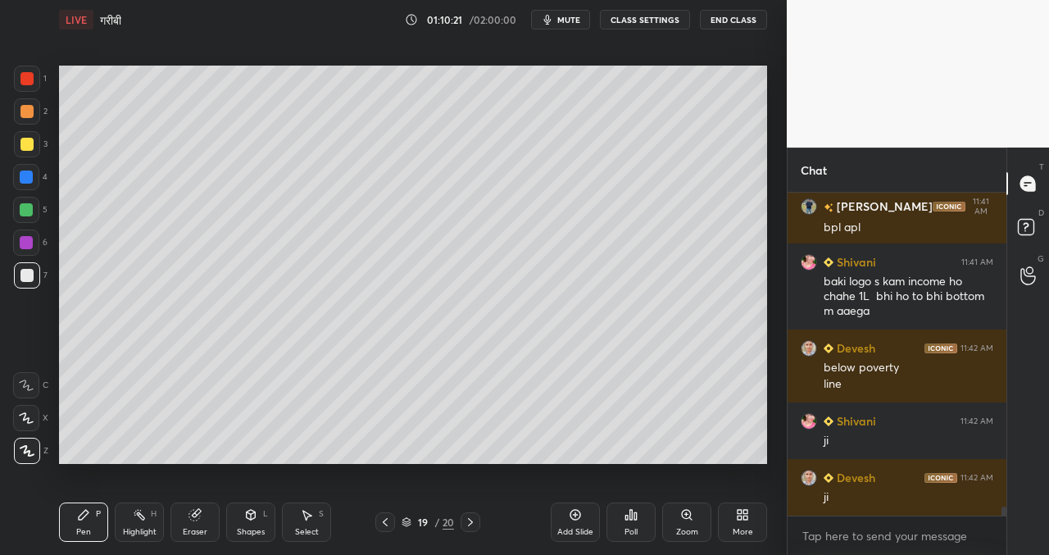
scroll to position [11829, 0]
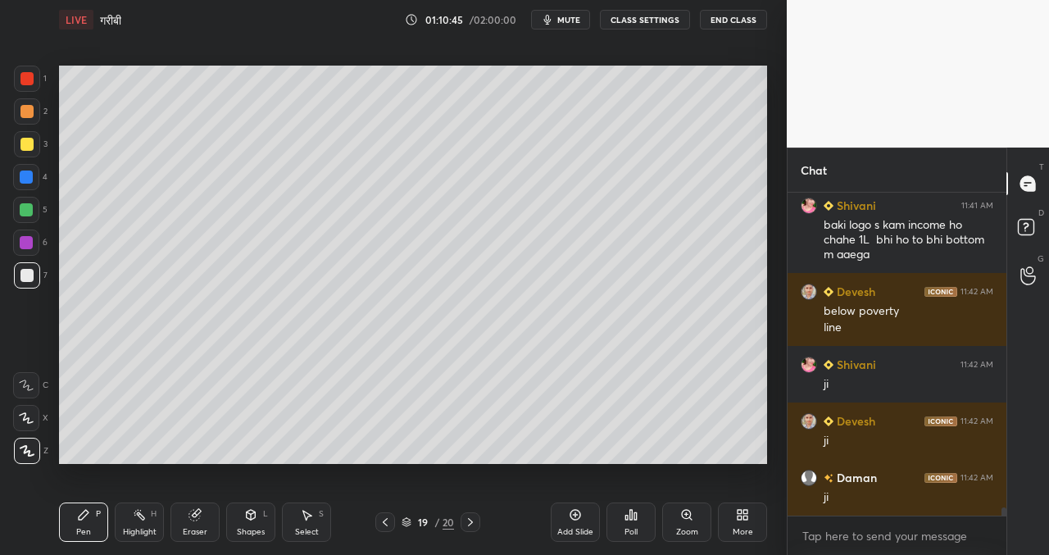
drag, startPoint x: 583, startPoint y: 505, endPoint x: 586, endPoint y: 481, distance: 24.0
click at [581, 504] on div "Add Slide" at bounding box center [575, 522] width 49 height 39
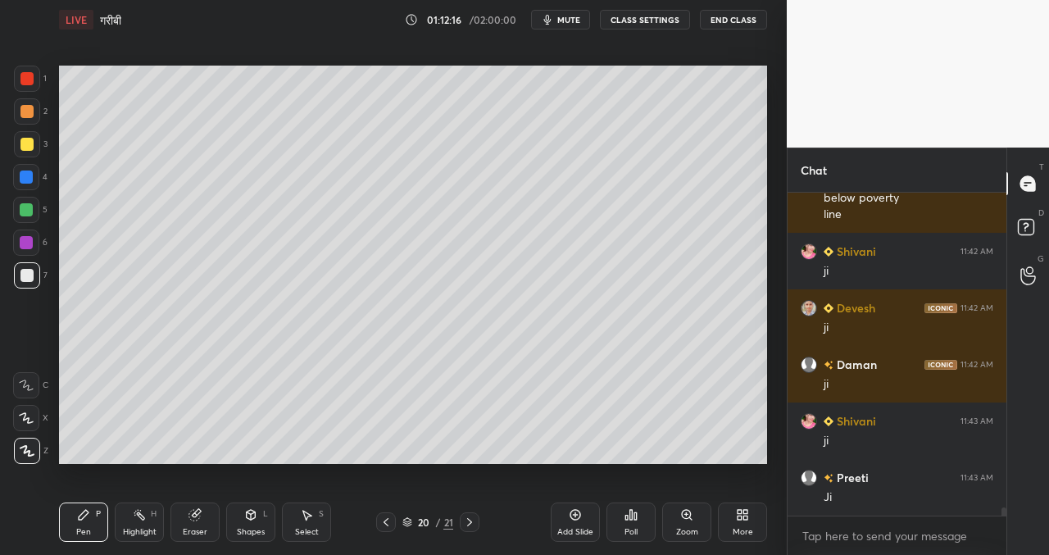
scroll to position [11942, 0]
click at [579, 512] on icon at bounding box center [575, 514] width 13 height 13
click at [194, 513] on icon at bounding box center [194, 515] width 11 height 11
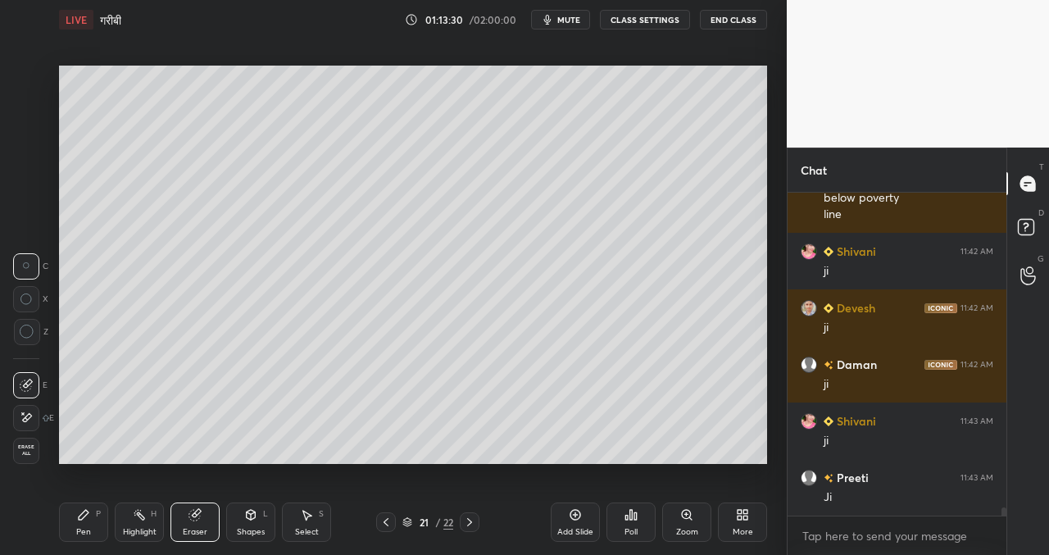
drag, startPoint x: 84, startPoint y: 509, endPoint x: 100, endPoint y: 480, distance: 33.4
click at [85, 509] on icon at bounding box center [83, 514] width 13 height 13
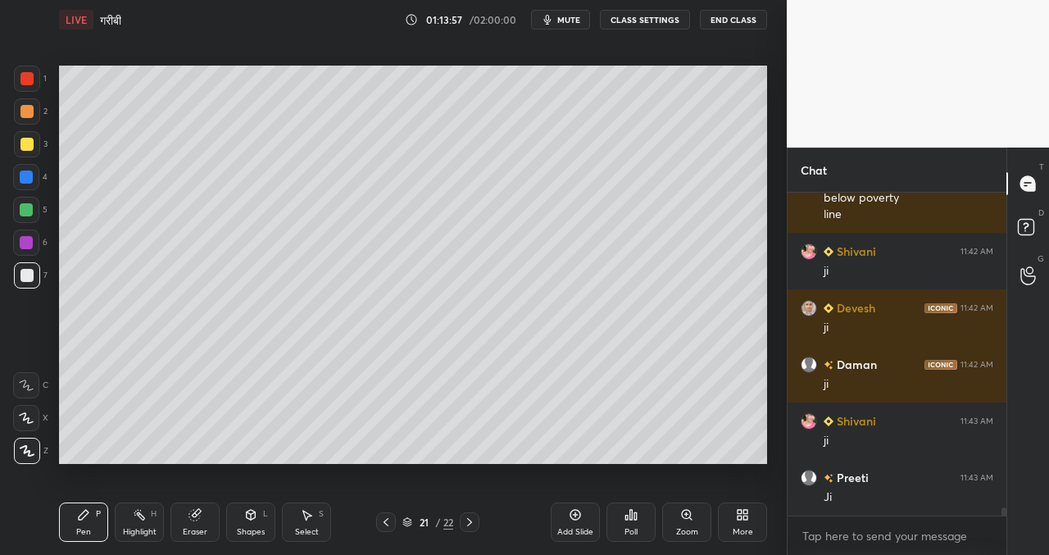
scroll to position [11999, 0]
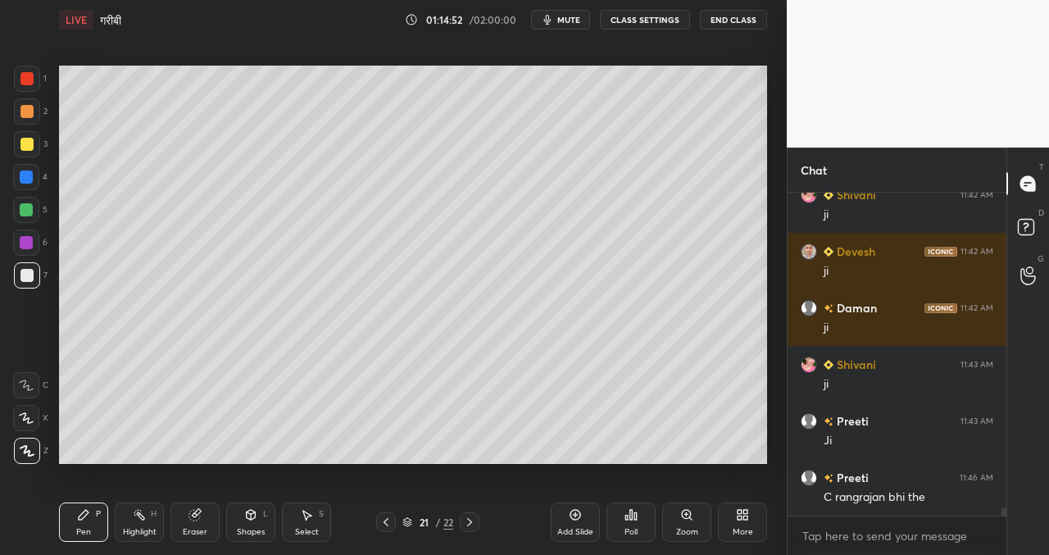
click at [585, 515] on div "Add Slide" at bounding box center [575, 522] width 49 height 39
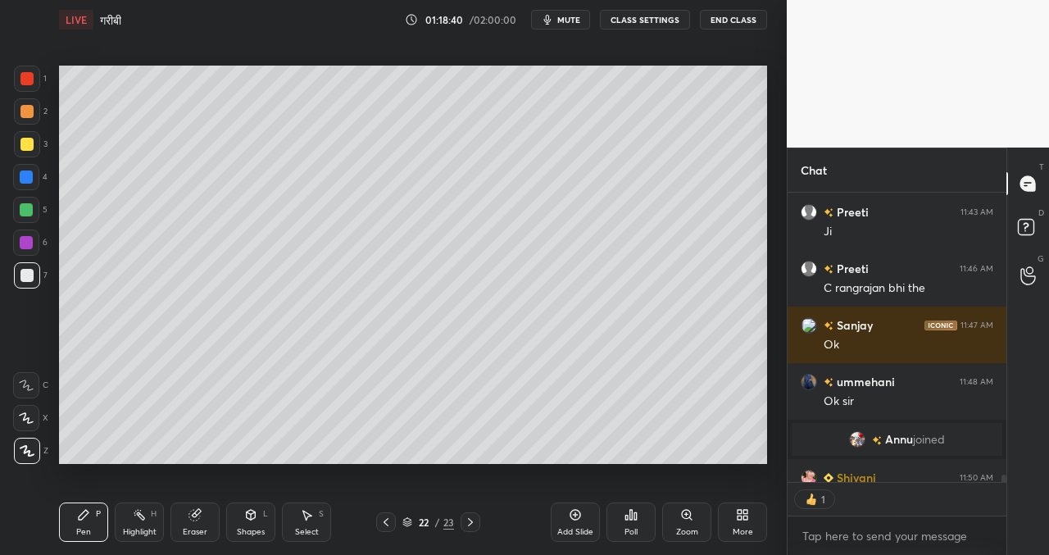
scroll to position [11928, 0]
drag, startPoint x: 576, startPoint y: 513, endPoint x: 537, endPoint y: 467, distance: 60.5
click at [576, 513] on icon at bounding box center [575, 514] width 13 height 13
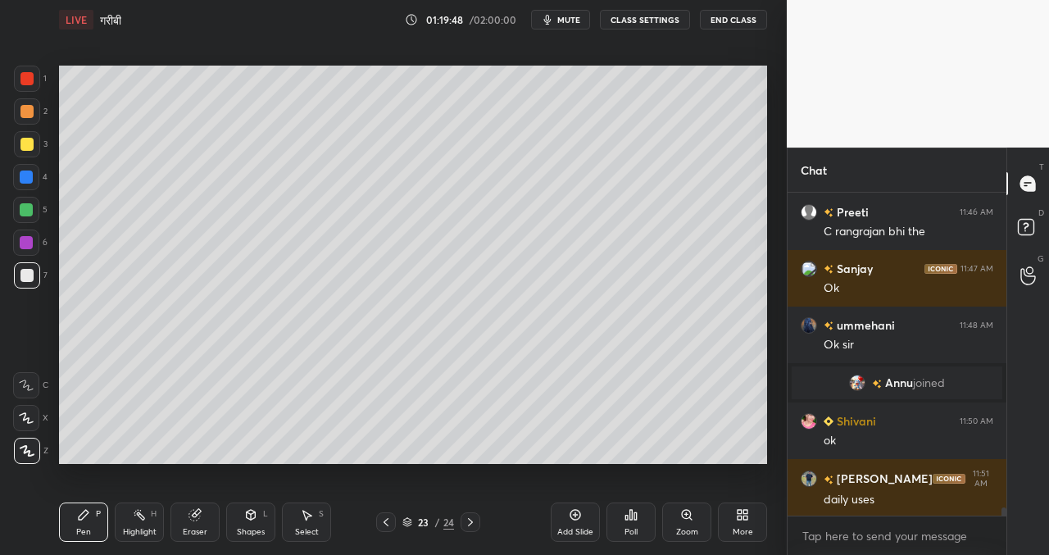
drag, startPoint x: 580, startPoint y: 516, endPoint x: 576, endPoint y: 505, distance: 11.4
click at [580, 516] on icon at bounding box center [575, 514] width 13 height 13
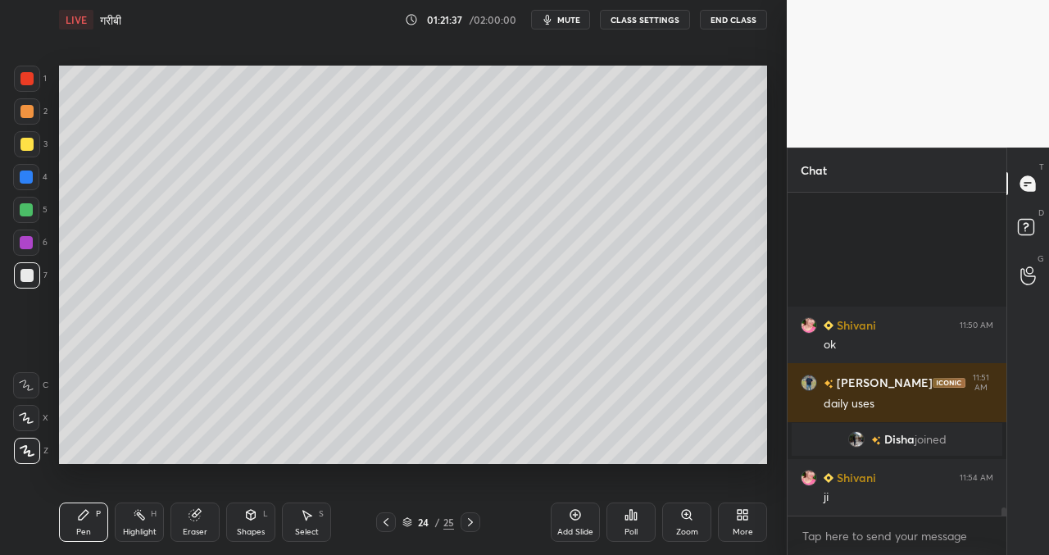
scroll to position [12080, 0]
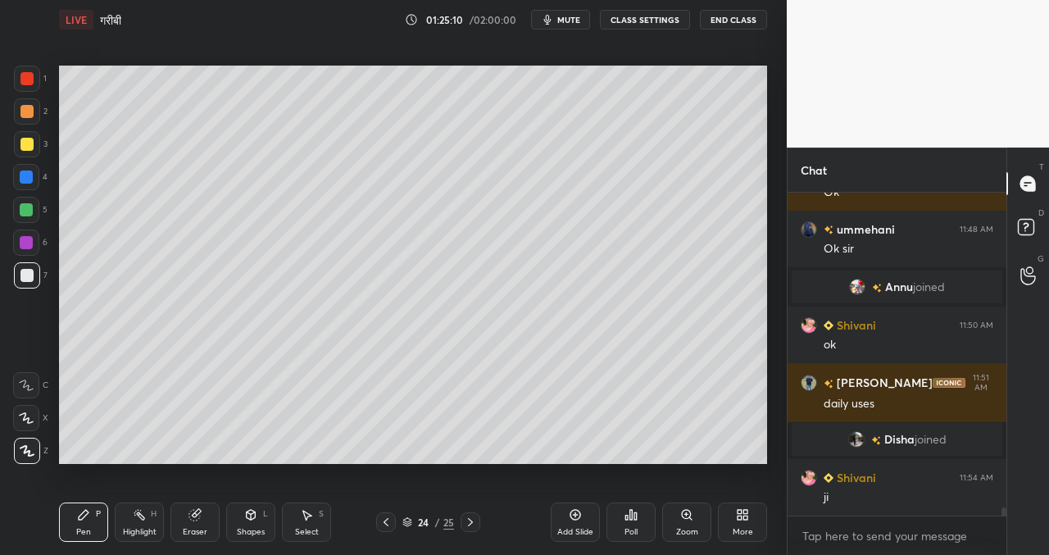
click at [768, 344] on div "Setting up your live class Poll for secs No correct answer Start poll" at bounding box center [412, 264] width 721 height 450
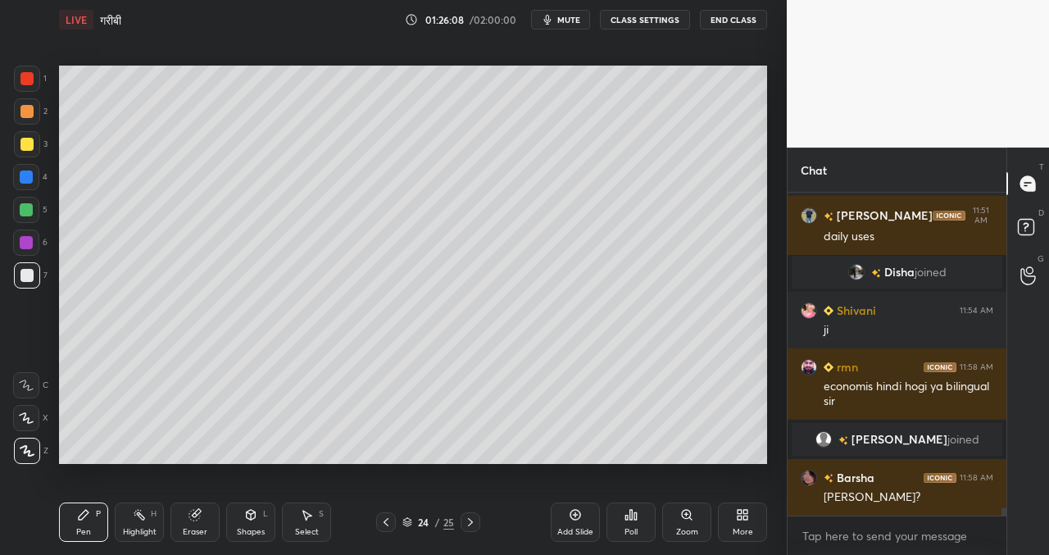
scroll to position [12229, 0]
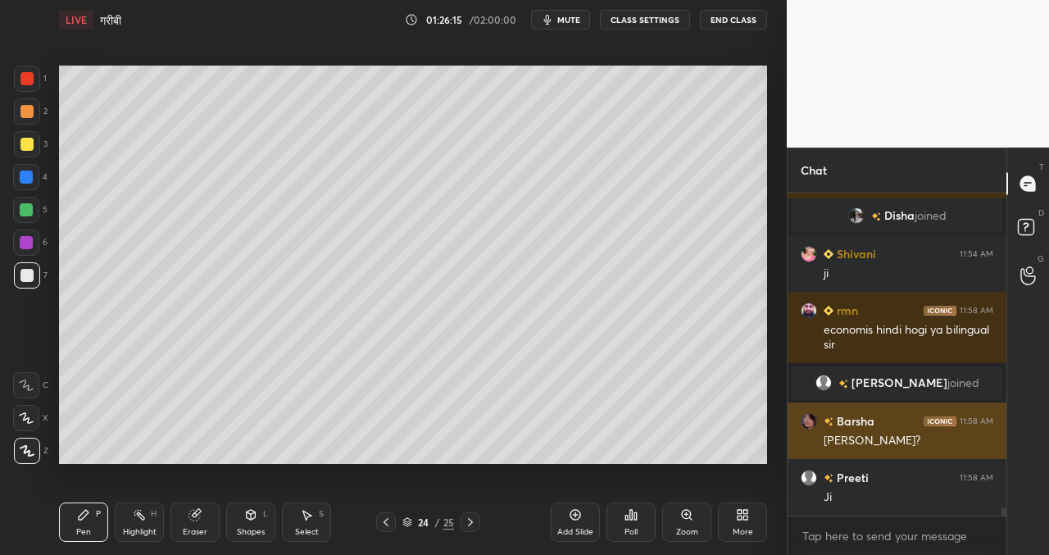
click at [816, 421] on img "grid" at bounding box center [809, 421] width 16 height 16
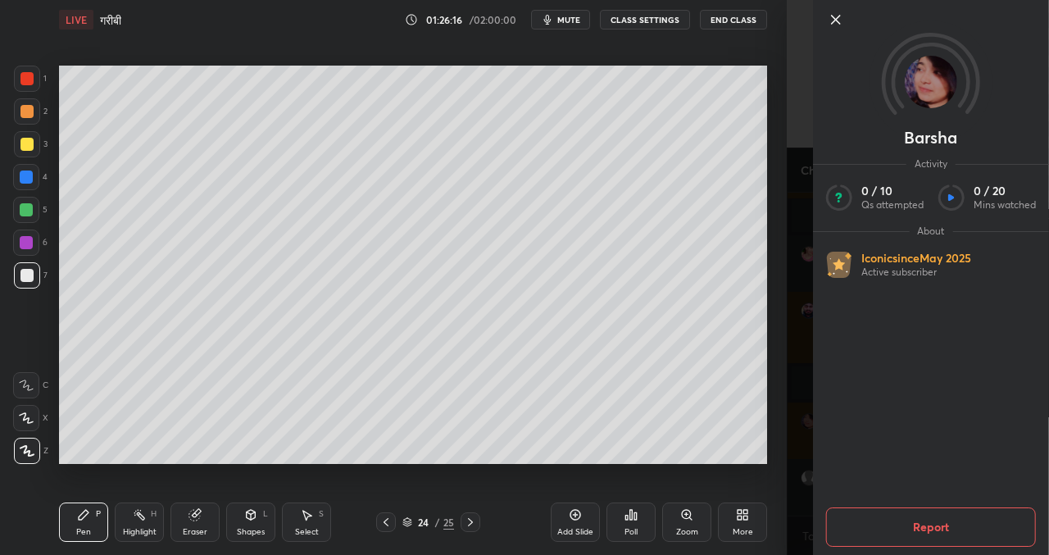
click at [841, 19] on icon at bounding box center [836, 20] width 20 height 20
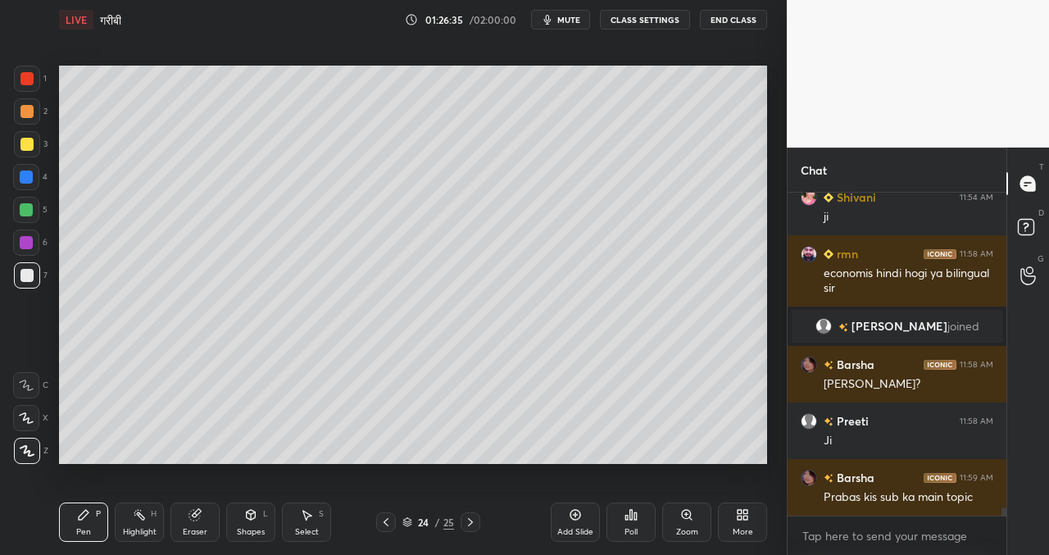
scroll to position [12302, 0]
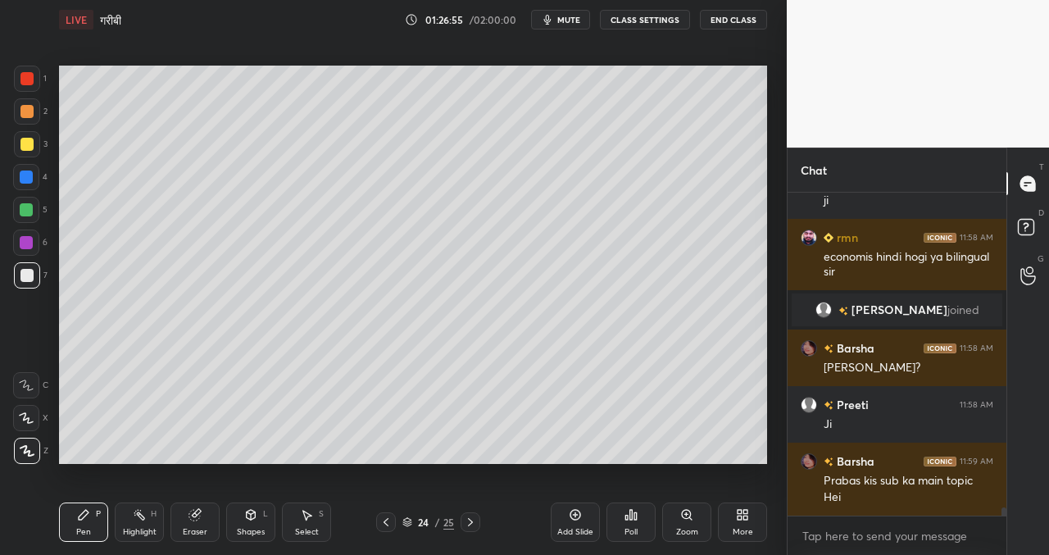
click at [577, 511] on icon at bounding box center [575, 514] width 13 height 13
click at [30, 140] on div at bounding box center [26, 144] width 13 height 13
drag, startPoint x: 26, startPoint y: 207, endPoint x: 34, endPoint y: 216, distance: 11.7
click at [27, 207] on div at bounding box center [26, 209] width 13 height 13
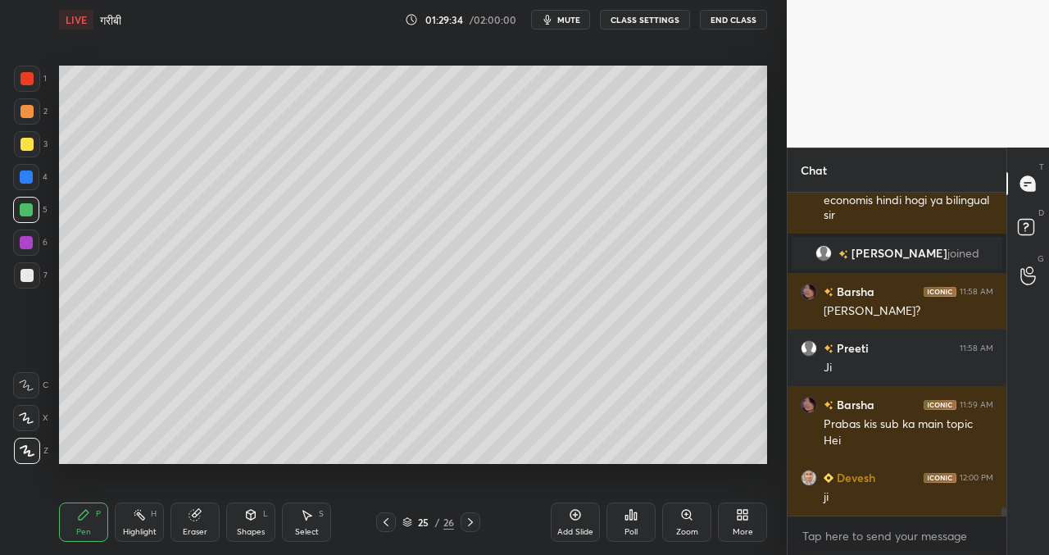
drag, startPoint x: 585, startPoint y: 521, endPoint x: 575, endPoint y: 509, distance: 15.7
click at [584, 521] on div "Add Slide" at bounding box center [575, 522] width 49 height 39
drag, startPoint x: 23, startPoint y: 272, endPoint x: 34, endPoint y: 269, distance: 11.2
click at [19, 276] on div at bounding box center [27, 275] width 26 height 26
drag, startPoint x: 195, startPoint y: 515, endPoint x: 214, endPoint y: 489, distance: 32.3
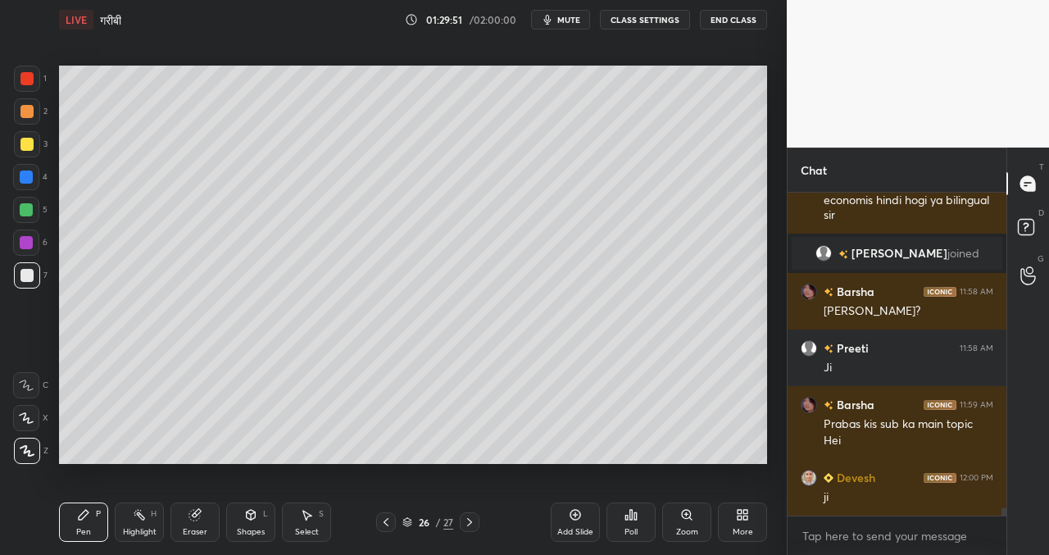
click at [195, 514] on icon at bounding box center [194, 515] width 11 height 11
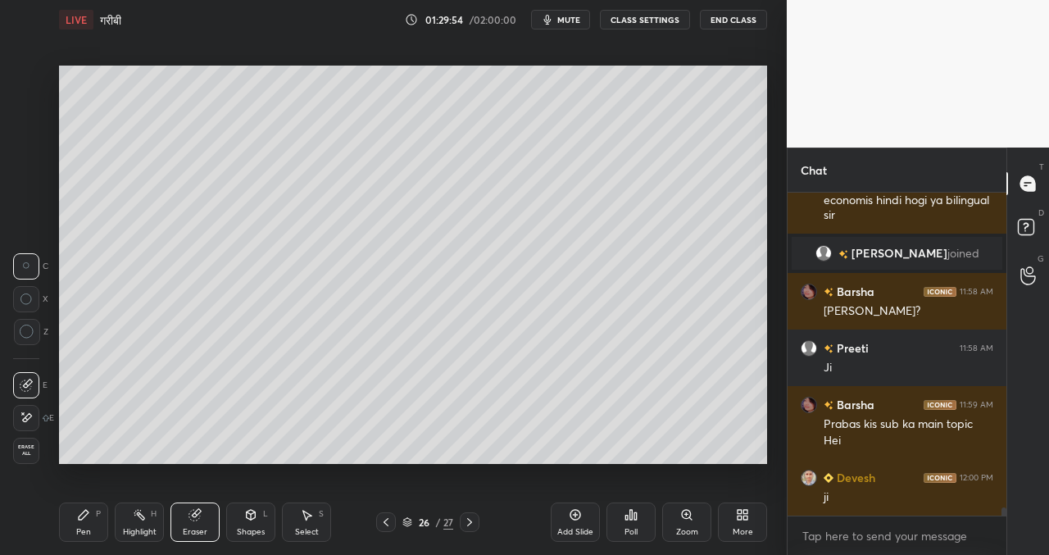
drag, startPoint x: 33, startPoint y: 325, endPoint x: 48, endPoint y: 315, distance: 18.2
click at [32, 325] on icon at bounding box center [27, 332] width 15 height 15
click at [29, 257] on div at bounding box center [26, 266] width 26 height 26
drag, startPoint x: 90, startPoint y: 518, endPoint x: 89, endPoint y: 493, distance: 25.5
click at [89, 518] on div "Pen P" at bounding box center [83, 522] width 49 height 39
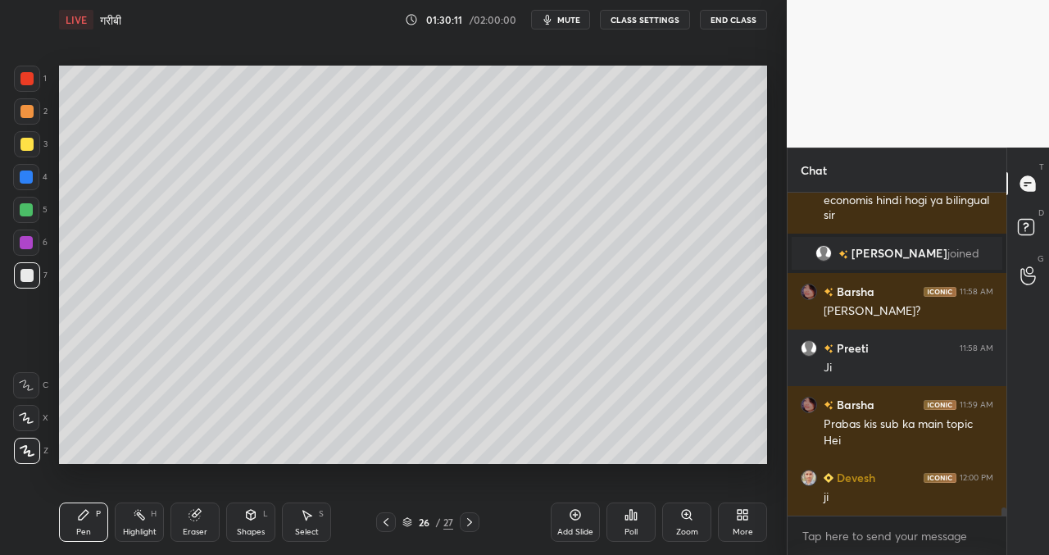
click at [28, 206] on div at bounding box center [26, 209] width 13 height 13
click at [27, 277] on div at bounding box center [26, 275] width 13 height 13
click at [25, 148] on div at bounding box center [26, 144] width 13 height 13
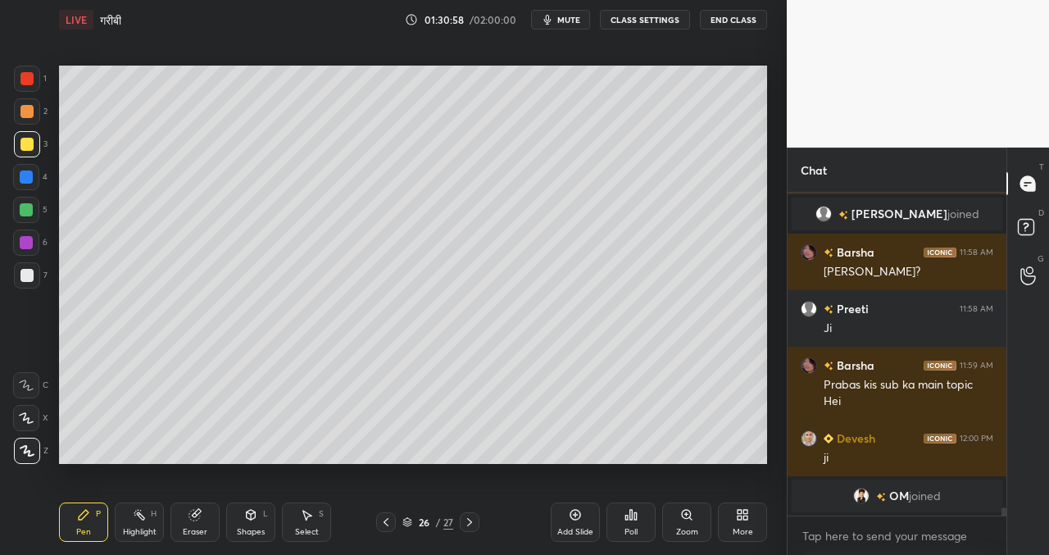
click at [27, 278] on div at bounding box center [26, 275] width 13 height 13
click at [466, 484] on div "Setting up your live class Poll for secs No correct answer Start poll" at bounding box center [412, 264] width 721 height 450
click at [583, 515] on div "Add Slide" at bounding box center [575, 522] width 49 height 39
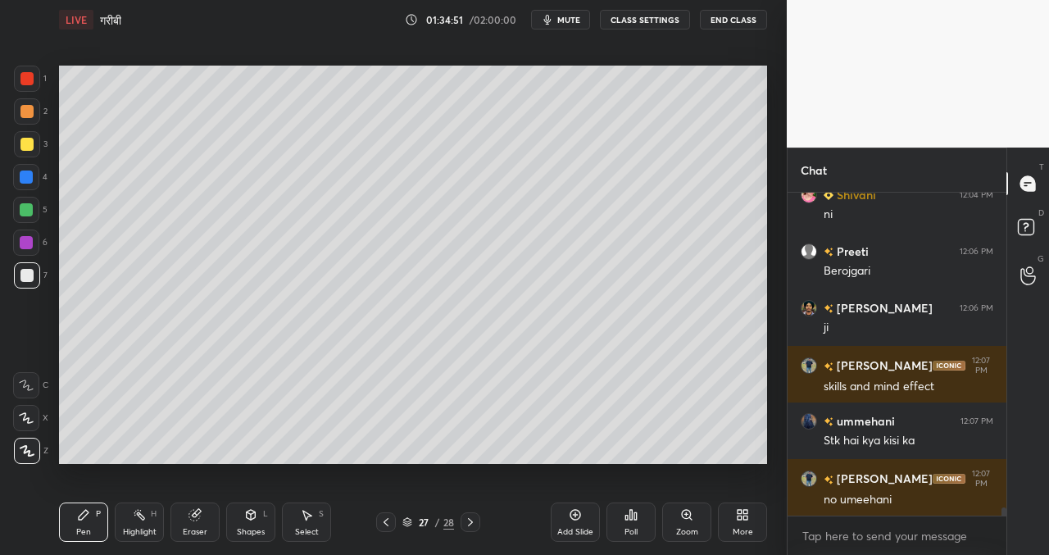
scroll to position [12696, 0]
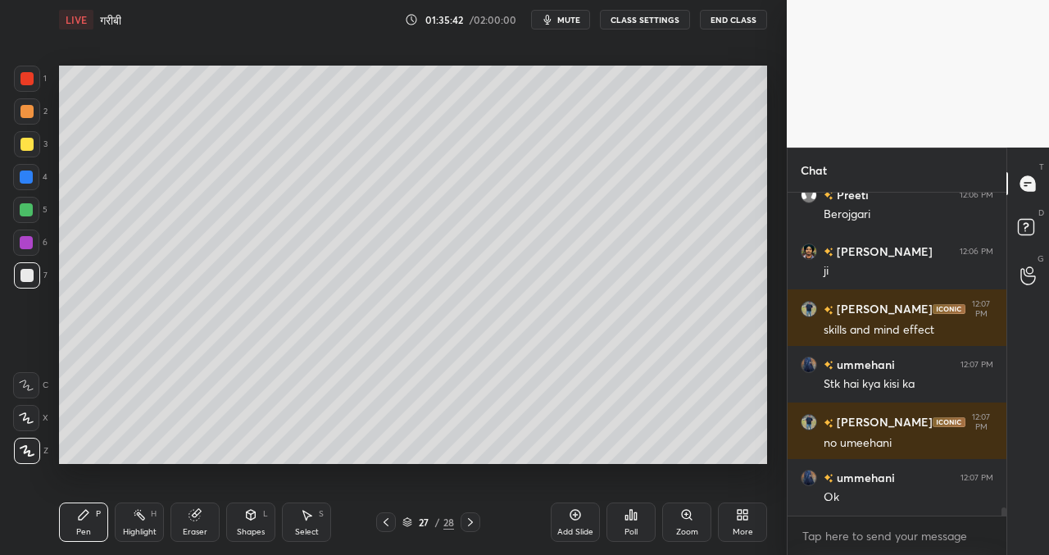
drag, startPoint x: 572, startPoint y: 20, endPoint x: 558, endPoint y: 17, distance: 15.0
click at [572, 20] on span "mute" at bounding box center [569, 19] width 23 height 11
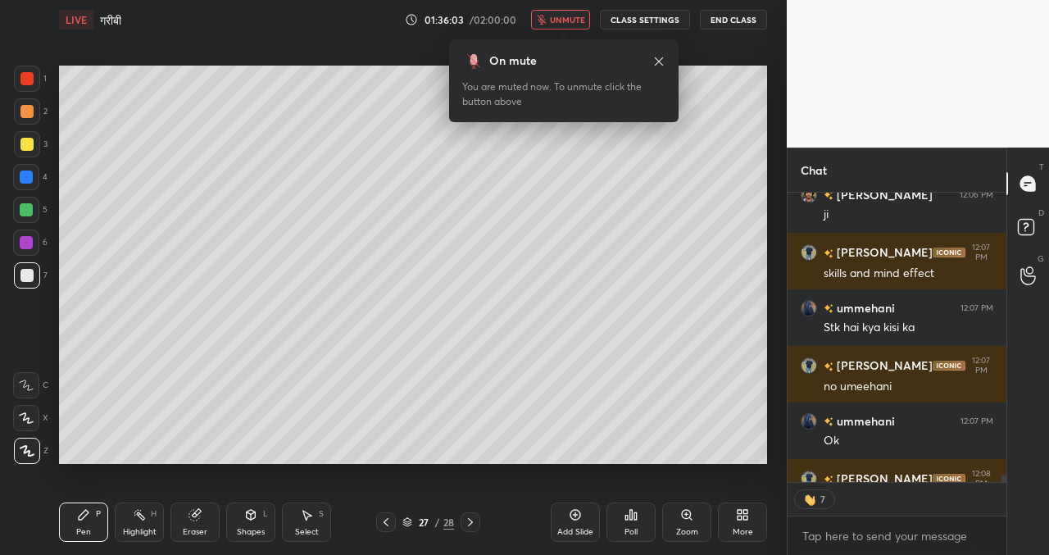
scroll to position [12843, 0]
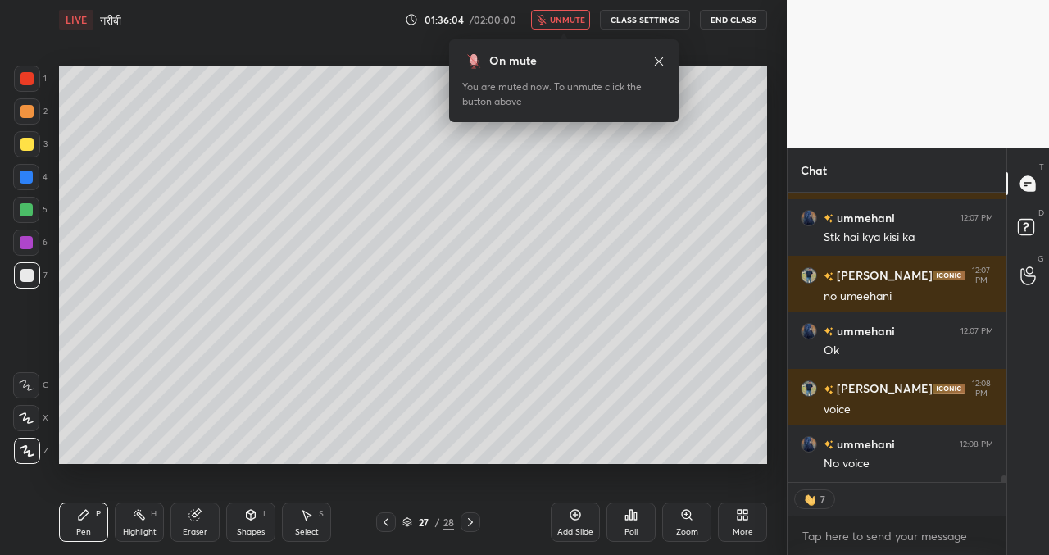
click at [573, 19] on span "unmute" at bounding box center [567, 19] width 35 height 11
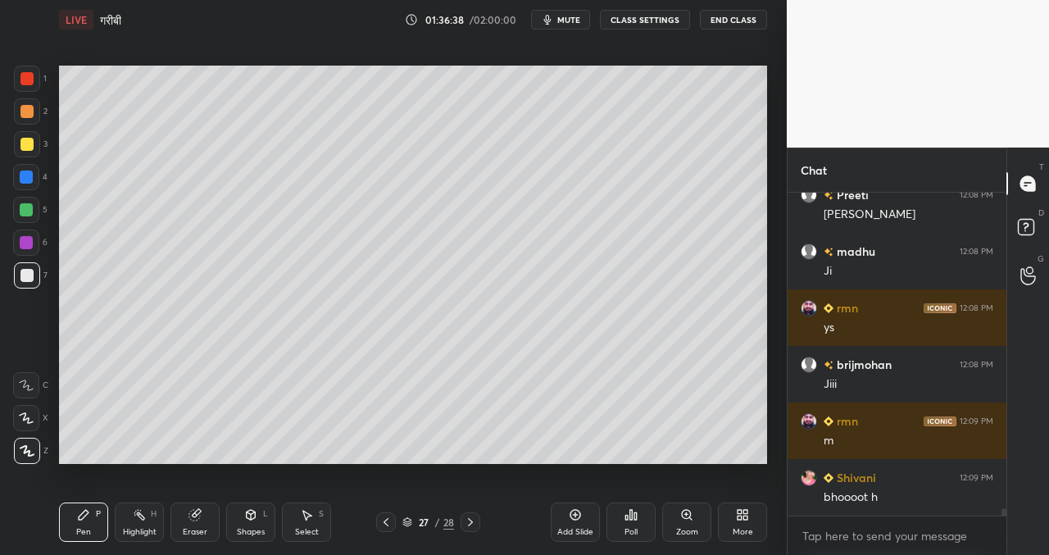
scroll to position [13544, 0]
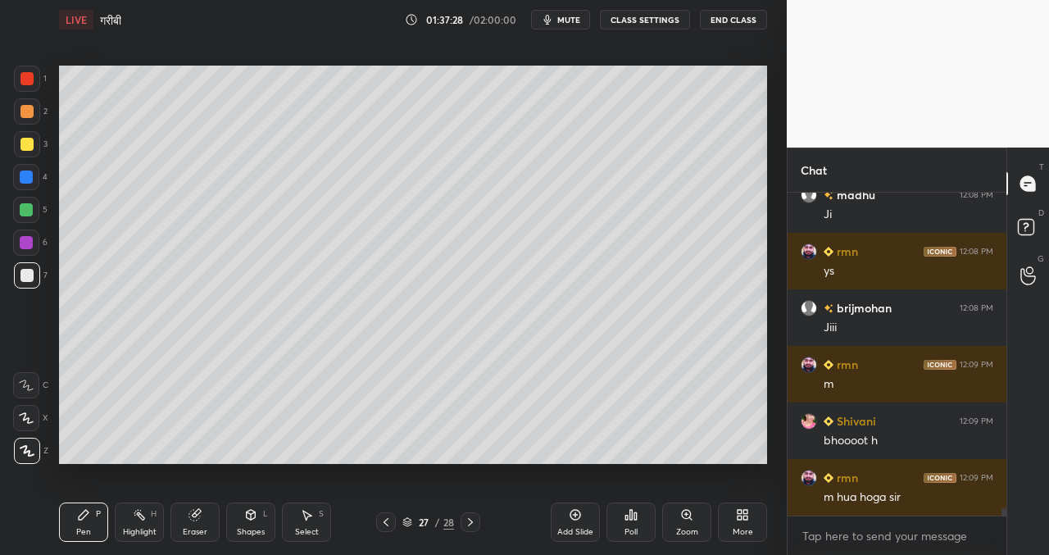
drag, startPoint x: 570, startPoint y: 518, endPoint x: 570, endPoint y: 506, distance: 12.3
click at [568, 517] on div "Add Slide" at bounding box center [575, 522] width 49 height 39
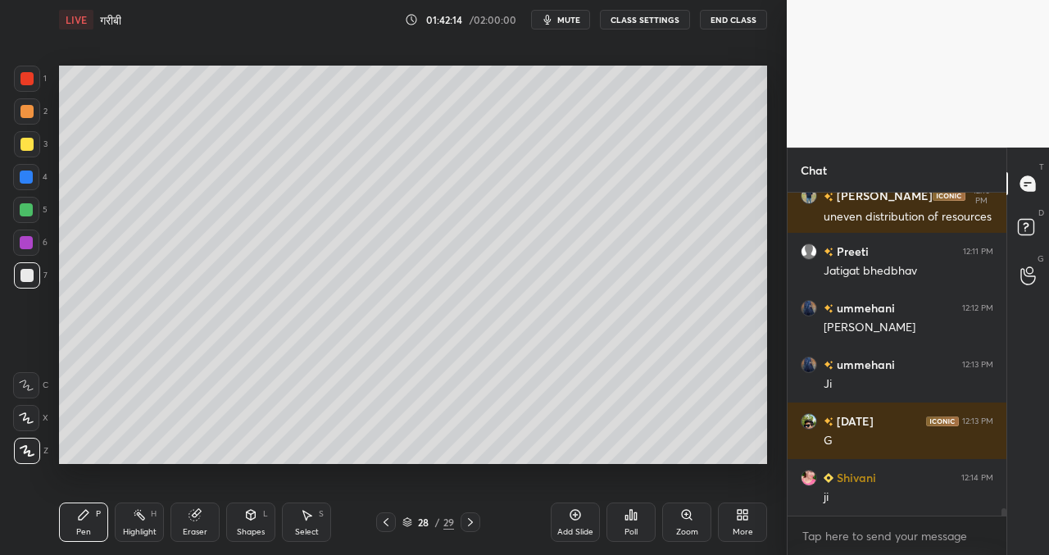
scroll to position [13940, 0]
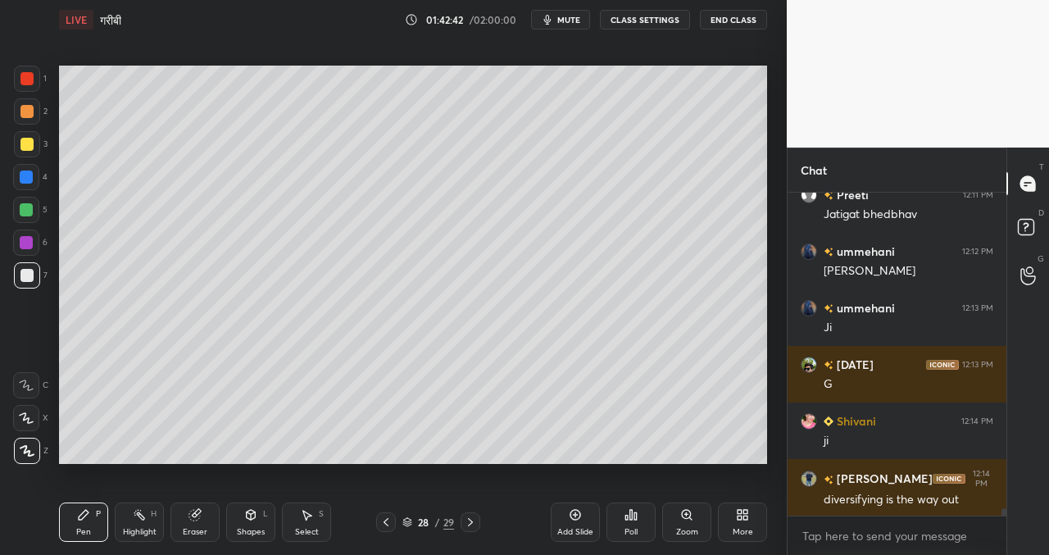
drag, startPoint x: 574, startPoint y: 517, endPoint x: 552, endPoint y: 497, distance: 29.6
click at [576, 515] on icon at bounding box center [575, 514] width 13 height 13
click at [768, 227] on div "Setting up your live class Poll for secs No correct answer Start poll" at bounding box center [412, 264] width 721 height 450
click at [767, 205] on div "Setting up your live class Poll for secs No correct answer Start poll" at bounding box center [412, 264] width 721 height 450
click at [777, 230] on div "1 2 3 4 5 6 7 C X Z C X Z E E Erase all H H LIVE गरीबी 01:43:12 / 02:00:00 mute…" at bounding box center [393, 277] width 787 height 555
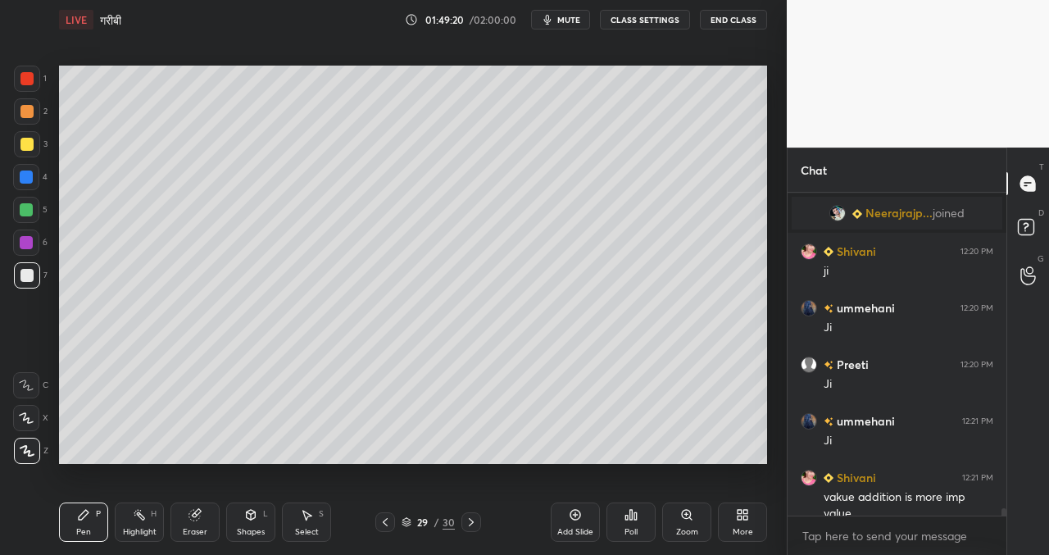
scroll to position [14109, 0]
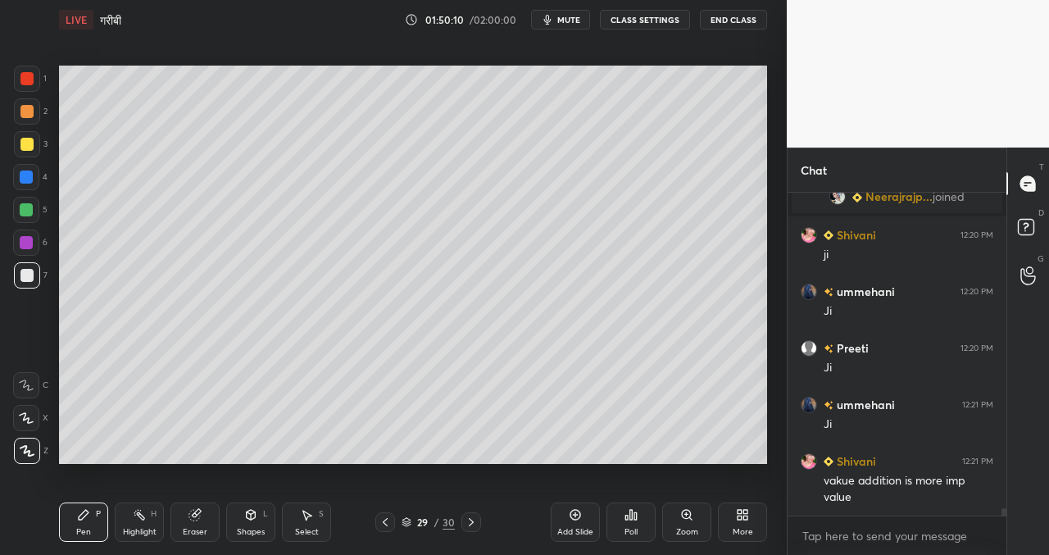
click at [571, 513] on icon at bounding box center [575, 514] width 13 height 13
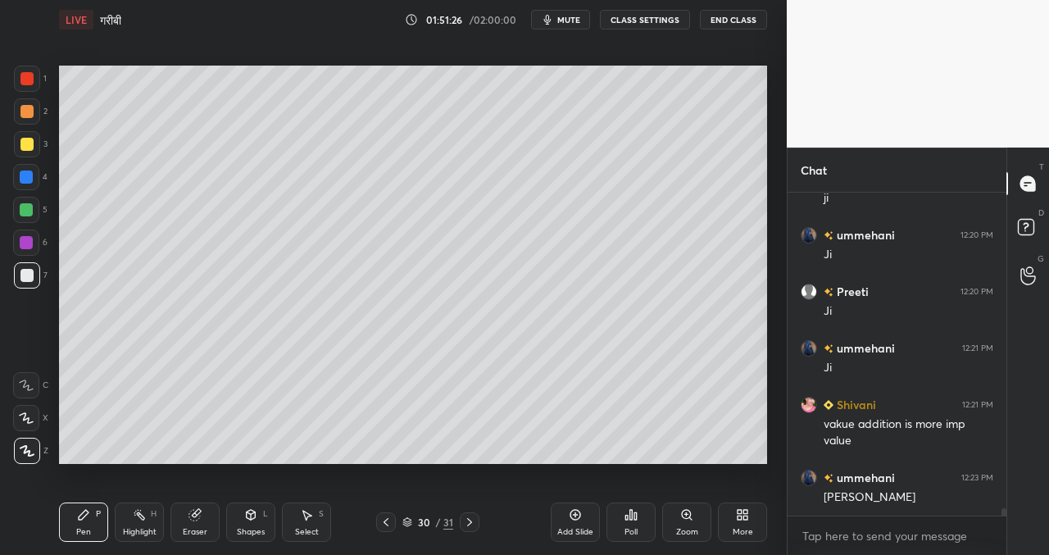
click at [572, 517] on icon at bounding box center [575, 514] width 13 height 13
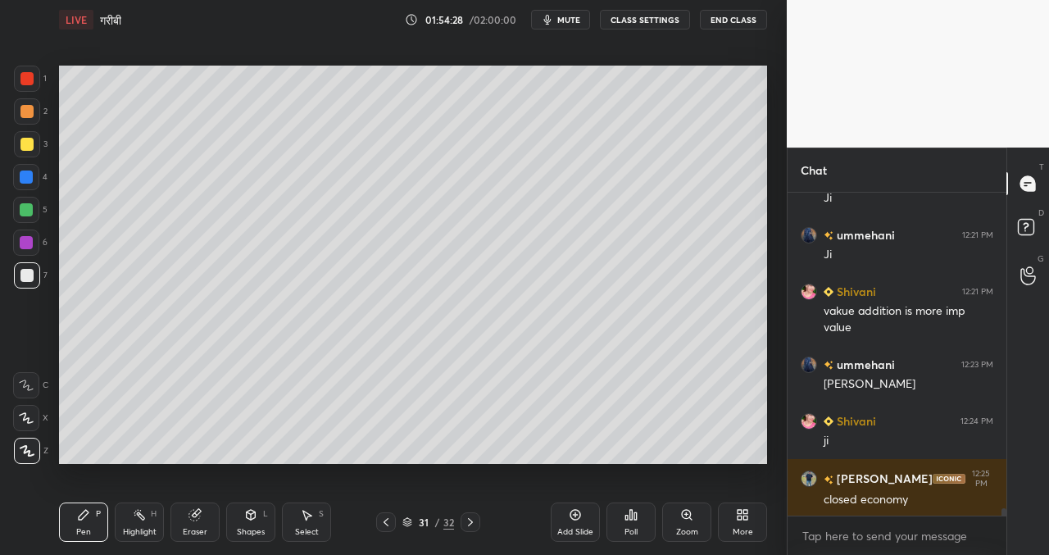
scroll to position [14336, 0]
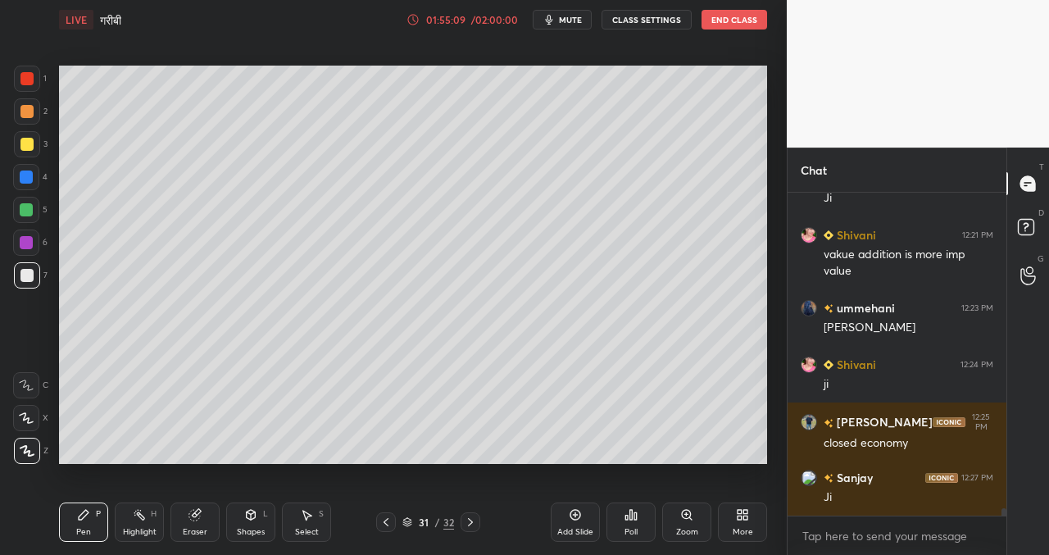
drag, startPoint x: 577, startPoint y: 519, endPoint x: 568, endPoint y: 507, distance: 15.3
click at [579, 518] on icon at bounding box center [576, 515] width 11 height 11
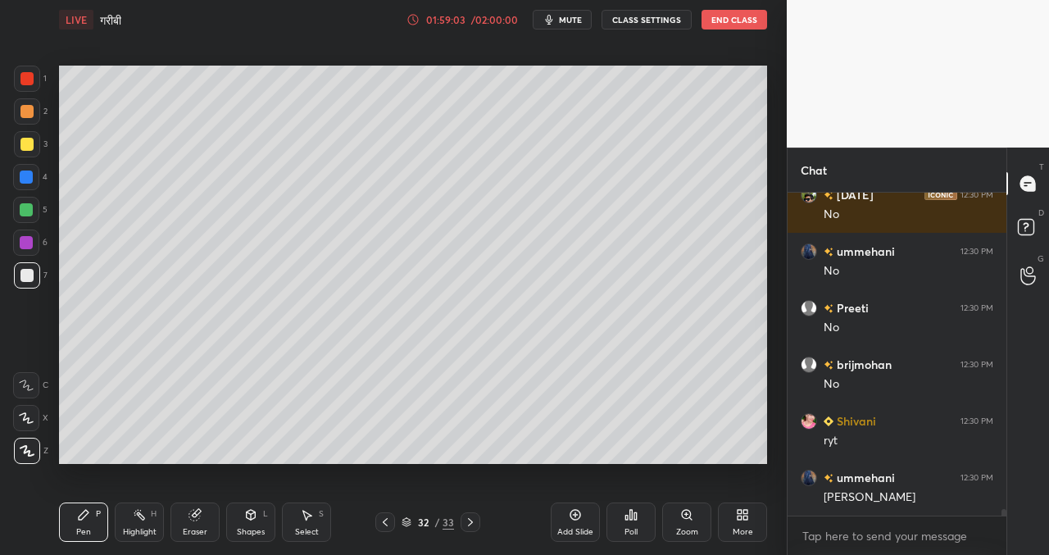
scroll to position [14980, 0]
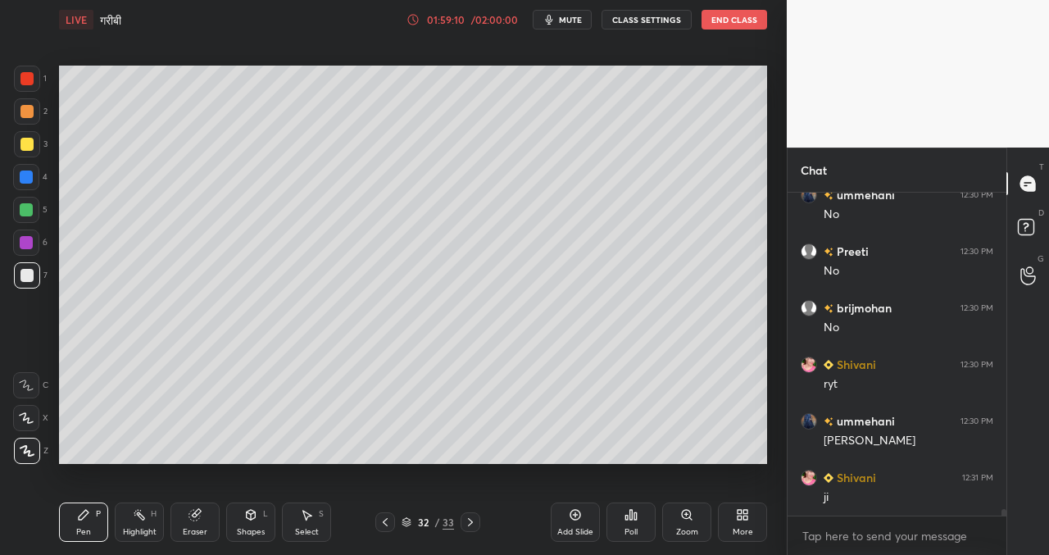
click at [571, 516] on icon at bounding box center [575, 514] width 13 height 13
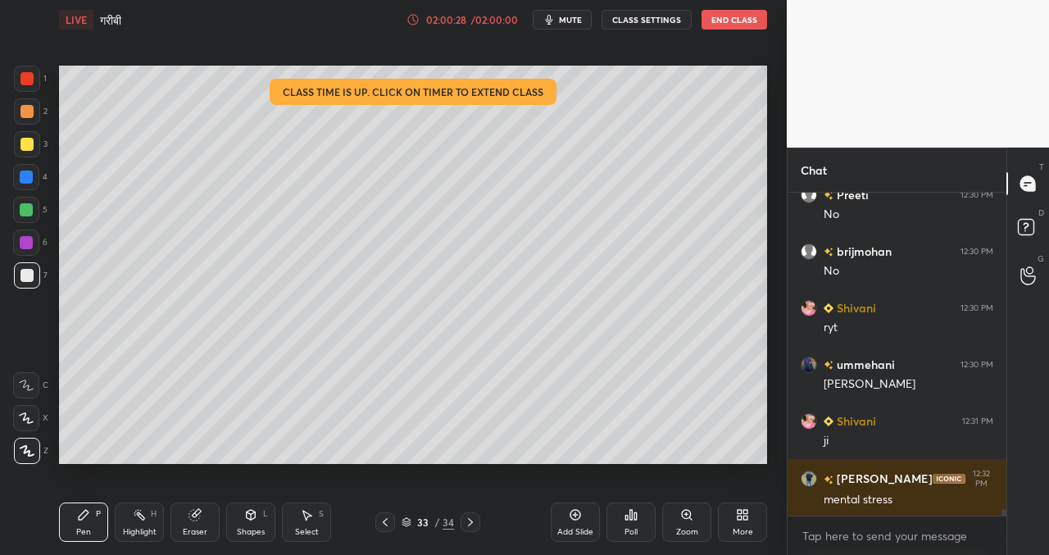
scroll to position [6, 6]
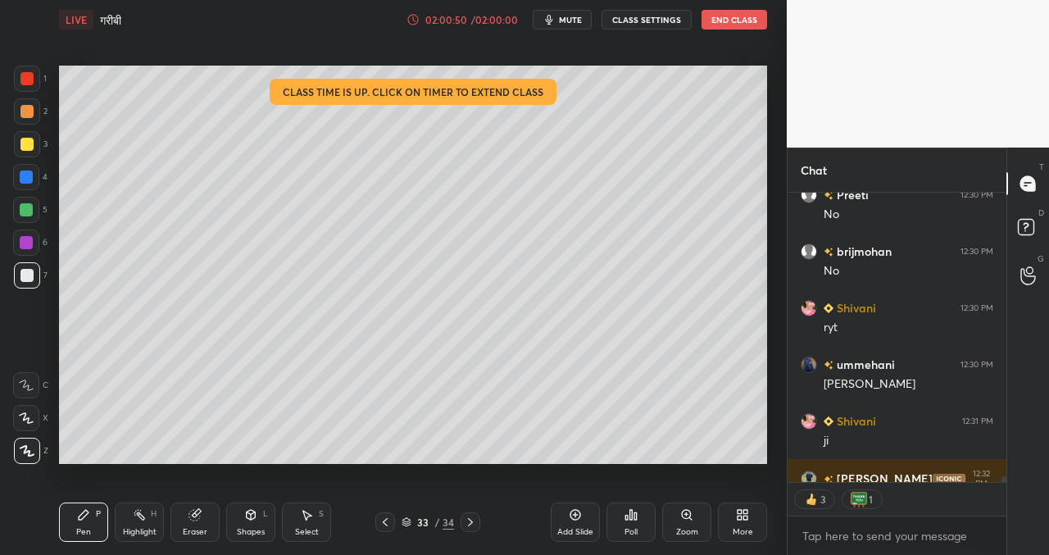
drag, startPoint x: 639, startPoint y: 476, endPoint x: 753, endPoint y: 467, distance: 114.3
click at [753, 467] on div "LIVE गरीबी 02:00:50 / 02:00:00 mute CLASS SETTINGS End Class Setting up your li…" at bounding box center [412, 277] width 721 height 555
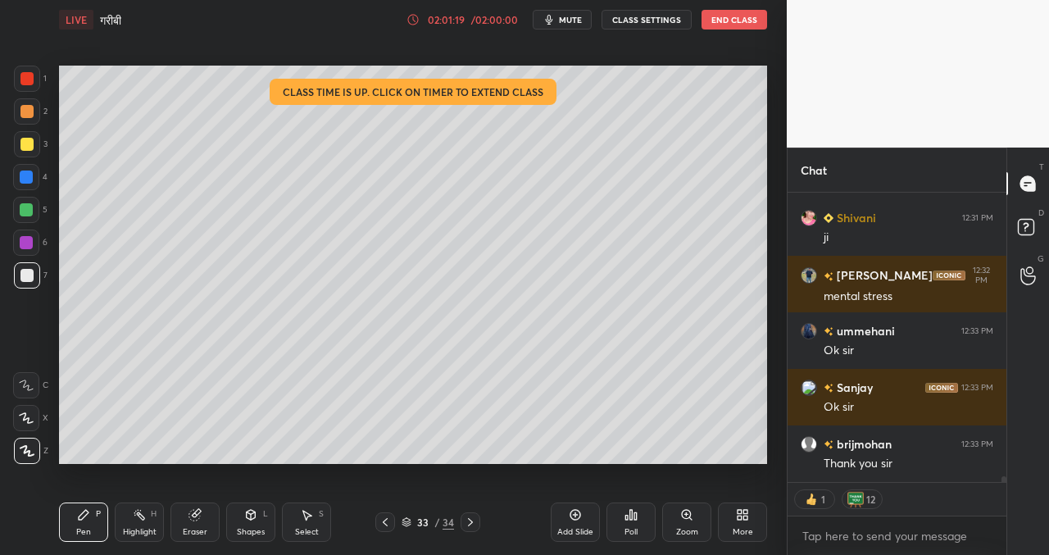
scroll to position [15296, 0]
click at [644, 514] on div "Poll" at bounding box center [631, 522] width 49 height 39
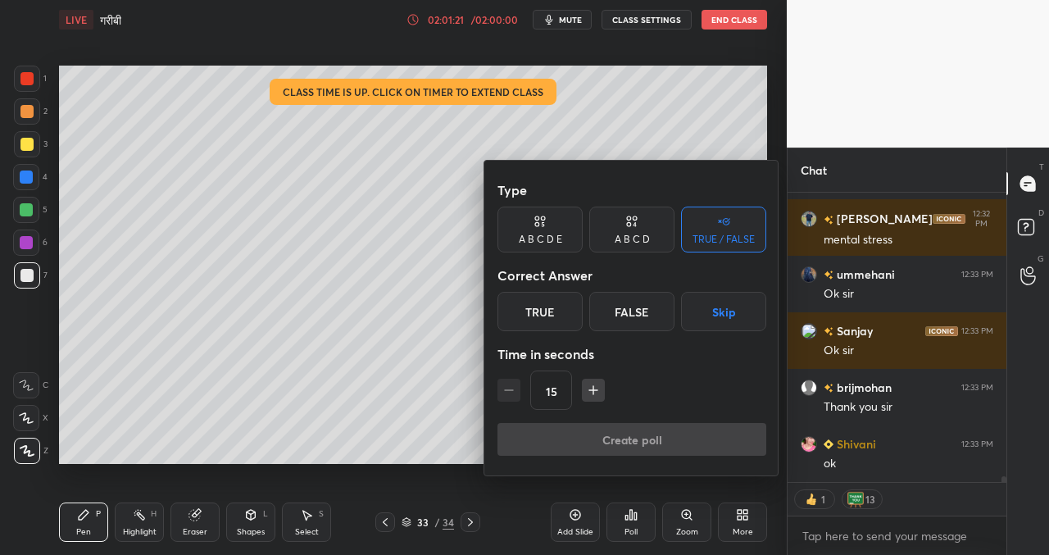
scroll to position [15353, 0]
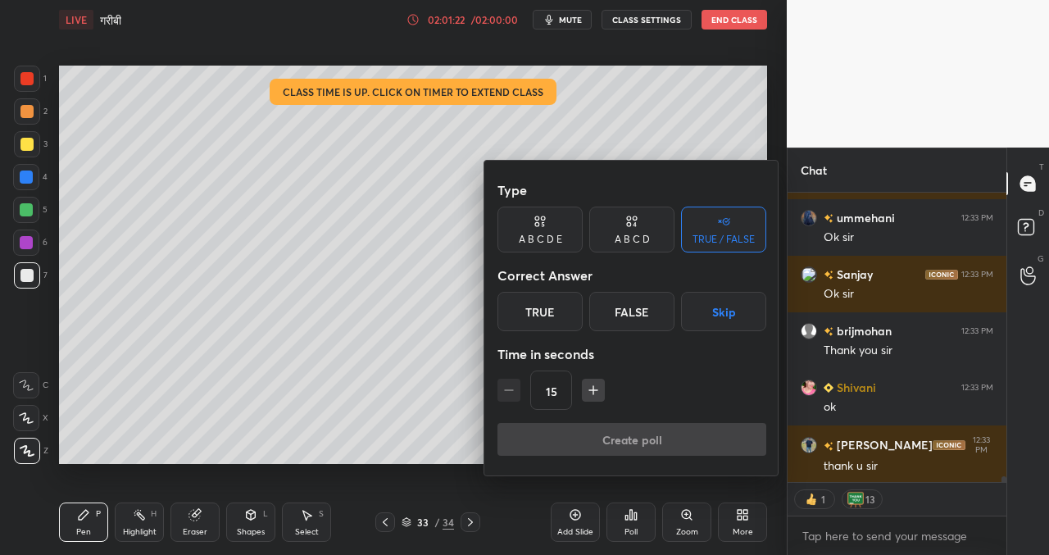
click at [559, 312] on div "True" at bounding box center [540, 311] width 85 height 39
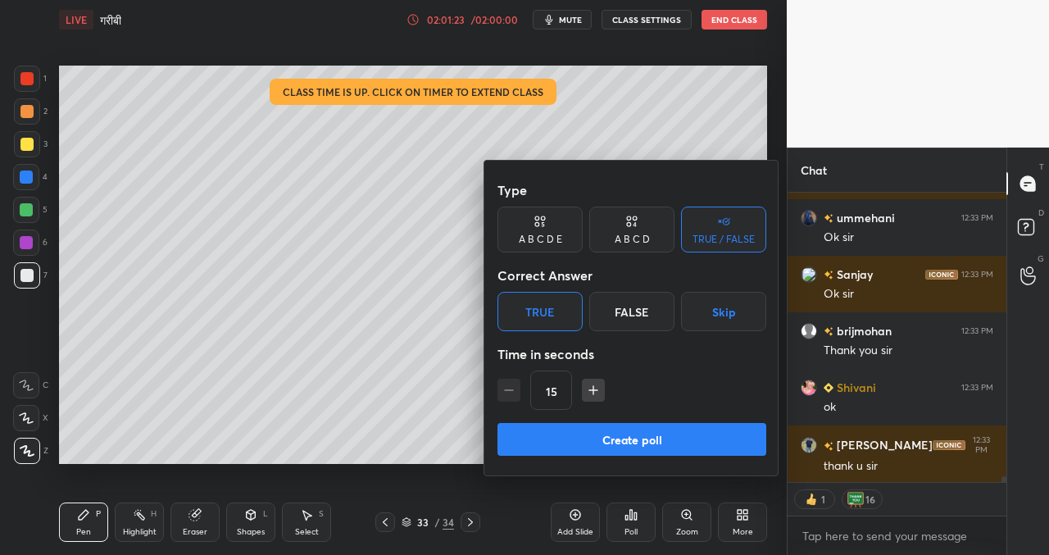
click at [641, 444] on button "Create poll" at bounding box center [632, 439] width 269 height 33
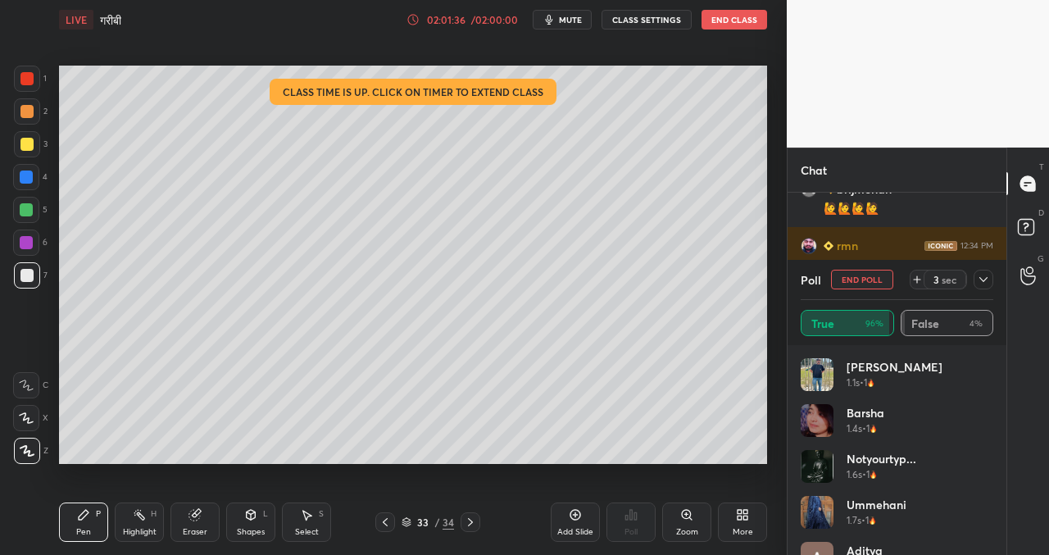
scroll to position [15834, 0]
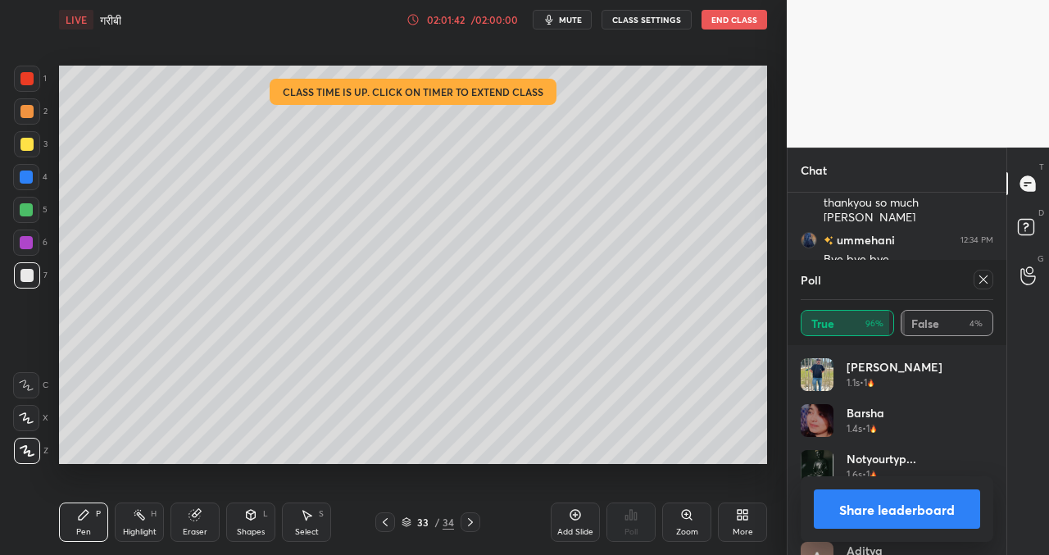
click at [885, 511] on button "Share leaderboard" at bounding box center [897, 508] width 166 height 39
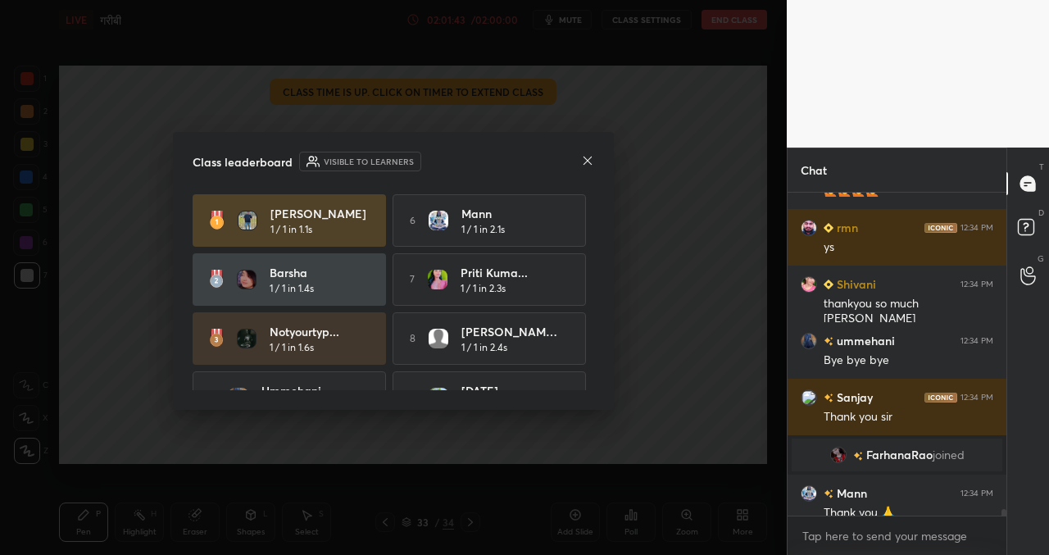
click at [596, 156] on div "Class leaderboard Visible to learners [PERSON_NAME] 1 / 1 in 1.1s 6 [PERSON_NAM…" at bounding box center [393, 271] width 441 height 278
click at [589, 154] on icon at bounding box center [587, 160] width 13 height 13
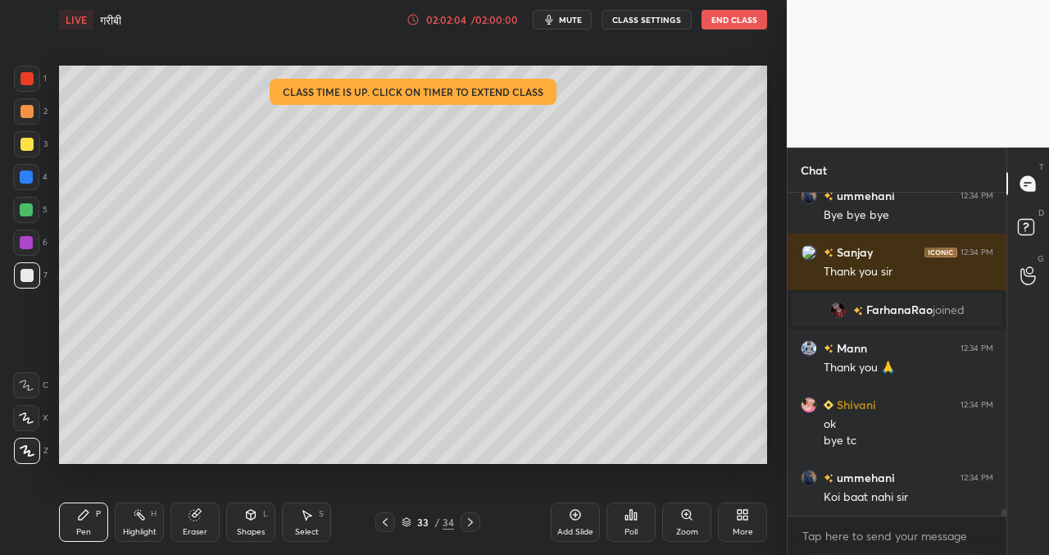
click at [735, 22] on button "End Class" at bounding box center [735, 20] width 66 height 20
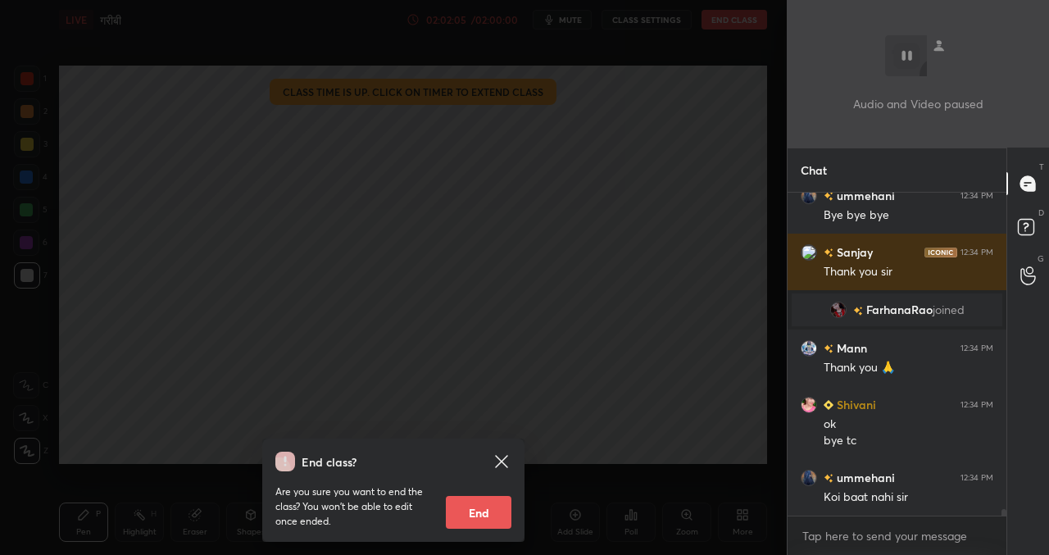
drag, startPoint x: 478, startPoint y: 512, endPoint x: 468, endPoint y: 520, distance: 12.8
click at [477, 512] on button "End" at bounding box center [479, 512] width 66 height 33
type textarea "x"
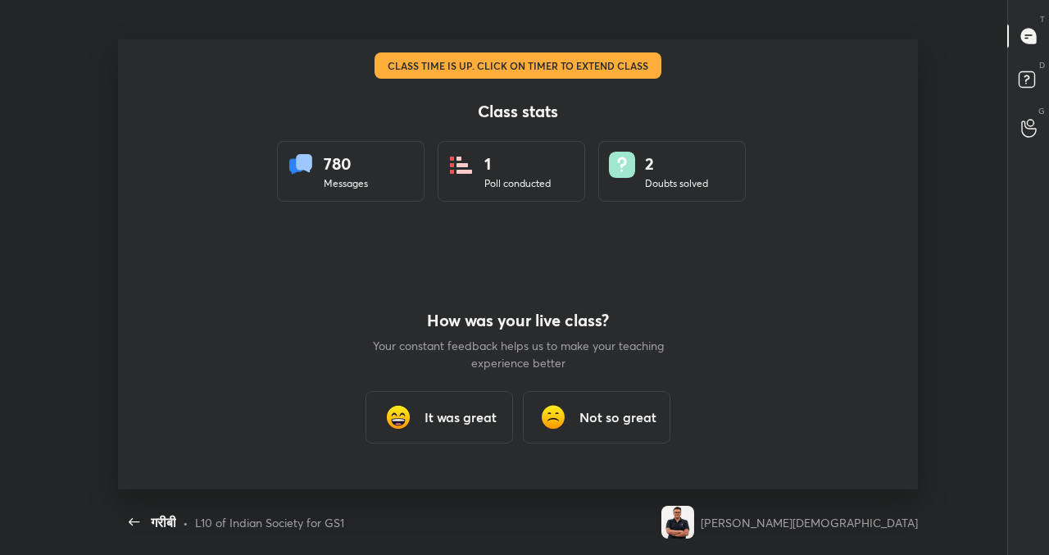
click at [585, 296] on div "How was your live class? Your constant feedback helps us to make your teaching …" at bounding box center [518, 377] width 295 height 225
click at [489, 408] on h3 "It was great" at bounding box center [461, 417] width 72 height 20
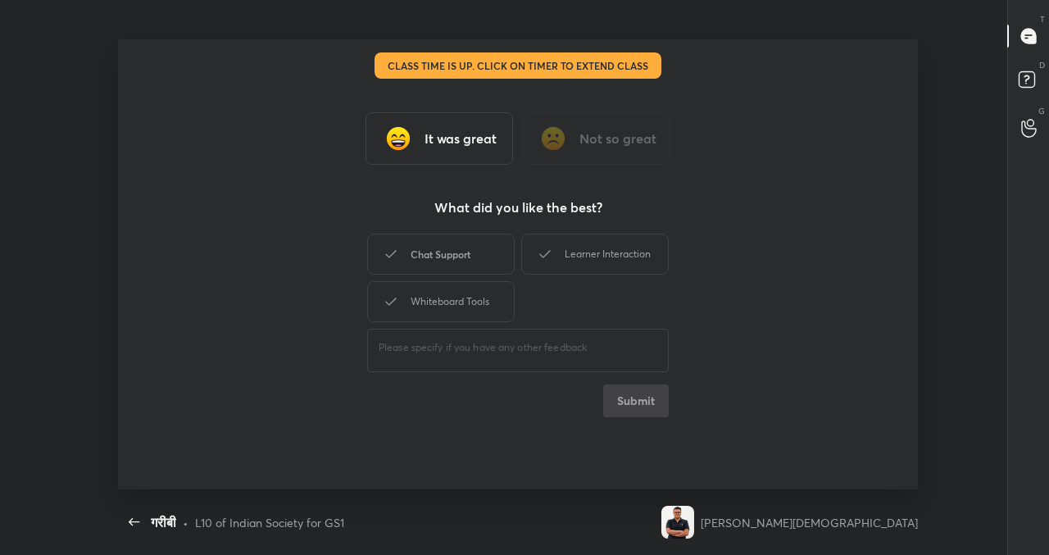
click at [466, 253] on div "Chat Support" at bounding box center [441, 254] width 148 height 41
click at [593, 253] on div "Learner Interaction" at bounding box center [595, 254] width 148 height 41
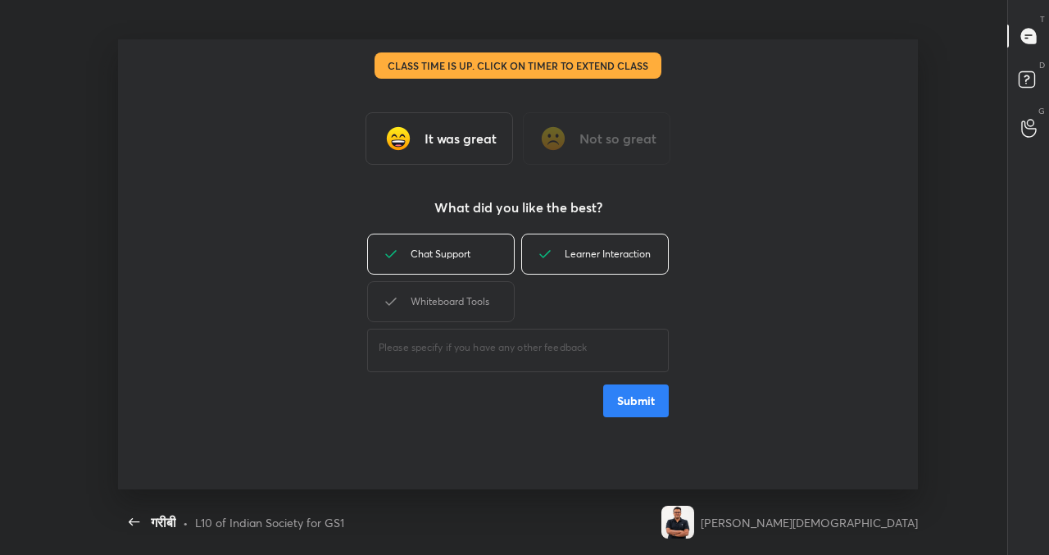
click at [480, 310] on div "Whiteboard Tools" at bounding box center [441, 301] width 148 height 41
drag, startPoint x: 640, startPoint y: 407, endPoint x: 628, endPoint y: 407, distance: 11.5
click at [637, 407] on button "Submit" at bounding box center [636, 401] width 66 height 33
